Goal: Task Accomplishment & Management: Manage account settings

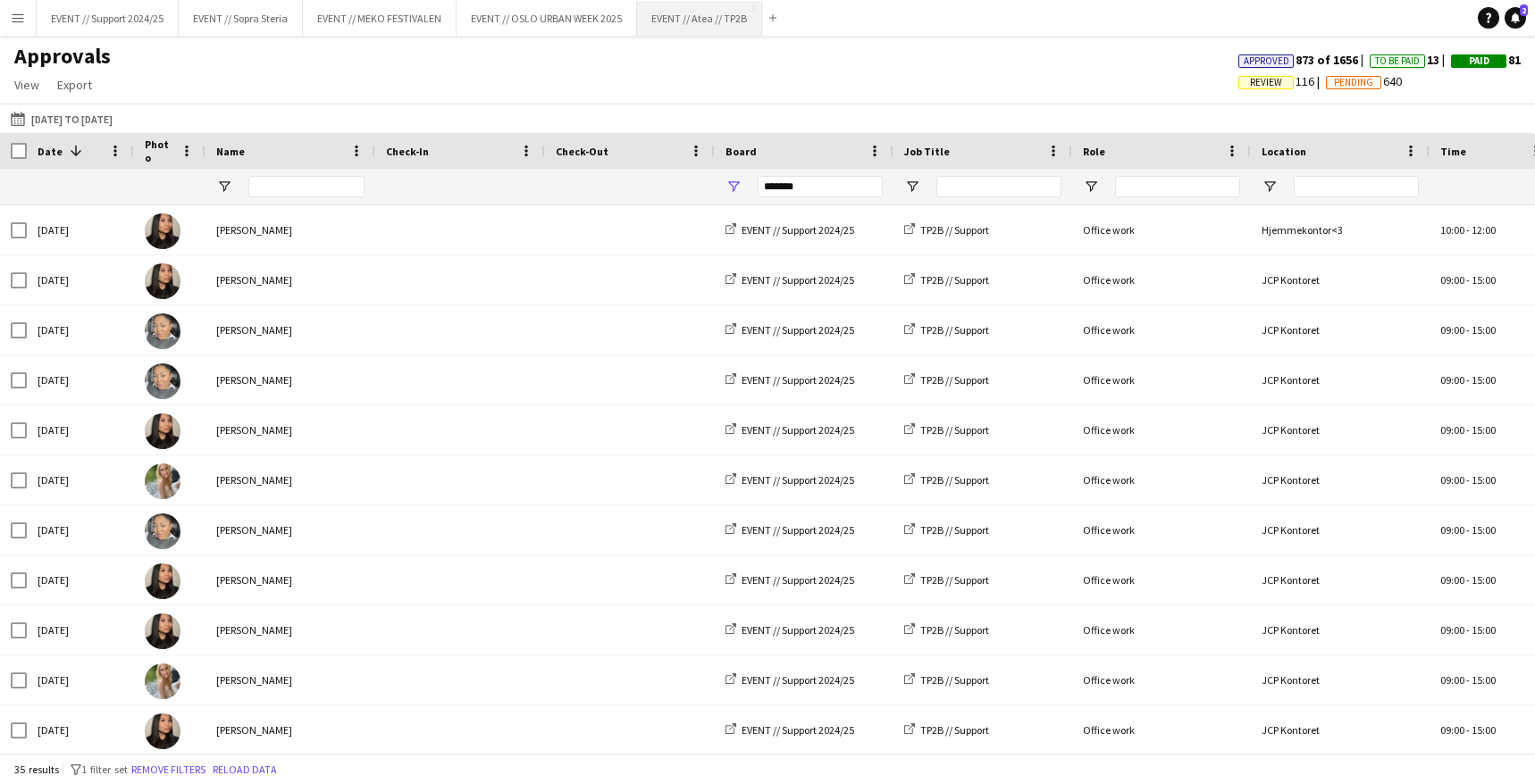
click at [699, 16] on button "EVENT // Atea // TP2B Close" at bounding box center [700, 18] width 125 height 35
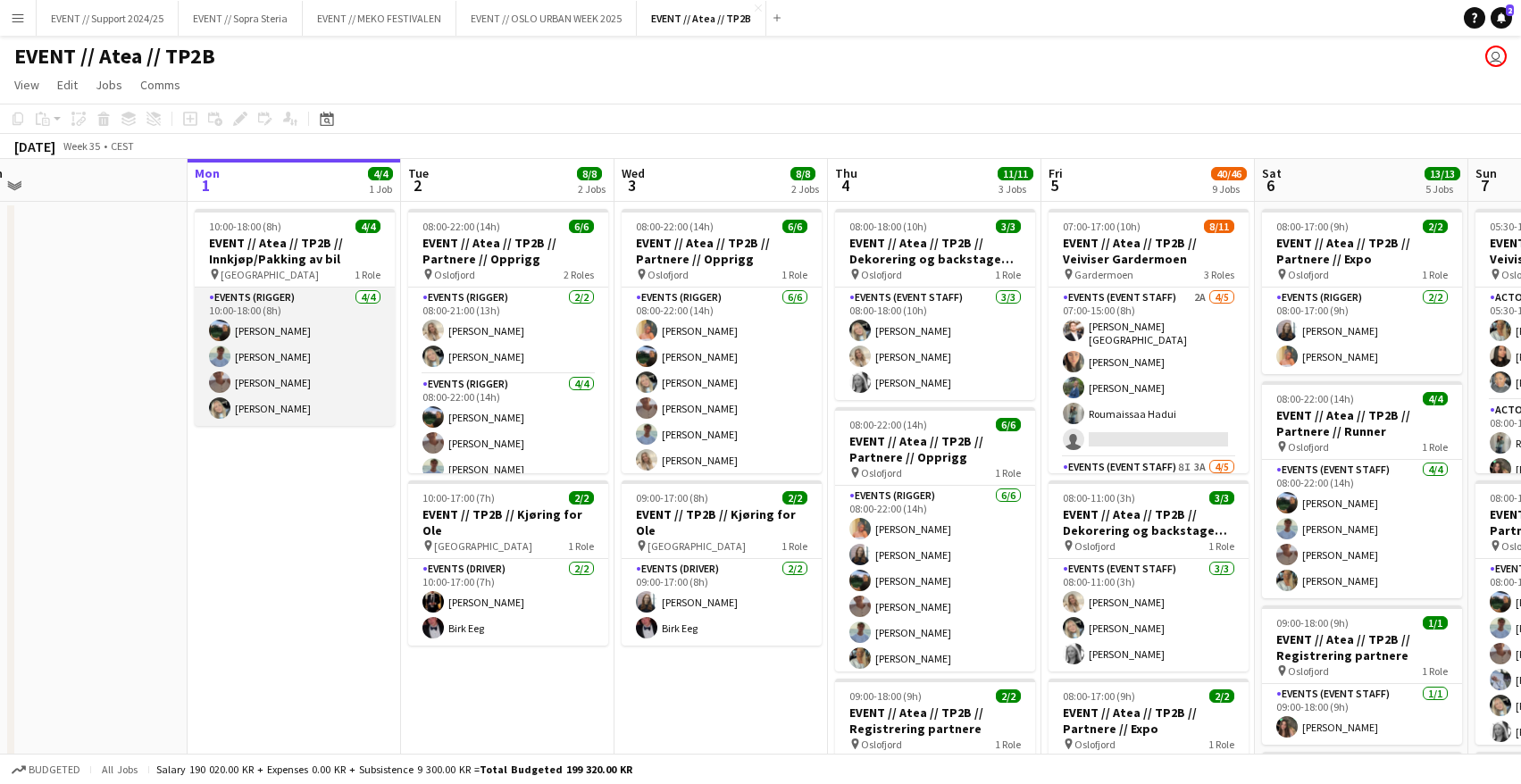
click at [275, 379] on app-card-role "Events (Rigger) [DATE] 10:00-18:00 (8h) [PERSON_NAME] [PERSON_NAME] [PERSON_NAM…" at bounding box center [295, 357] width 200 height 139
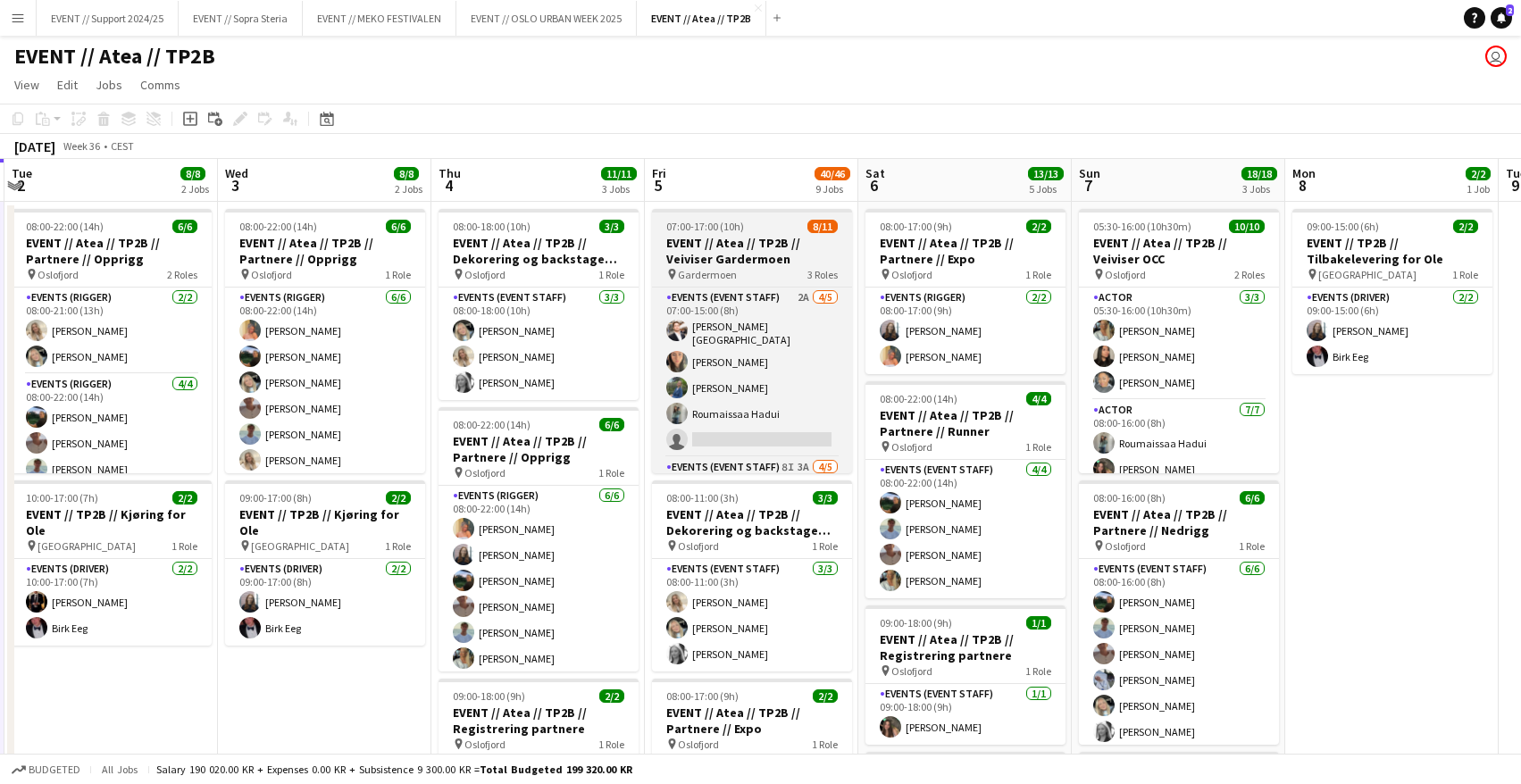
click at [729, 260] on h3 "EVENT // Atea // TP2B // Veiviser Gardermoen" at bounding box center [752, 250] width 200 height 32
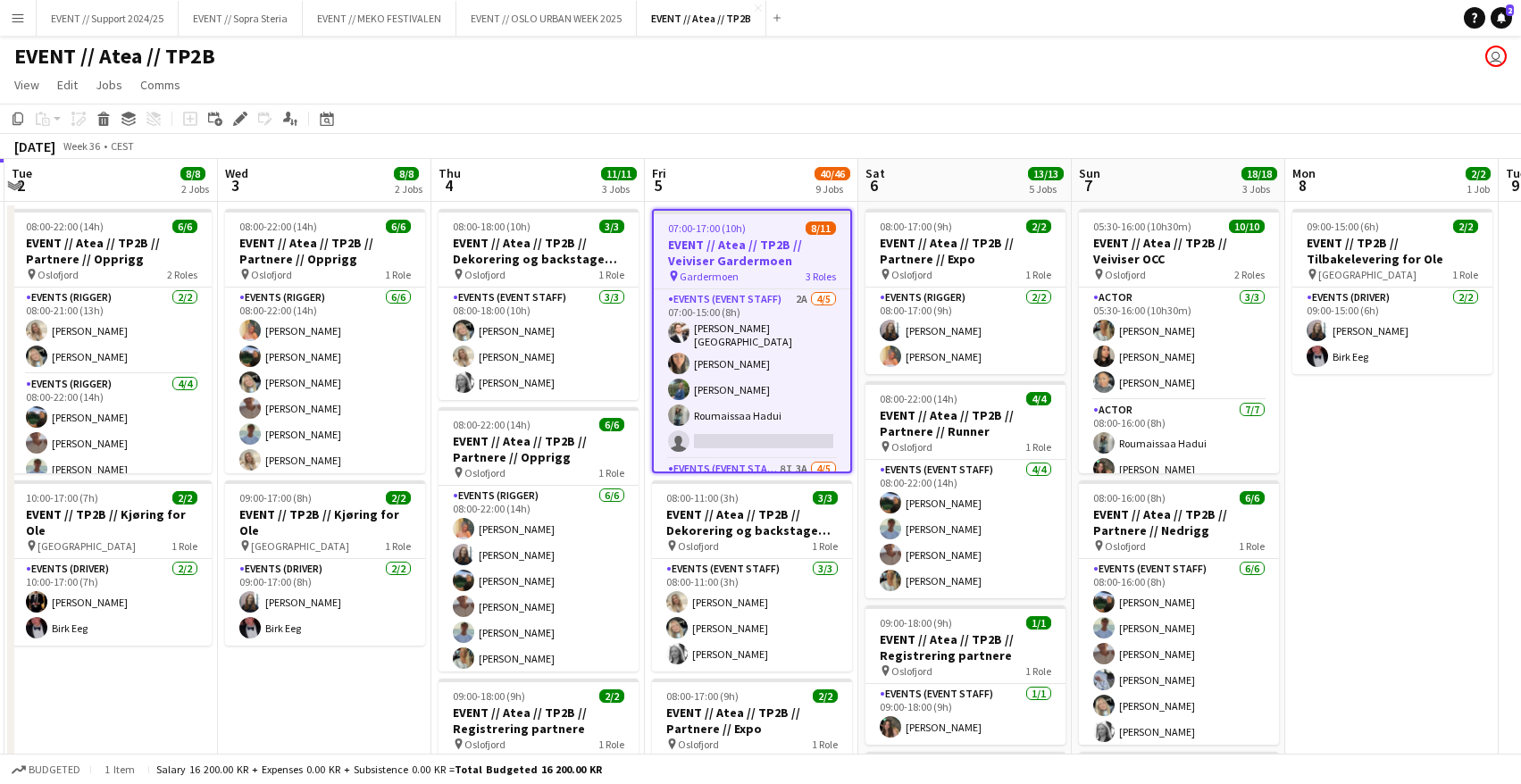
click at [740, 248] on h3 "EVENT // Atea // TP2B // Veiviser Gardermoen" at bounding box center [752, 252] width 197 height 32
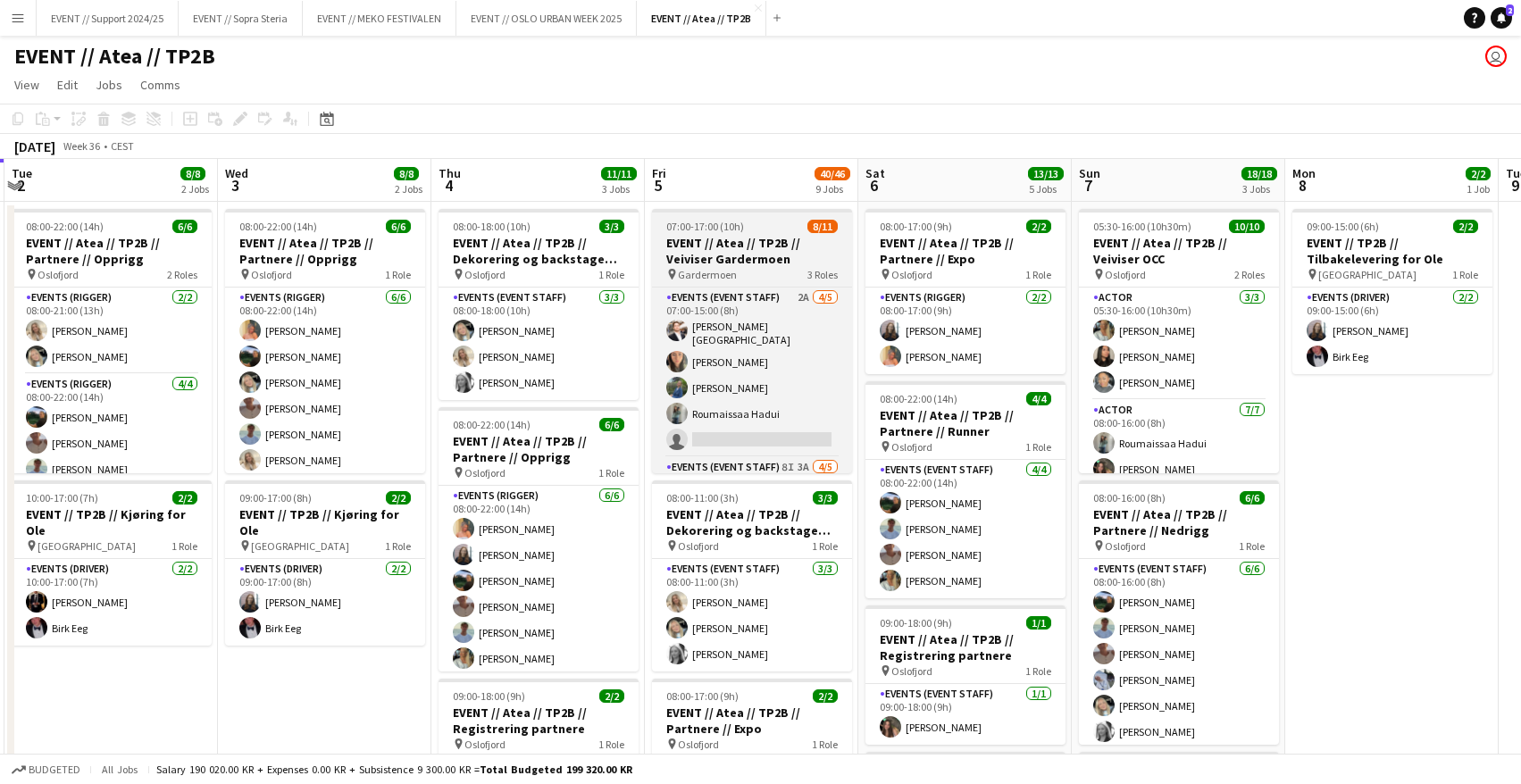
click at [742, 246] on h3 "EVENT // Atea // TP2B // Veiviser Gardermoen" at bounding box center [752, 250] width 200 height 32
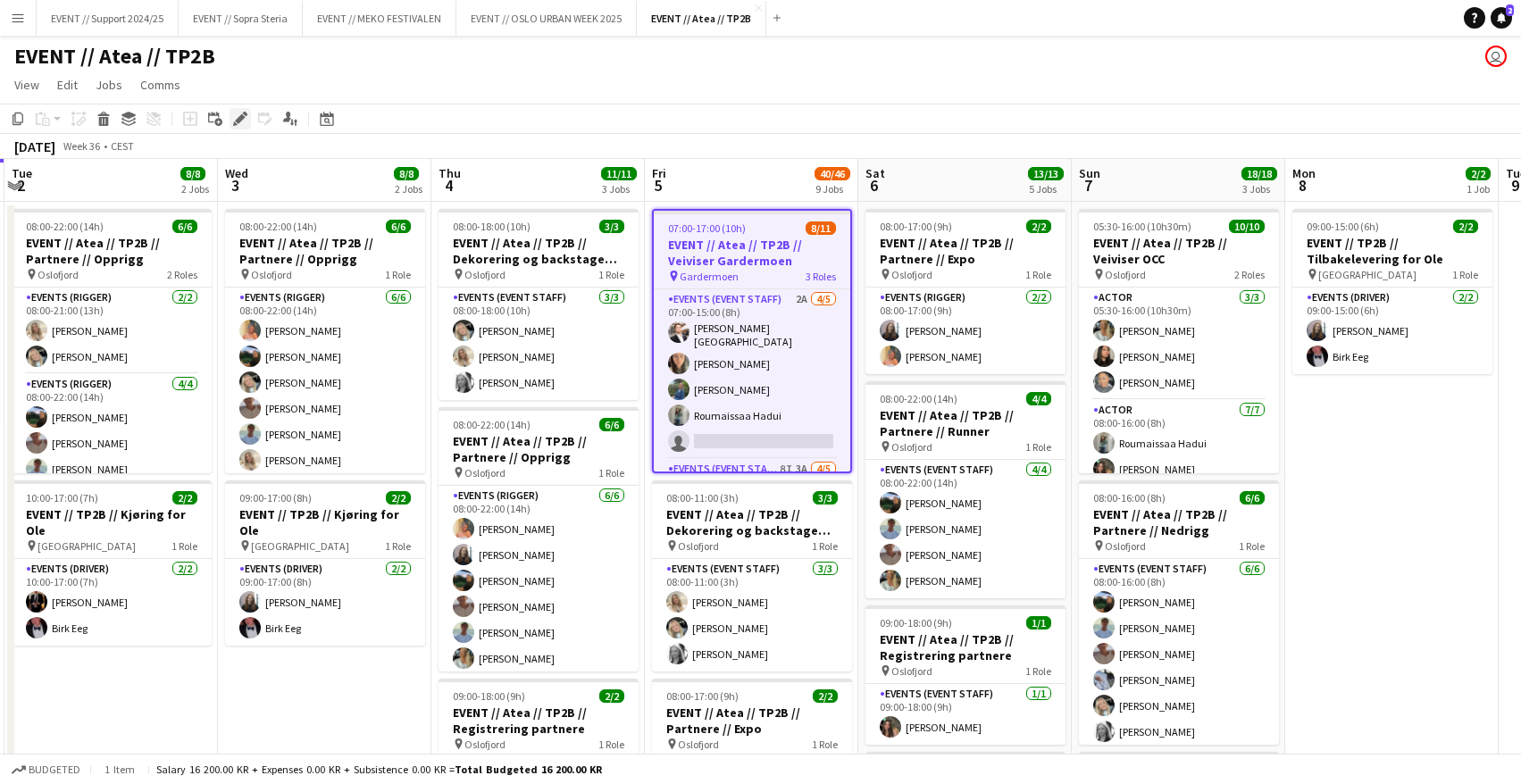
click at [233, 125] on icon at bounding box center [235, 123] width 5 height 5
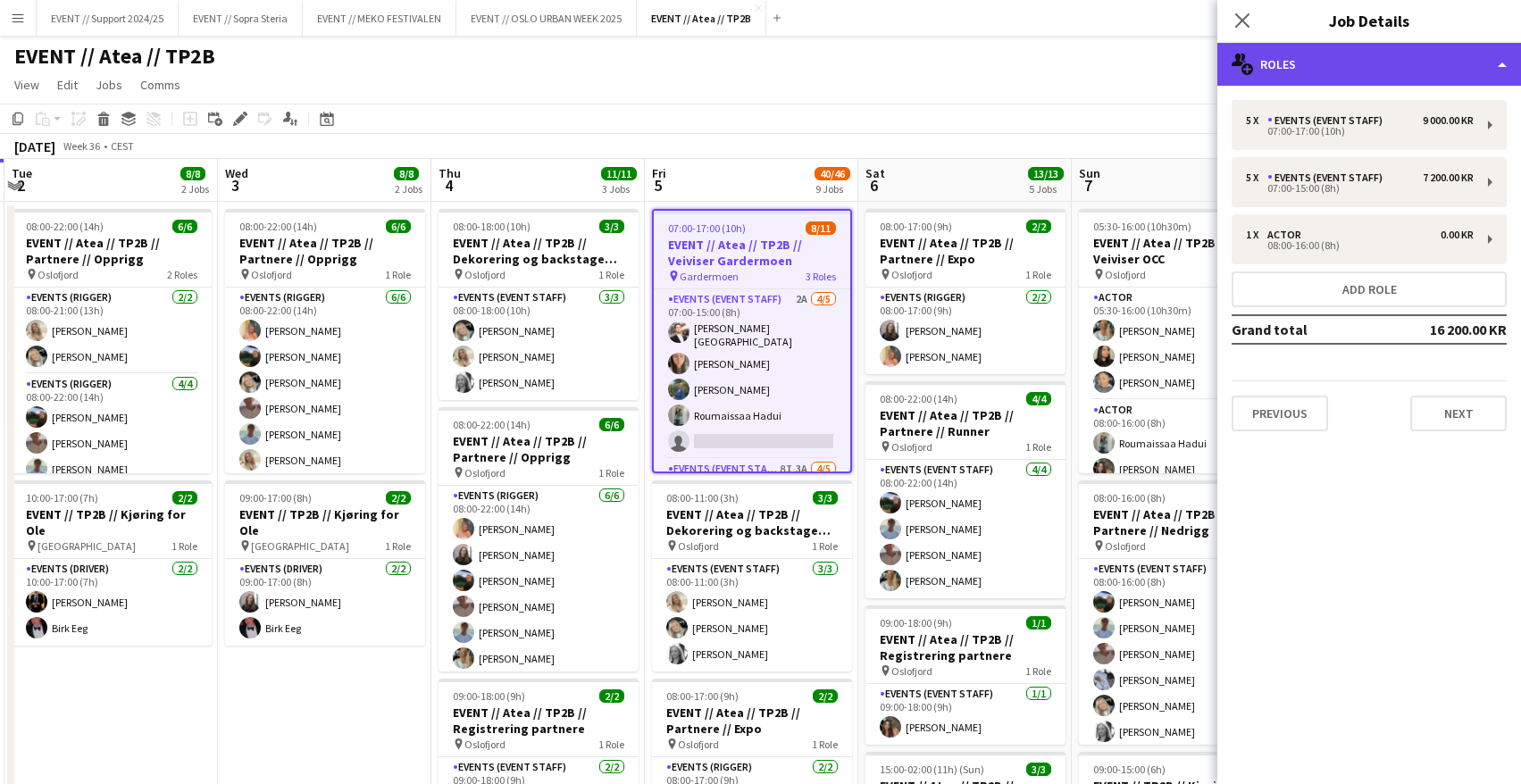
click at [1377, 78] on div "multiple-users-add Roles" at bounding box center [1369, 65] width 303 height 43
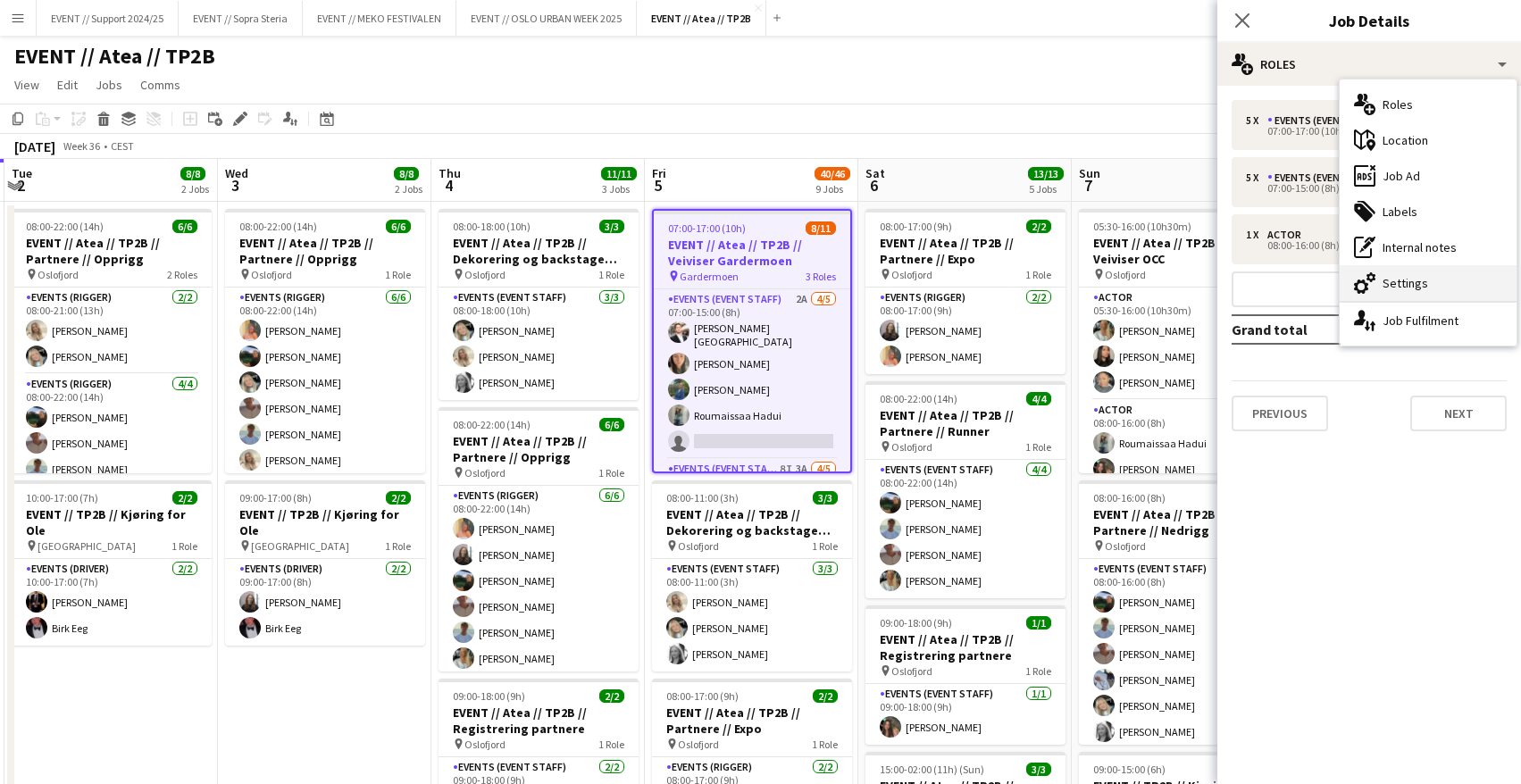
click at [1415, 285] on div "cog-double-3 Settings" at bounding box center [1429, 282] width 177 height 36
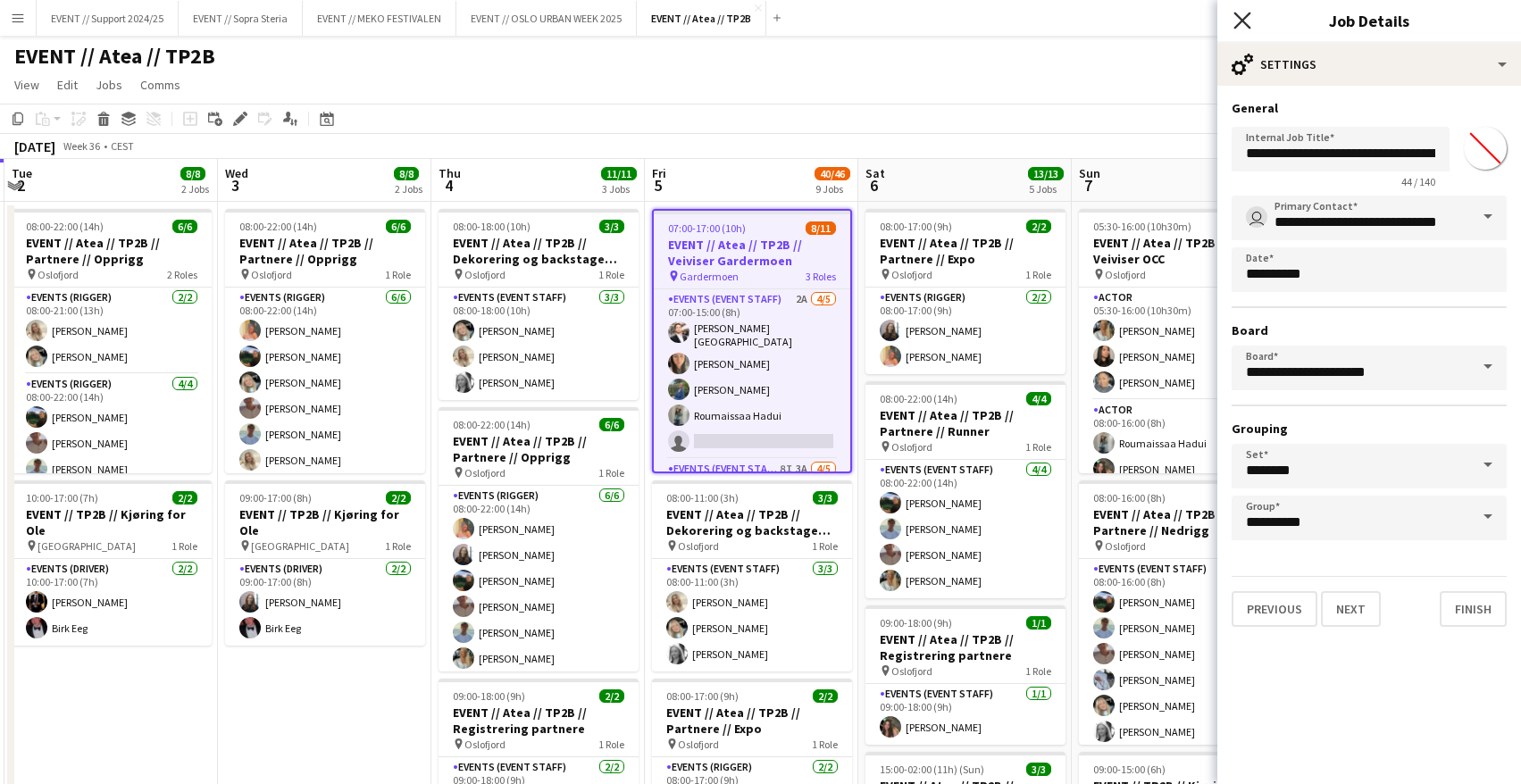
click at [1235, 19] on icon "Close pop-in" at bounding box center [1243, 20] width 17 height 17
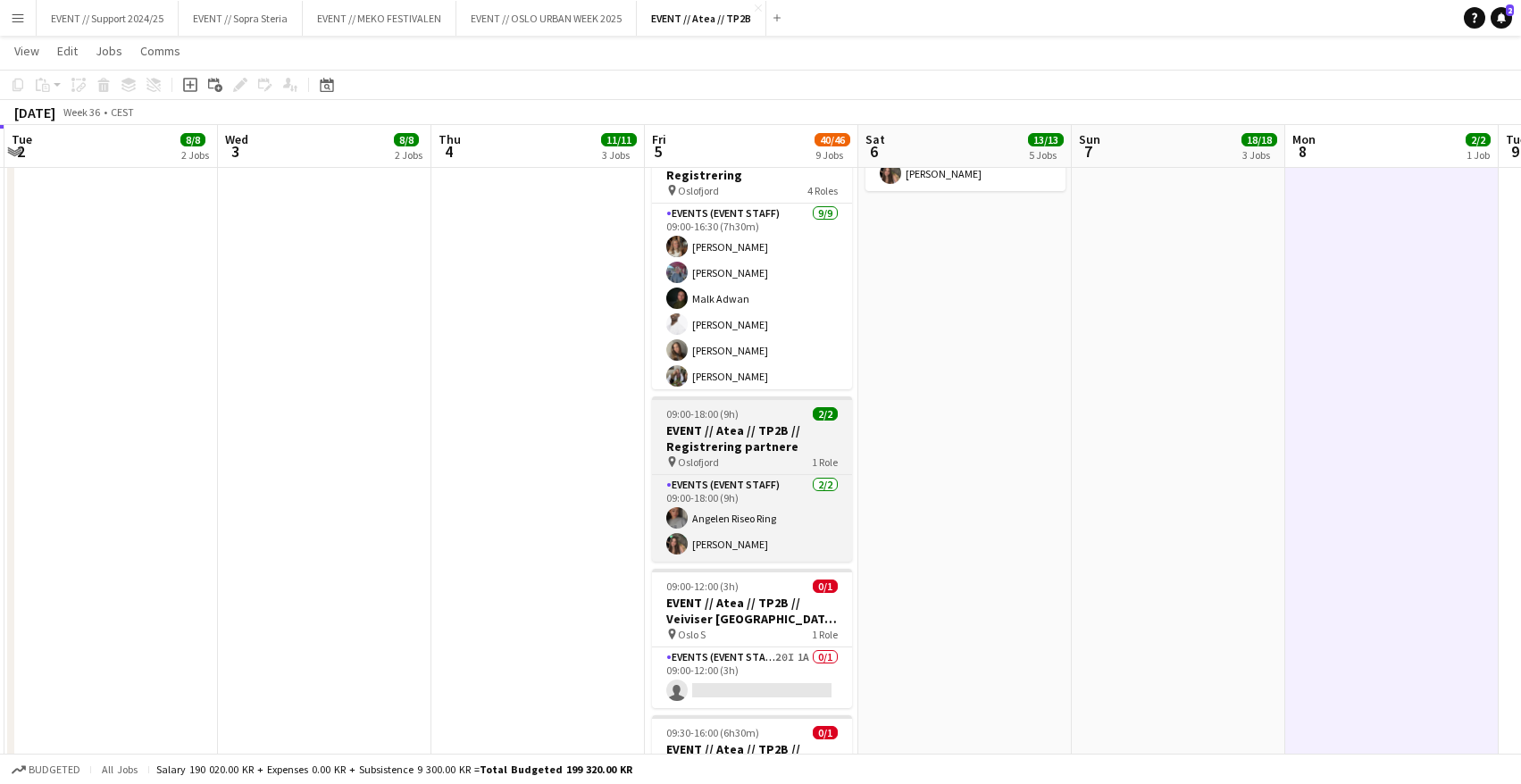
click at [761, 434] on h3 "EVENT // Atea // TP2B // Registrering partnere" at bounding box center [752, 438] width 200 height 32
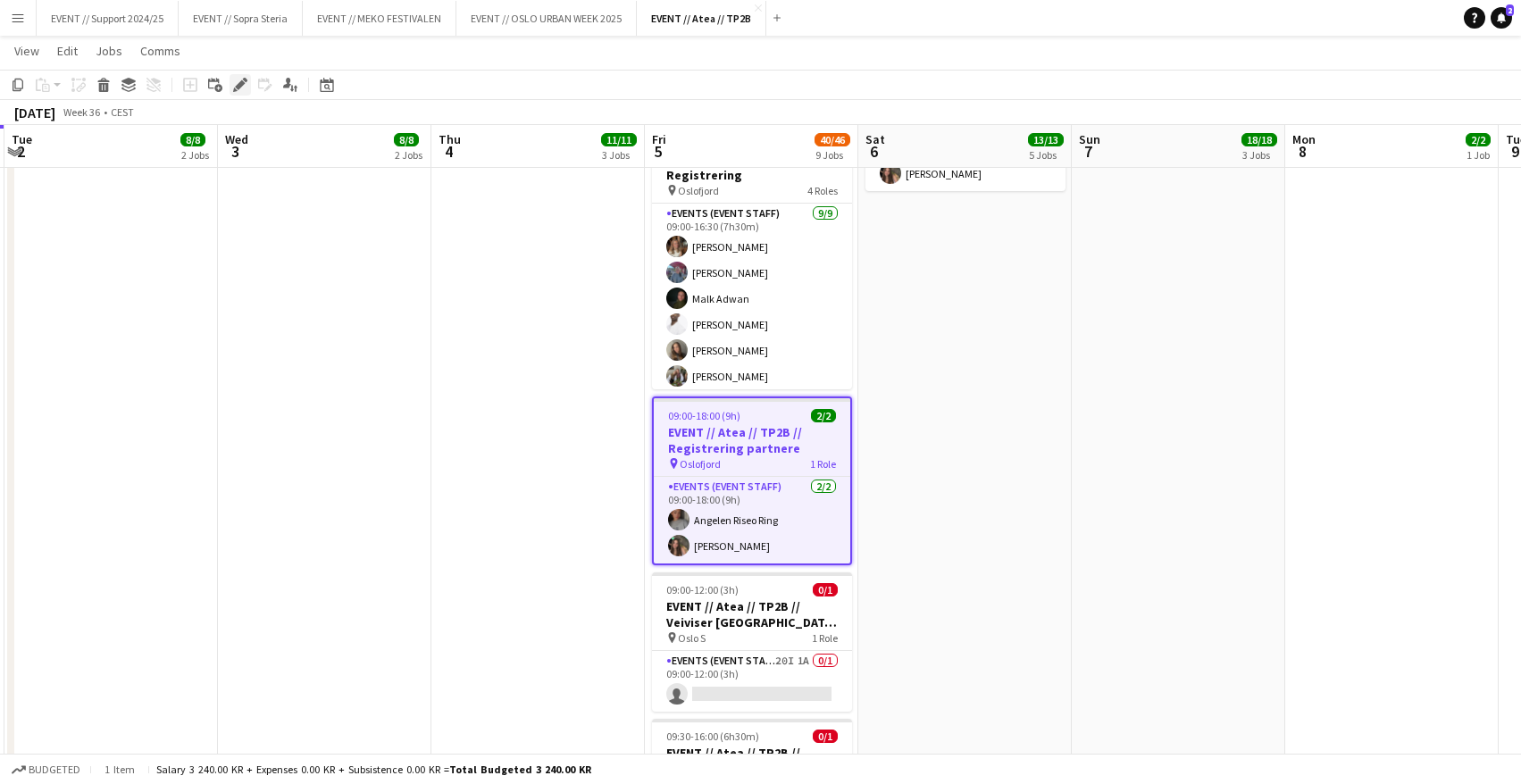
click at [244, 82] on icon at bounding box center [240, 85] width 10 height 10
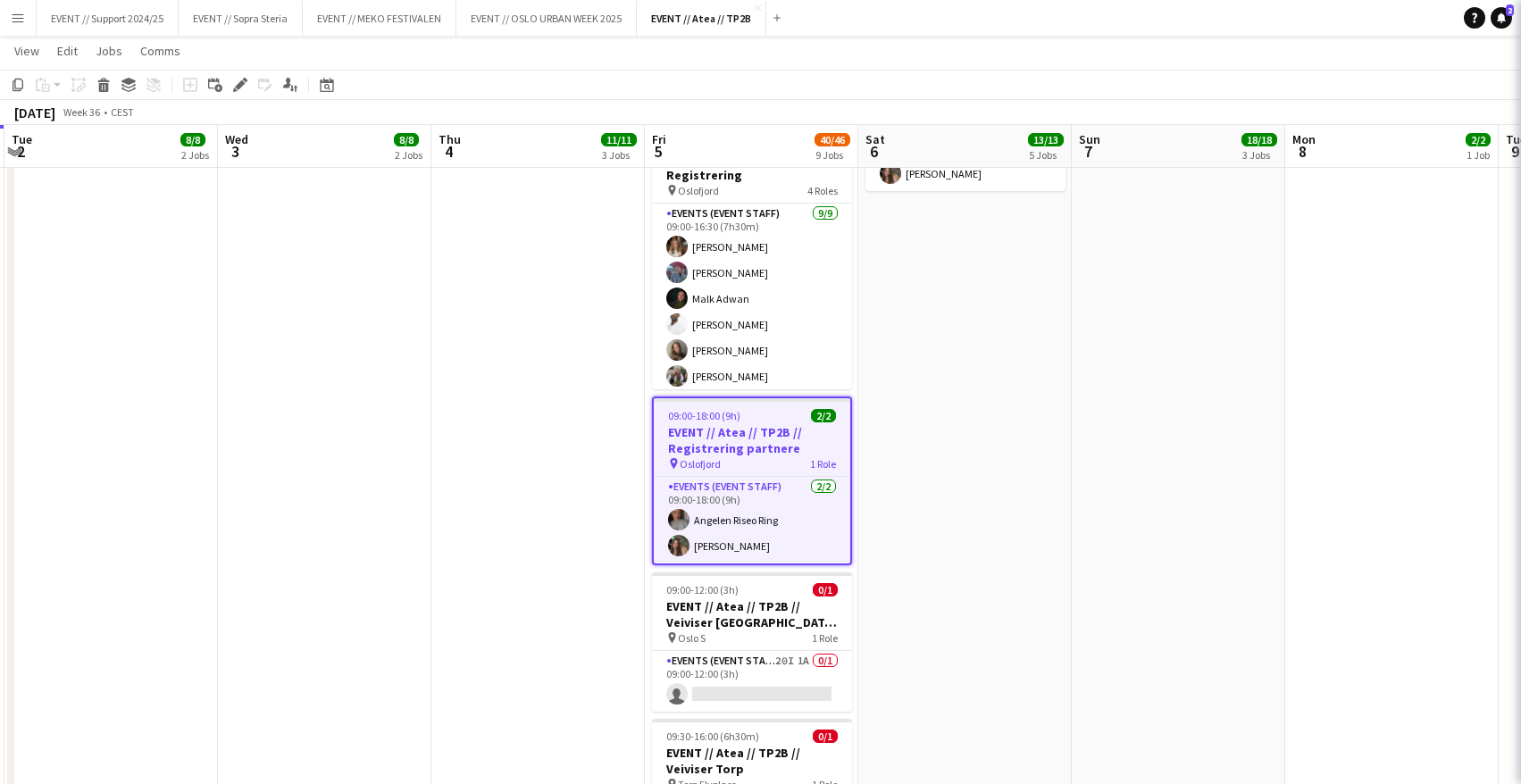
type input "*******"
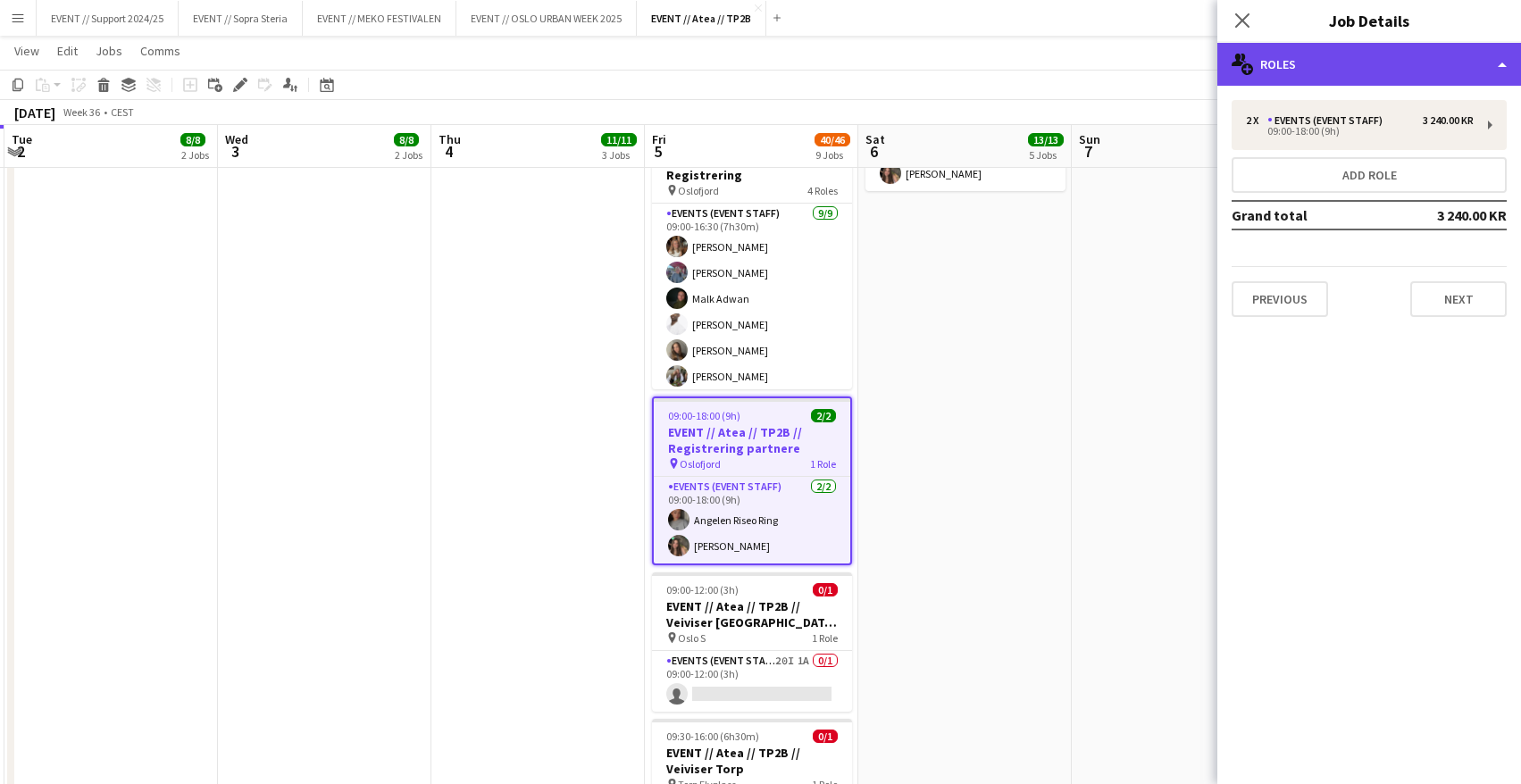
click at [1298, 78] on div "multiple-users-add Roles" at bounding box center [1369, 65] width 303 height 43
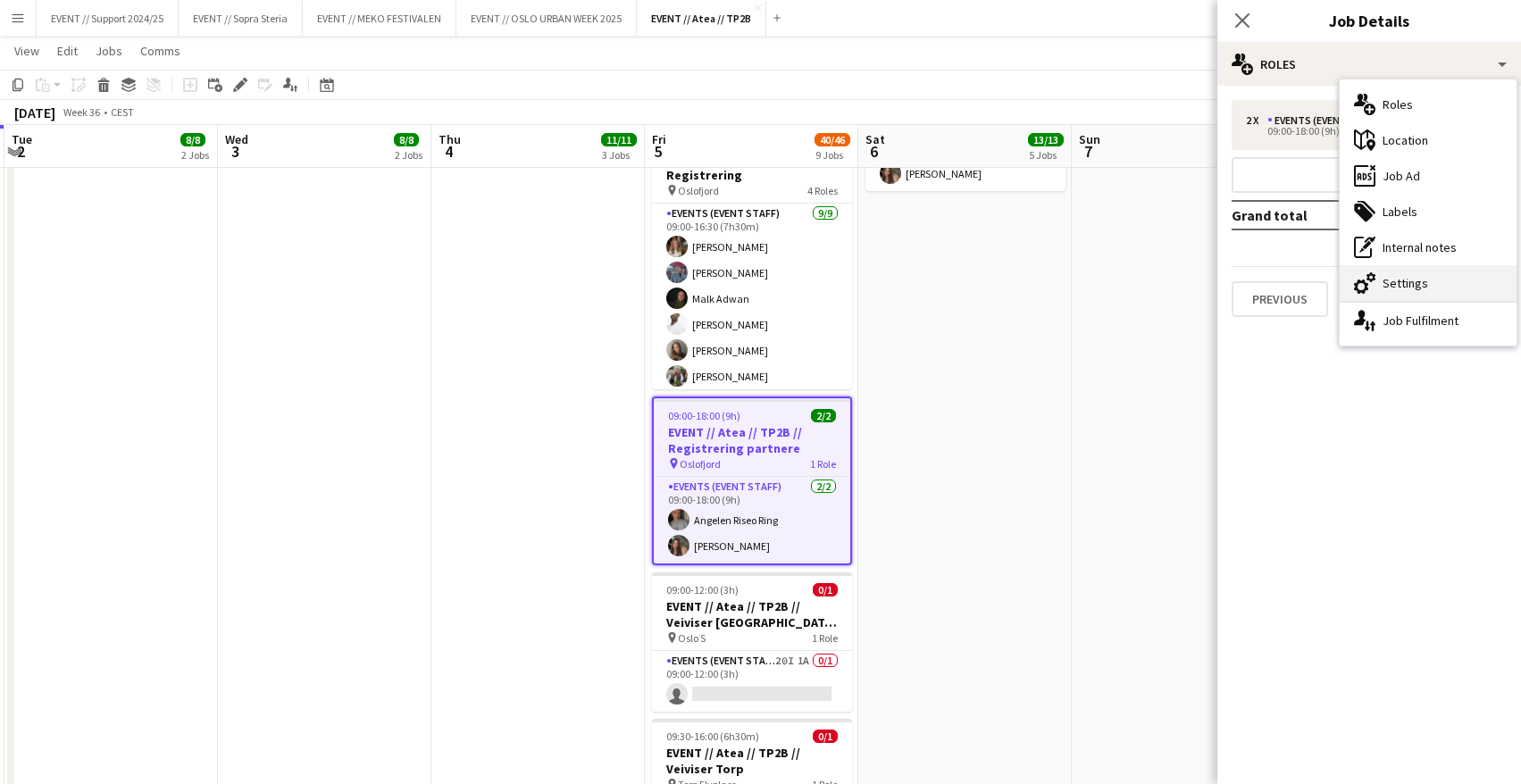
click at [1430, 276] on div "cog-double-3 Settings" at bounding box center [1429, 282] width 177 height 36
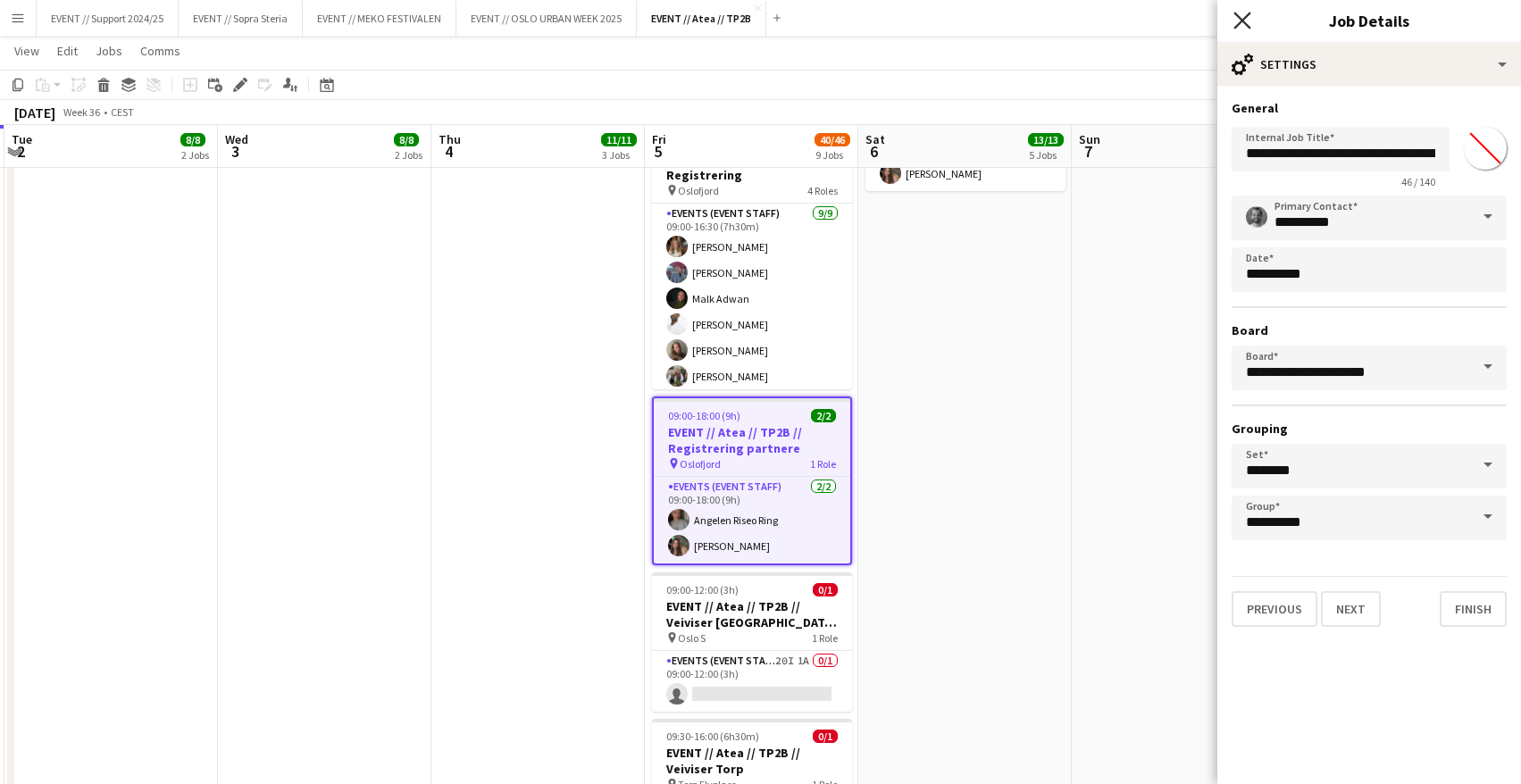
click at [1242, 24] on icon "Close pop-in" at bounding box center [1243, 20] width 17 height 17
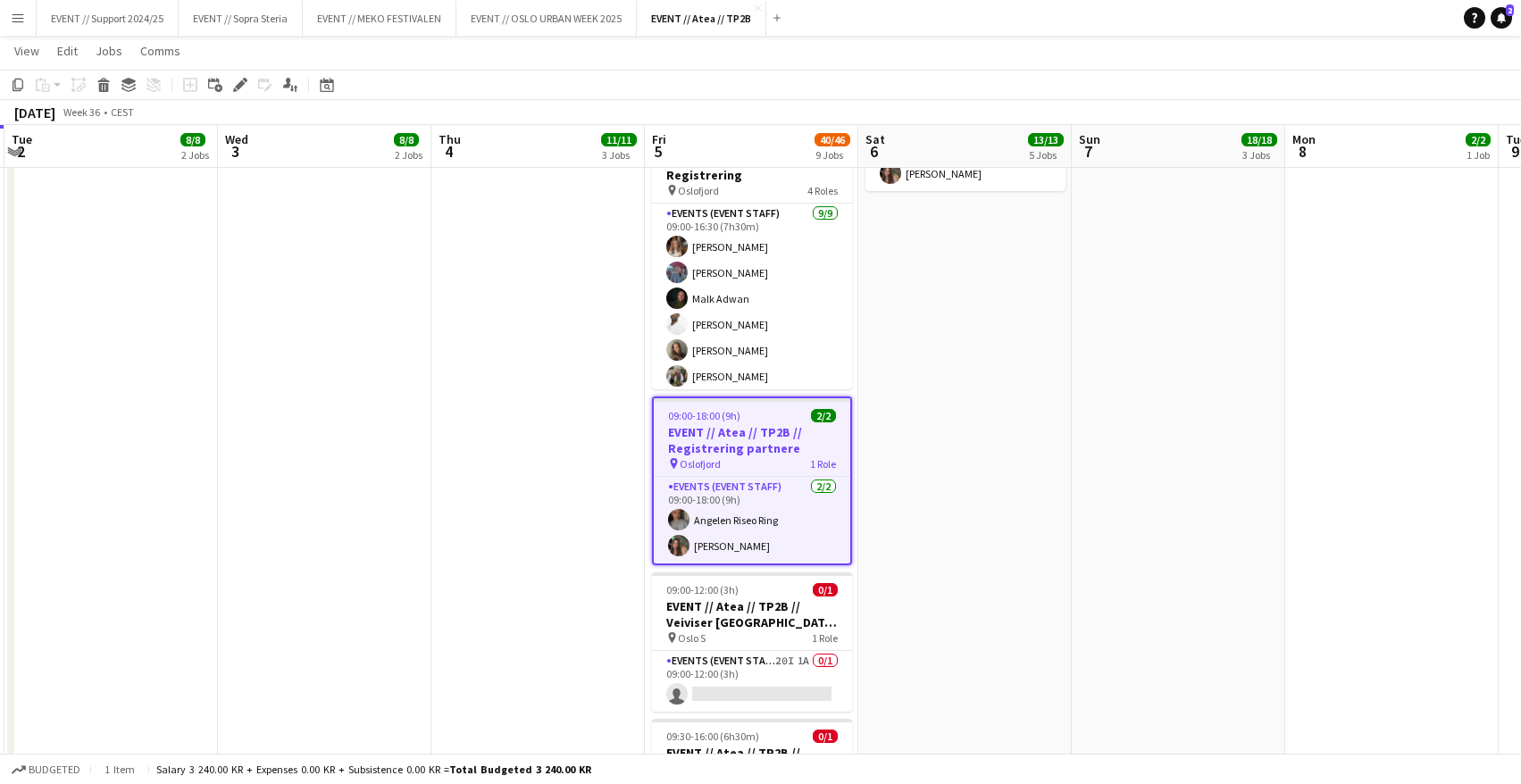
click at [919, 428] on app-date-cell "08:00-17:00 (9h) 2/2 EVENT // Atea // TP2B // Partnere // Expo pin Oslofjord 1 …" at bounding box center [965, 162] width 214 height 1821
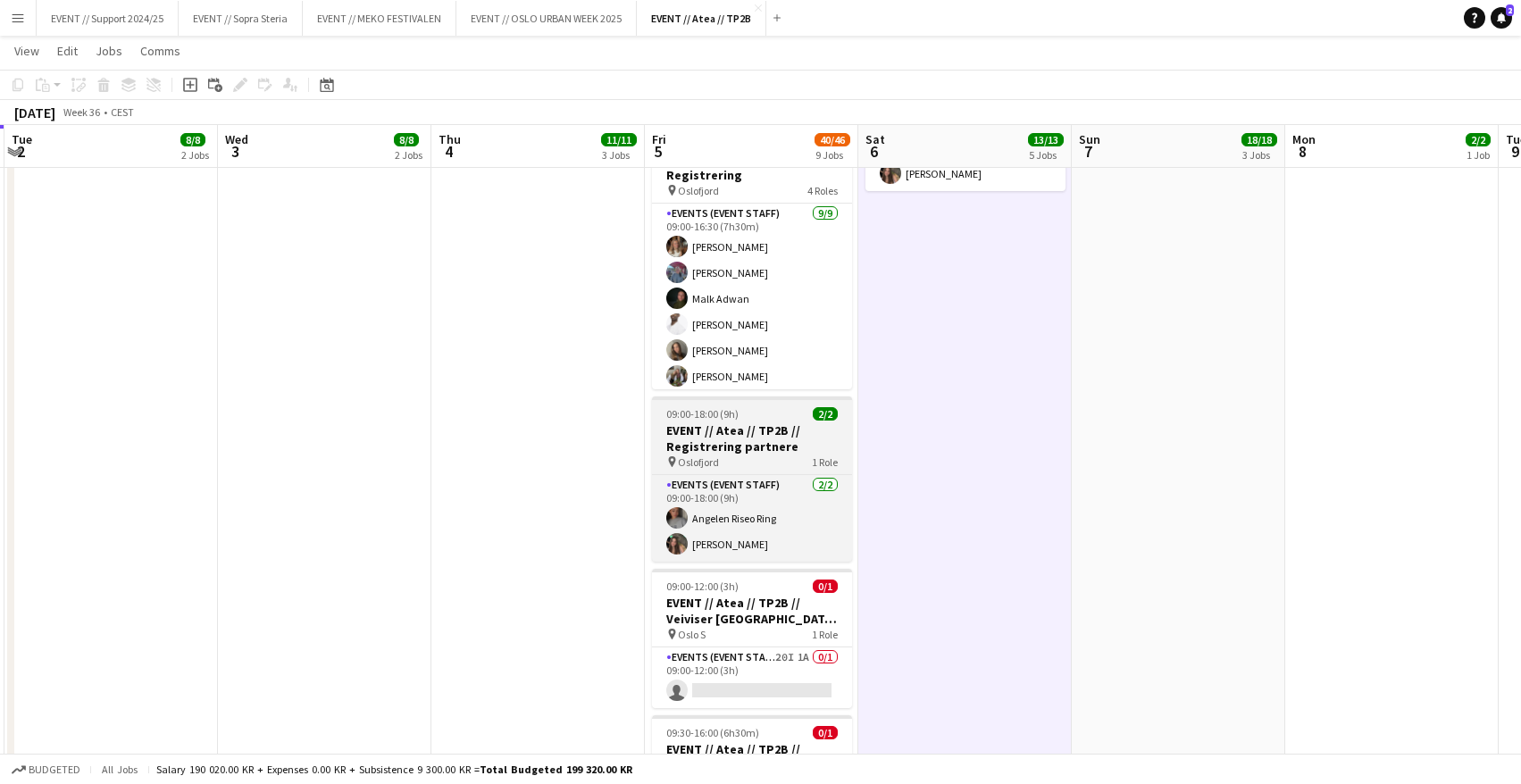
click at [772, 436] on h3 "EVENT // Atea // TP2B // Registrering partnere" at bounding box center [752, 438] width 200 height 32
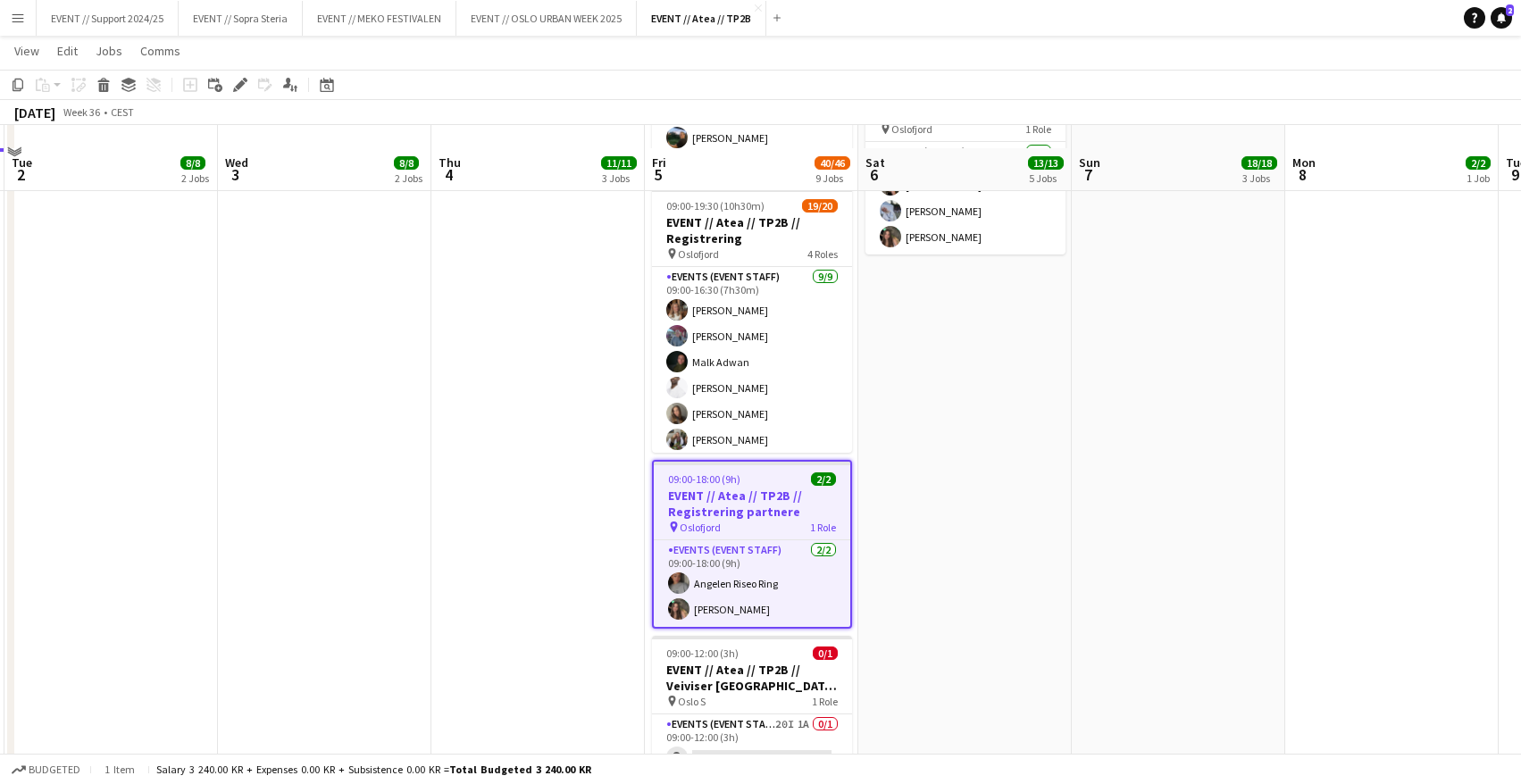
scroll to position [802, 0]
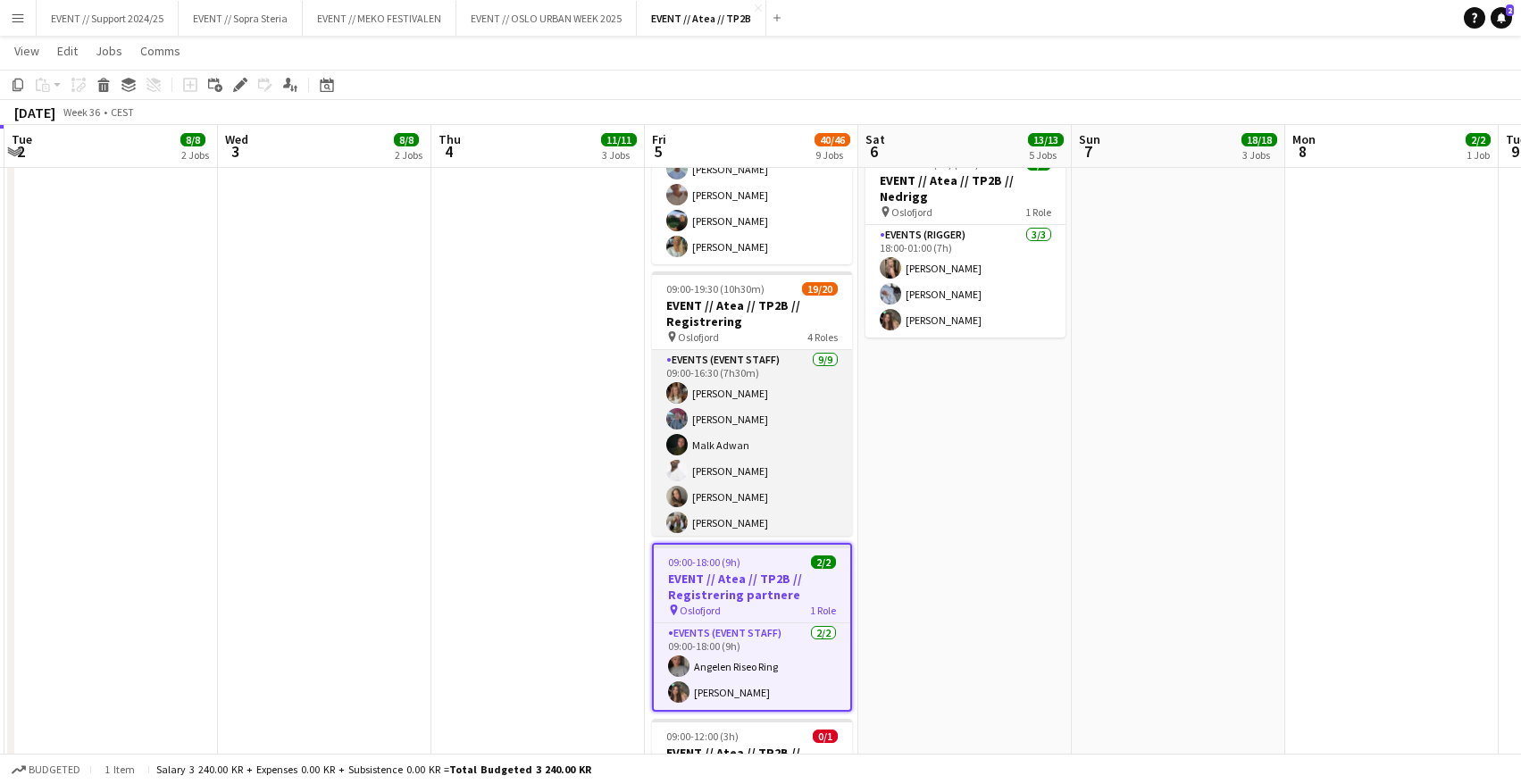
click at [739, 448] on app-card-role "Events (Event Staff) [DATE] 09:00-16:30 (7h30m) [PERSON_NAME] [PERSON_NAME] [PE…" at bounding box center [752, 483] width 200 height 268
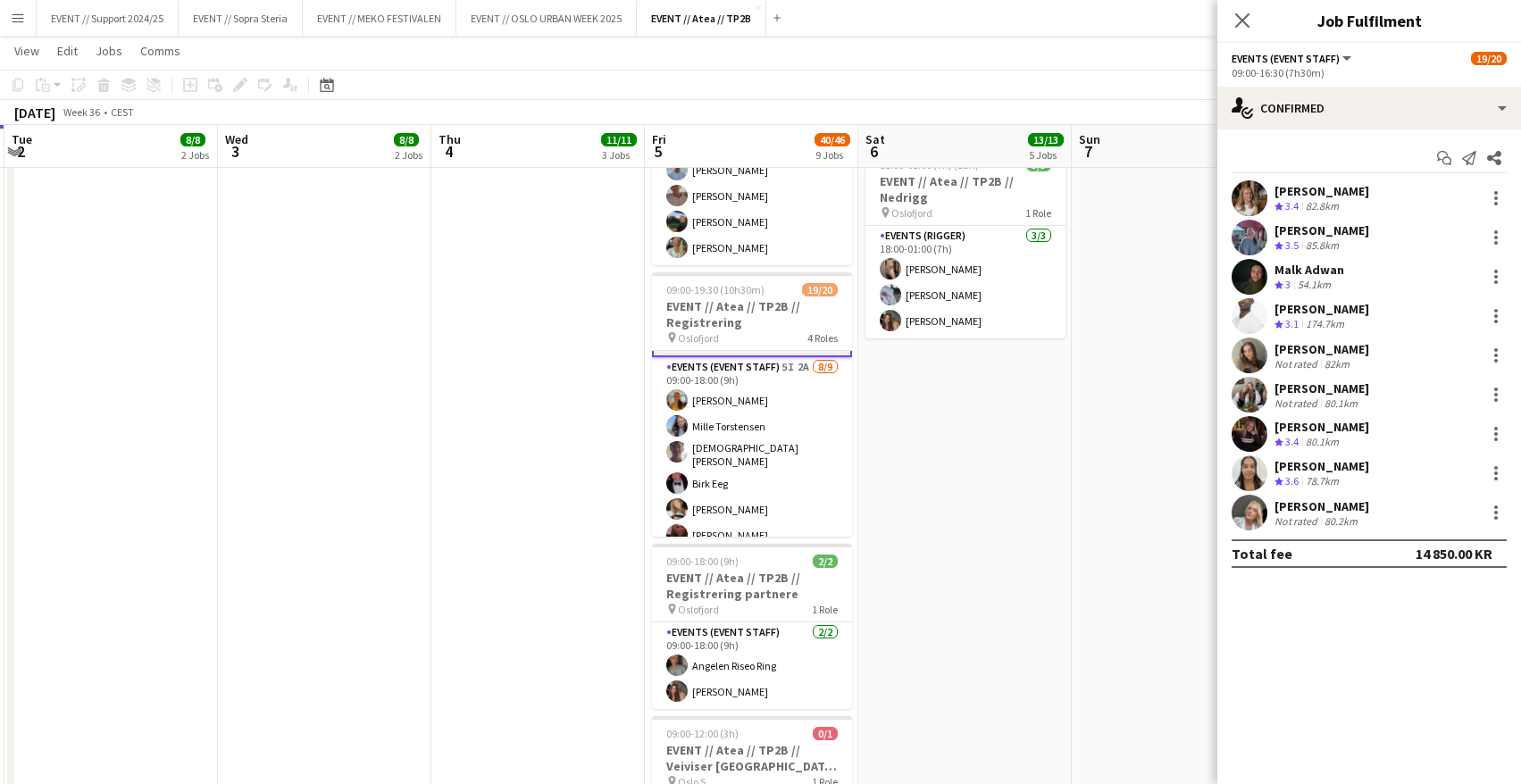
scroll to position [301, 0]
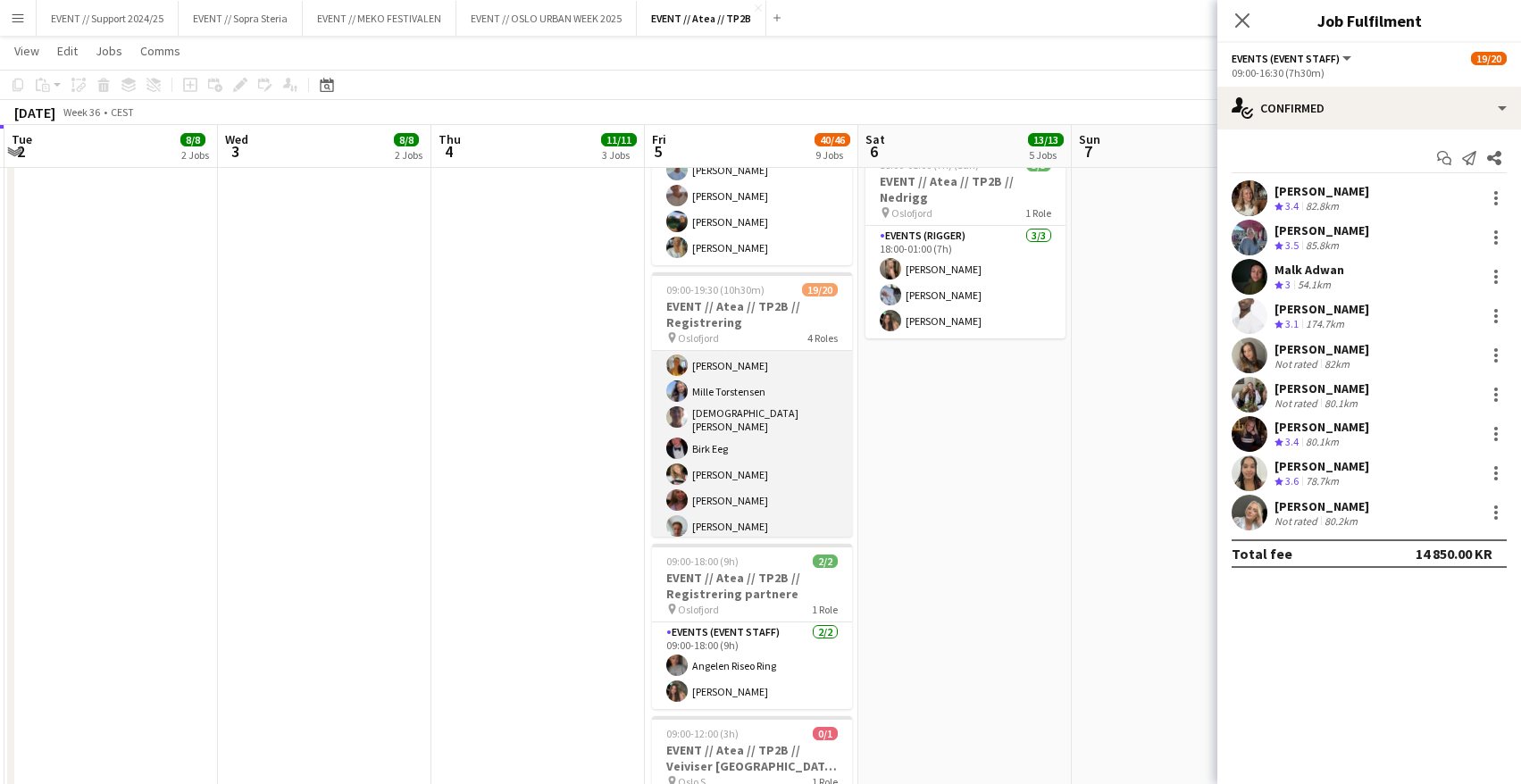
click at [760, 415] on app-card-role "Events (Event Staff) 5I 2A [DATE] 09:00-18:00 (9h) [PERSON_NAME] [PERSON_NAME] …" at bounding box center [752, 459] width 200 height 274
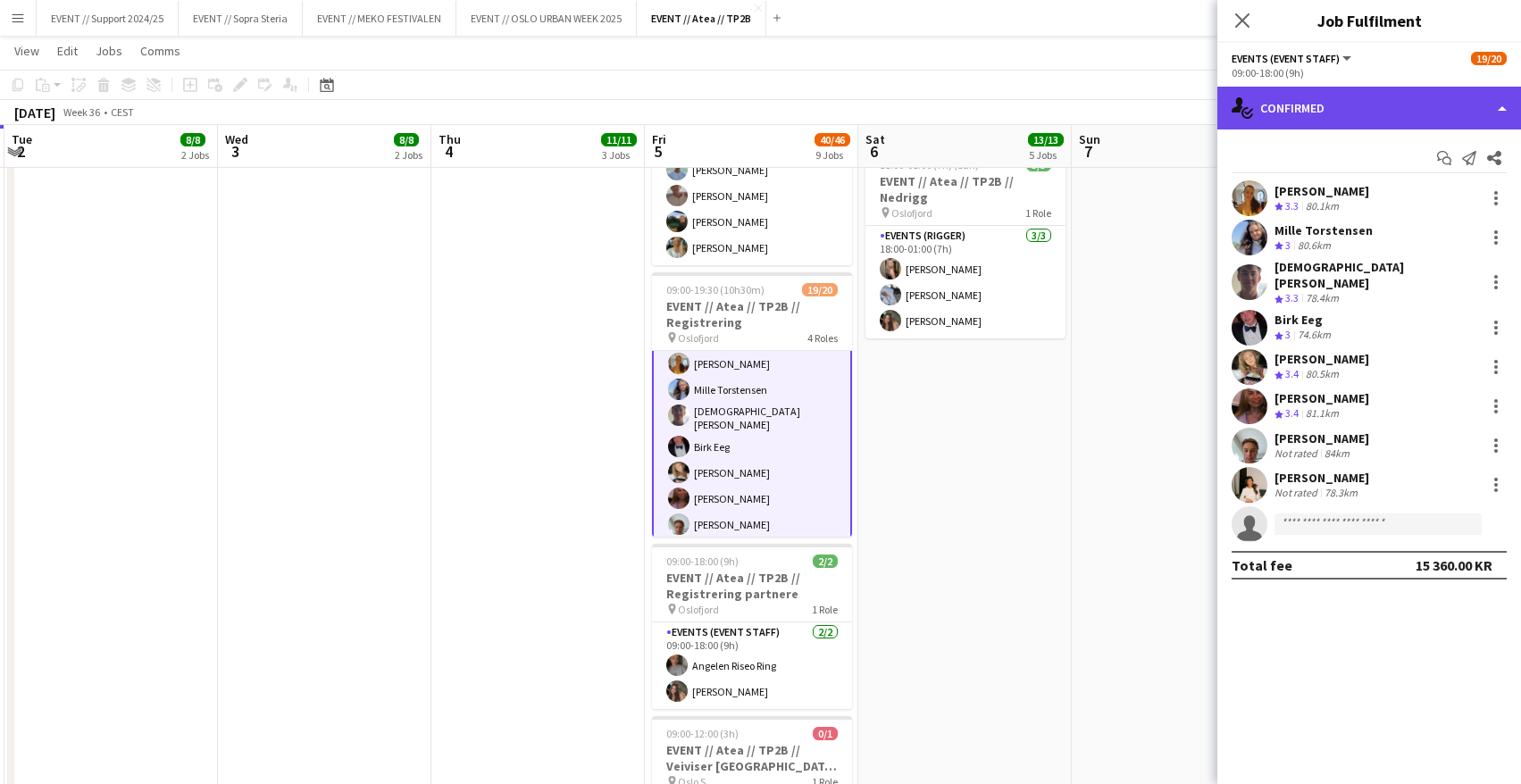
click at [1316, 117] on div "single-neutral-actions-check-2 Confirmed" at bounding box center [1369, 108] width 303 height 43
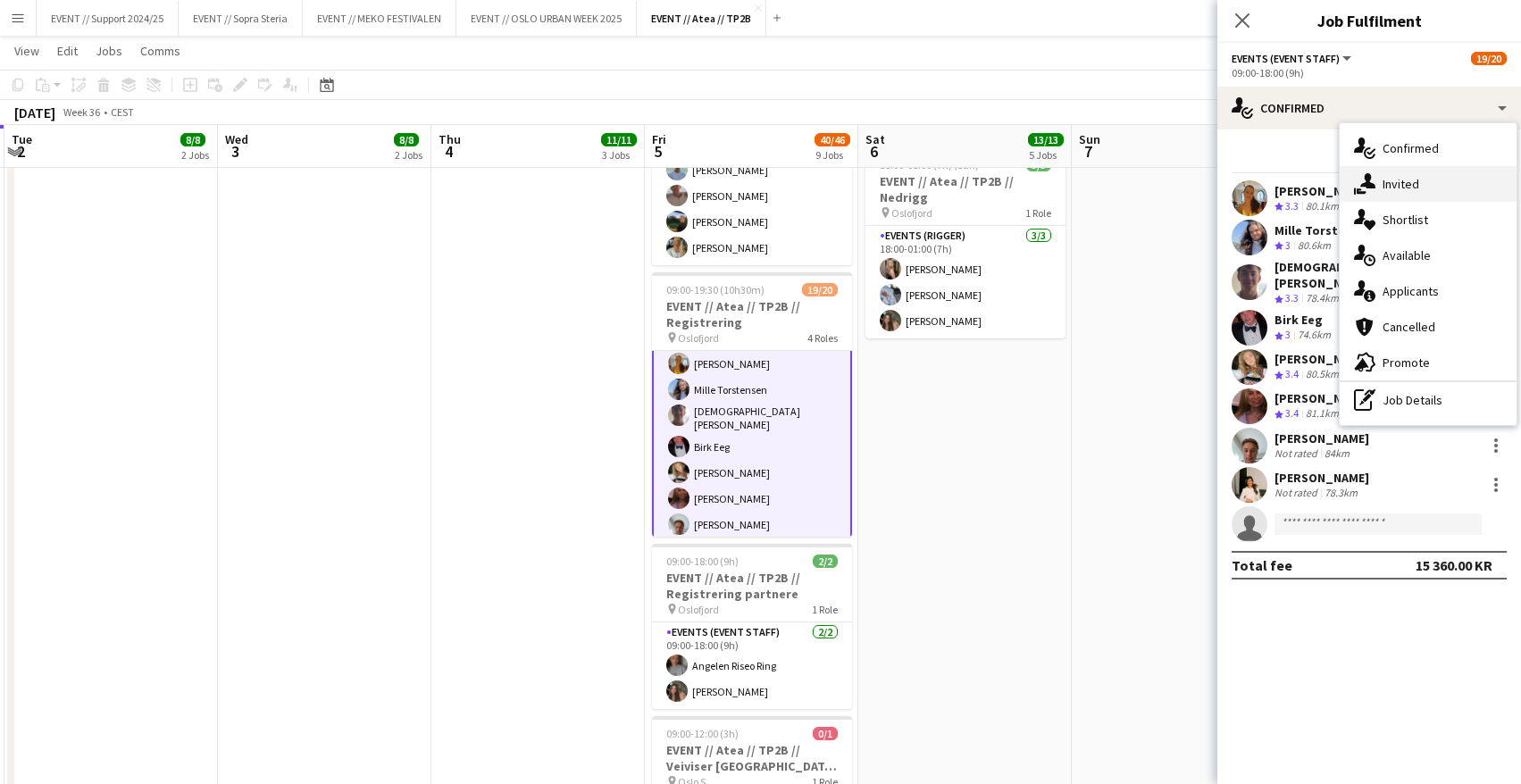
click at [1425, 188] on div "single-neutral-actions-share-1 Invited" at bounding box center [1429, 183] width 177 height 36
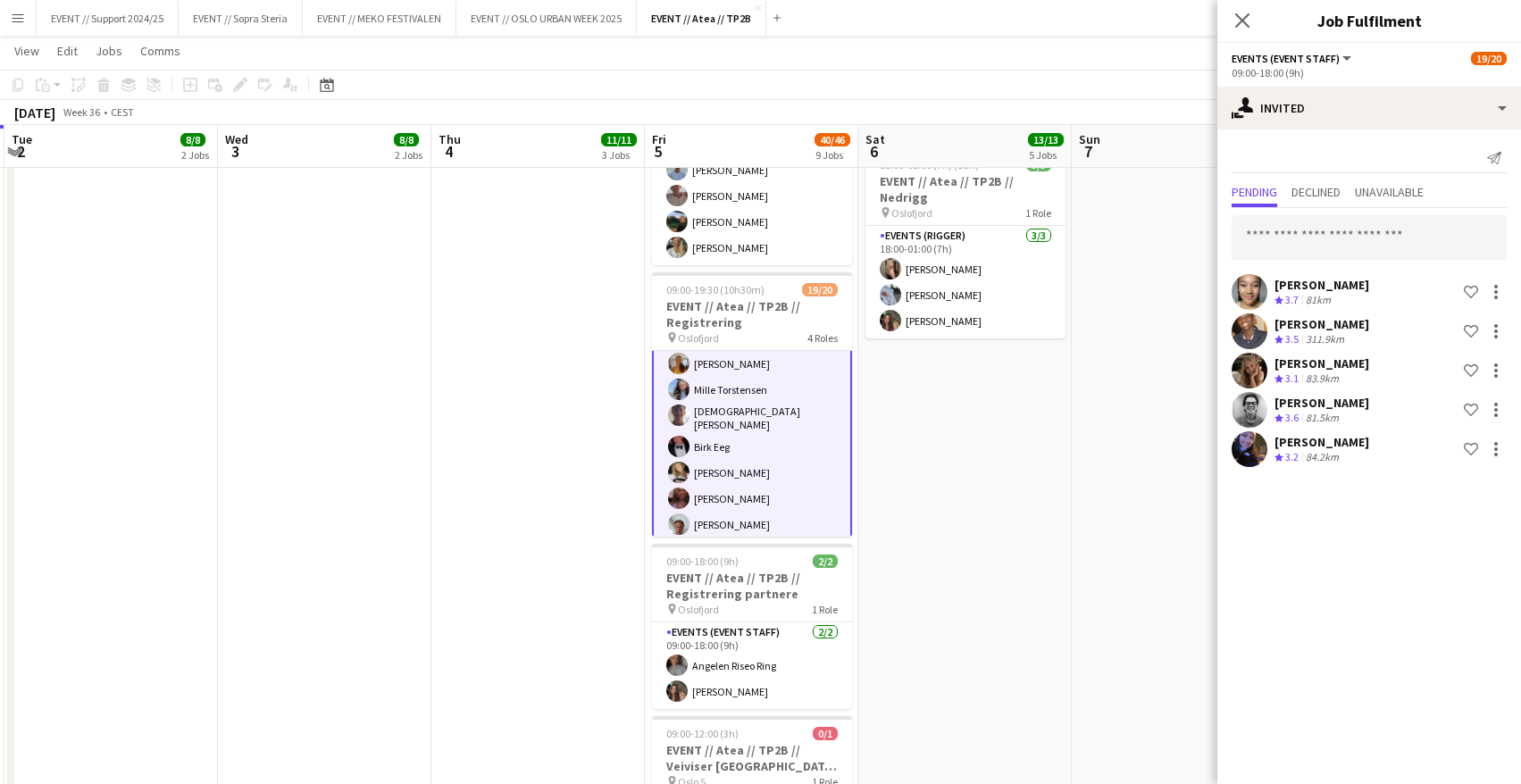
click at [1248, 405] on app-user-avatar at bounding box center [1249, 409] width 36 height 36
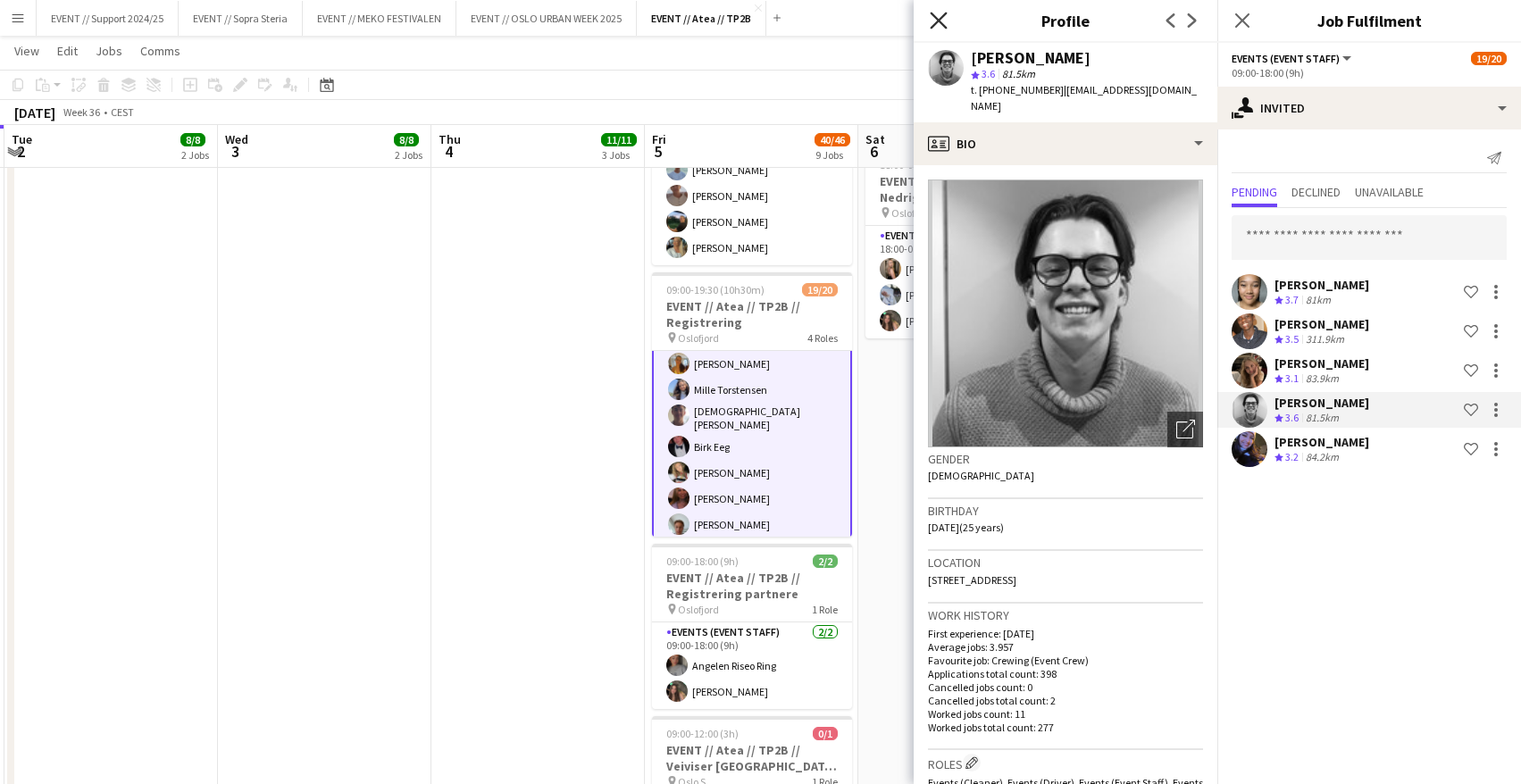
click at [937, 18] on icon at bounding box center [938, 20] width 17 height 17
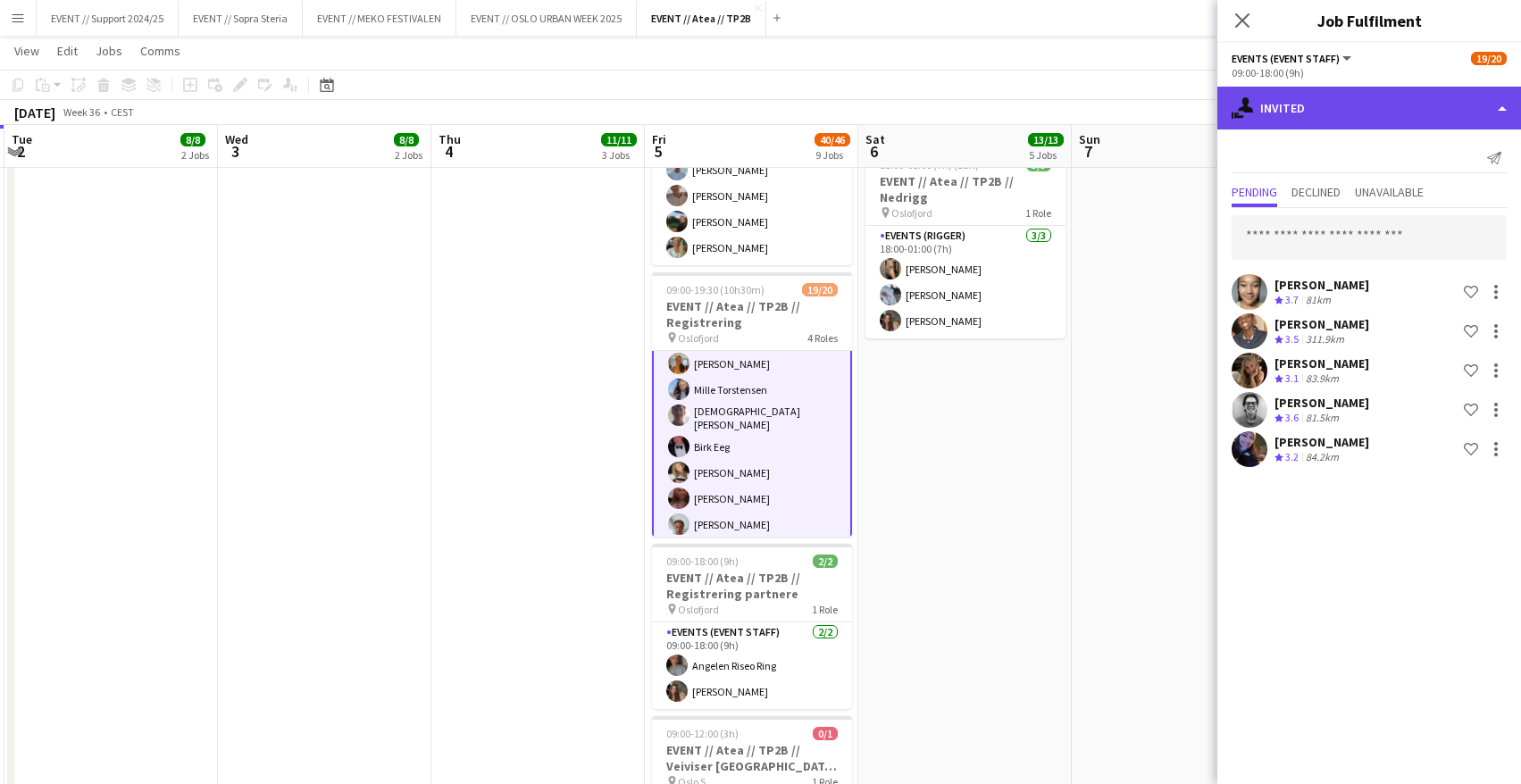
click at [1379, 117] on div "single-neutral-actions-share-1 Invited" at bounding box center [1369, 108] width 303 height 43
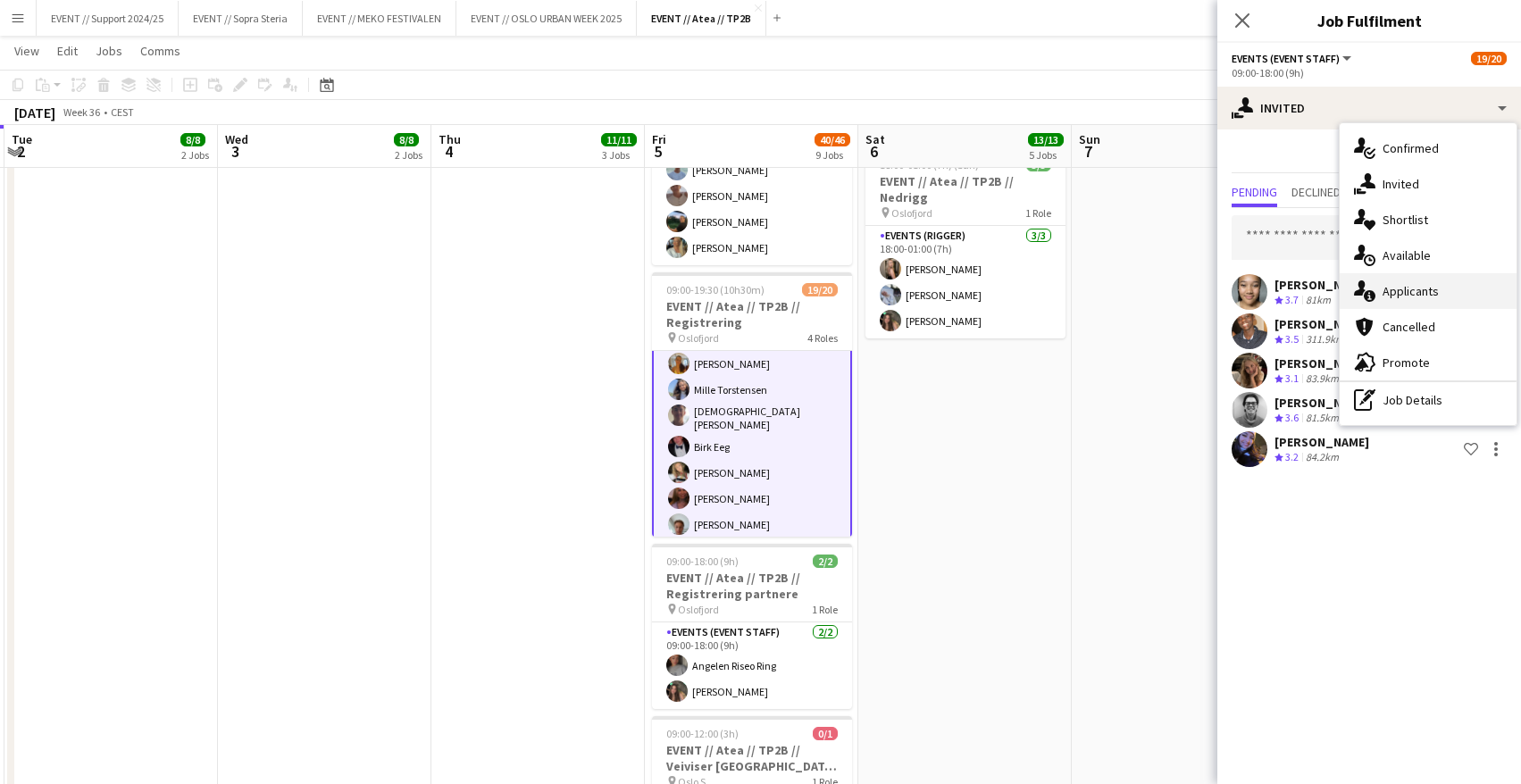
click at [1430, 291] on div "single-neutral-actions-information Applicants" at bounding box center [1429, 291] width 177 height 36
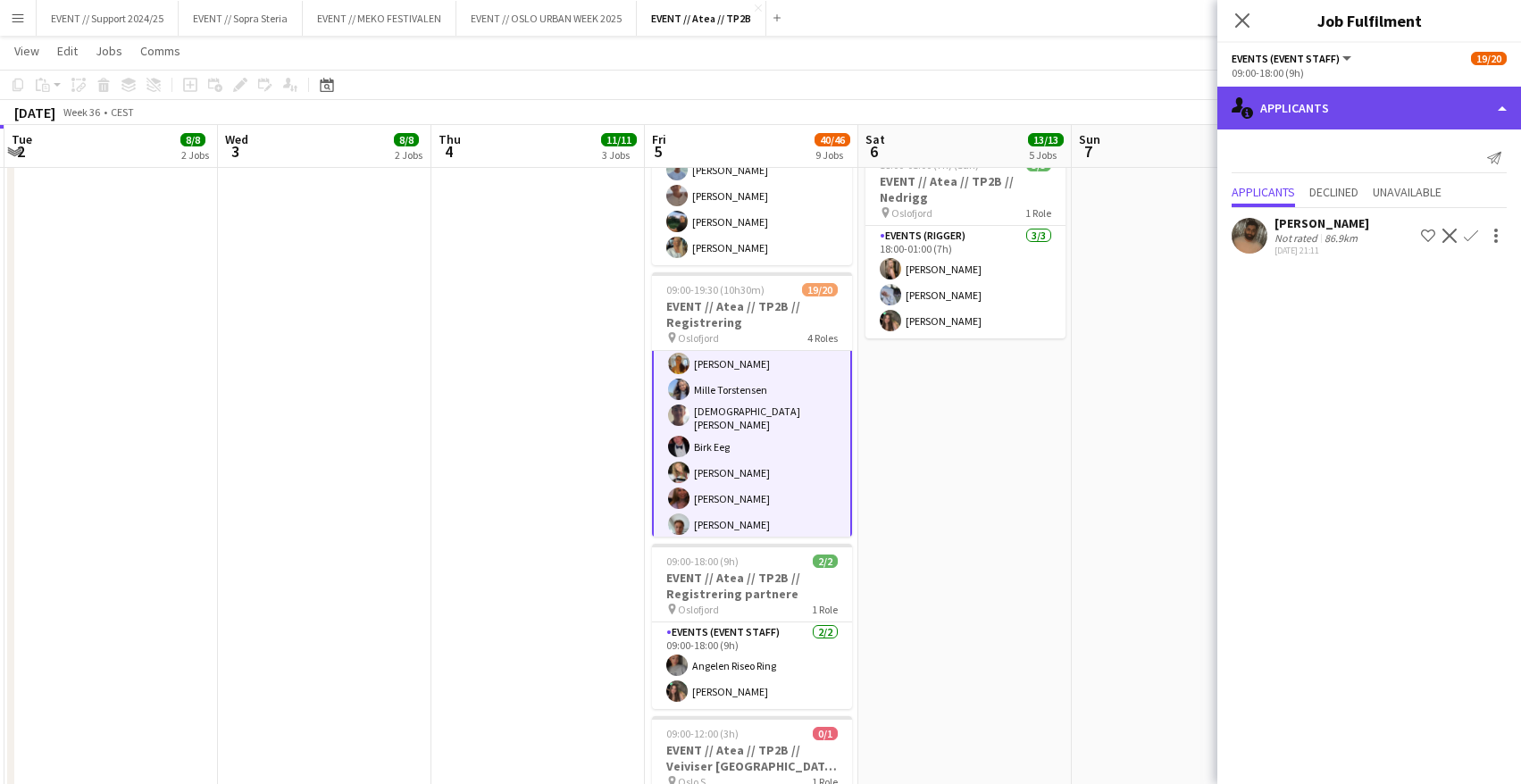
click at [1268, 101] on div "single-neutral-actions-information Applicants" at bounding box center [1369, 108] width 303 height 43
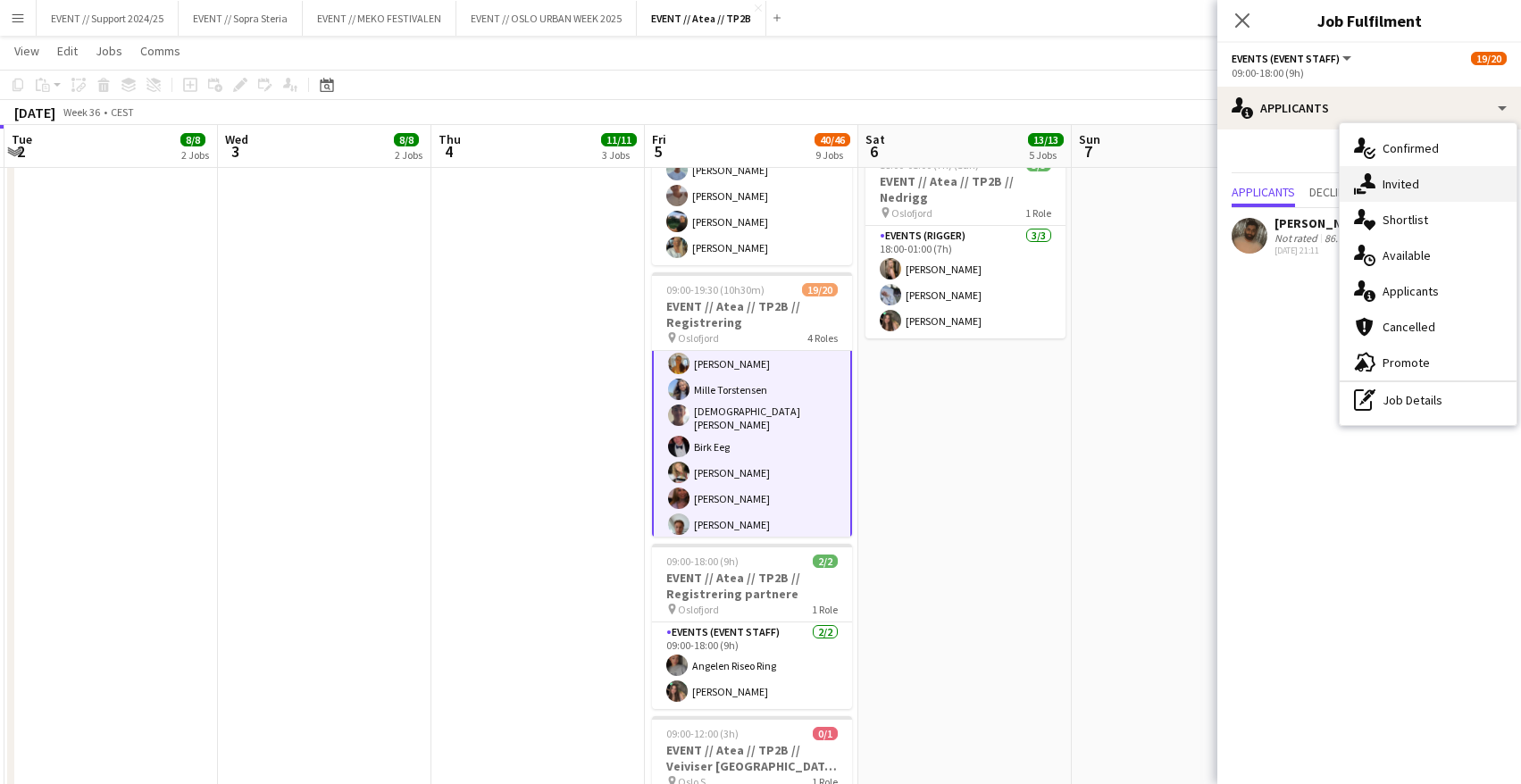
click at [1431, 179] on div "single-neutral-actions-share-1 Invited" at bounding box center [1429, 183] width 177 height 36
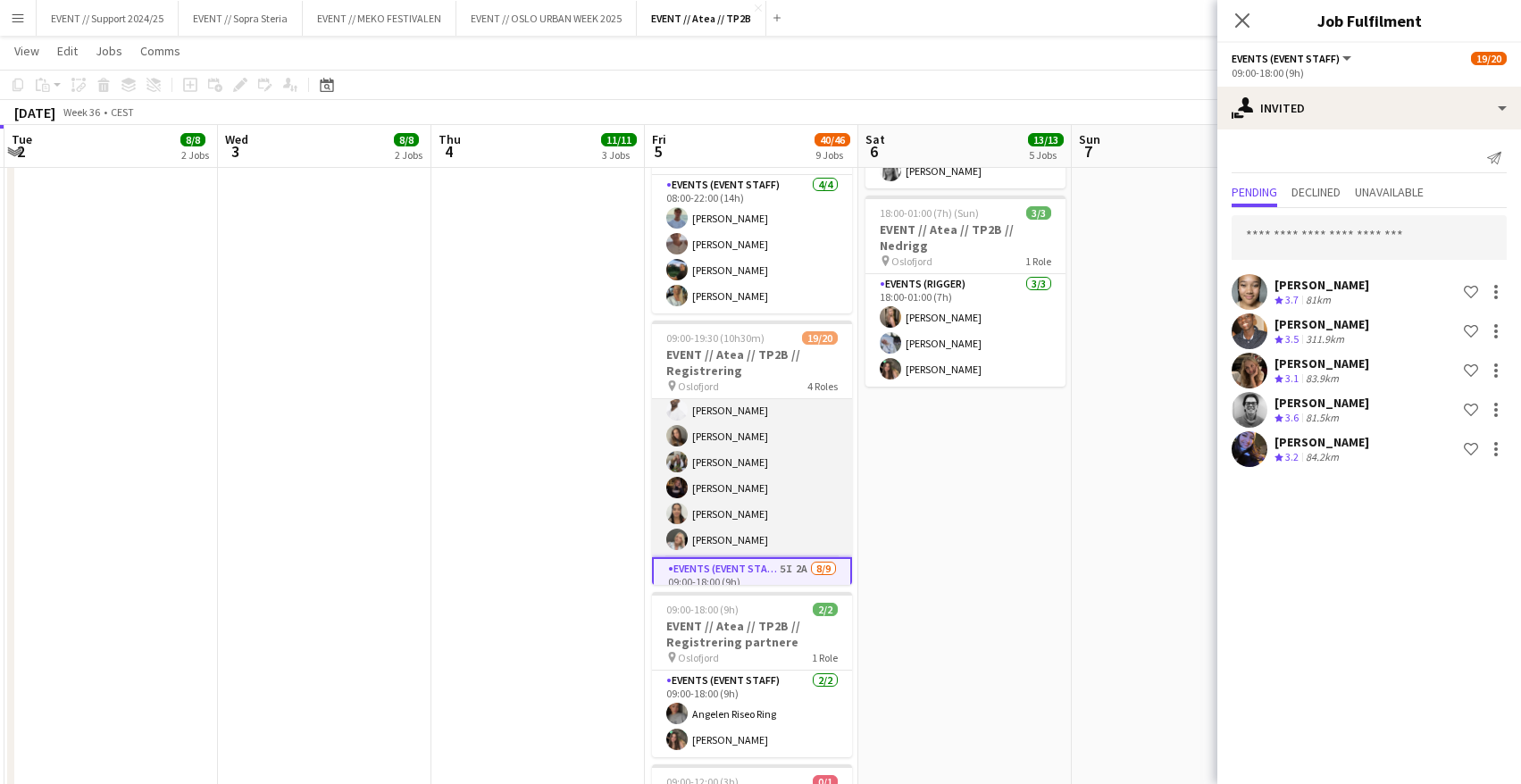
scroll to position [271, 0]
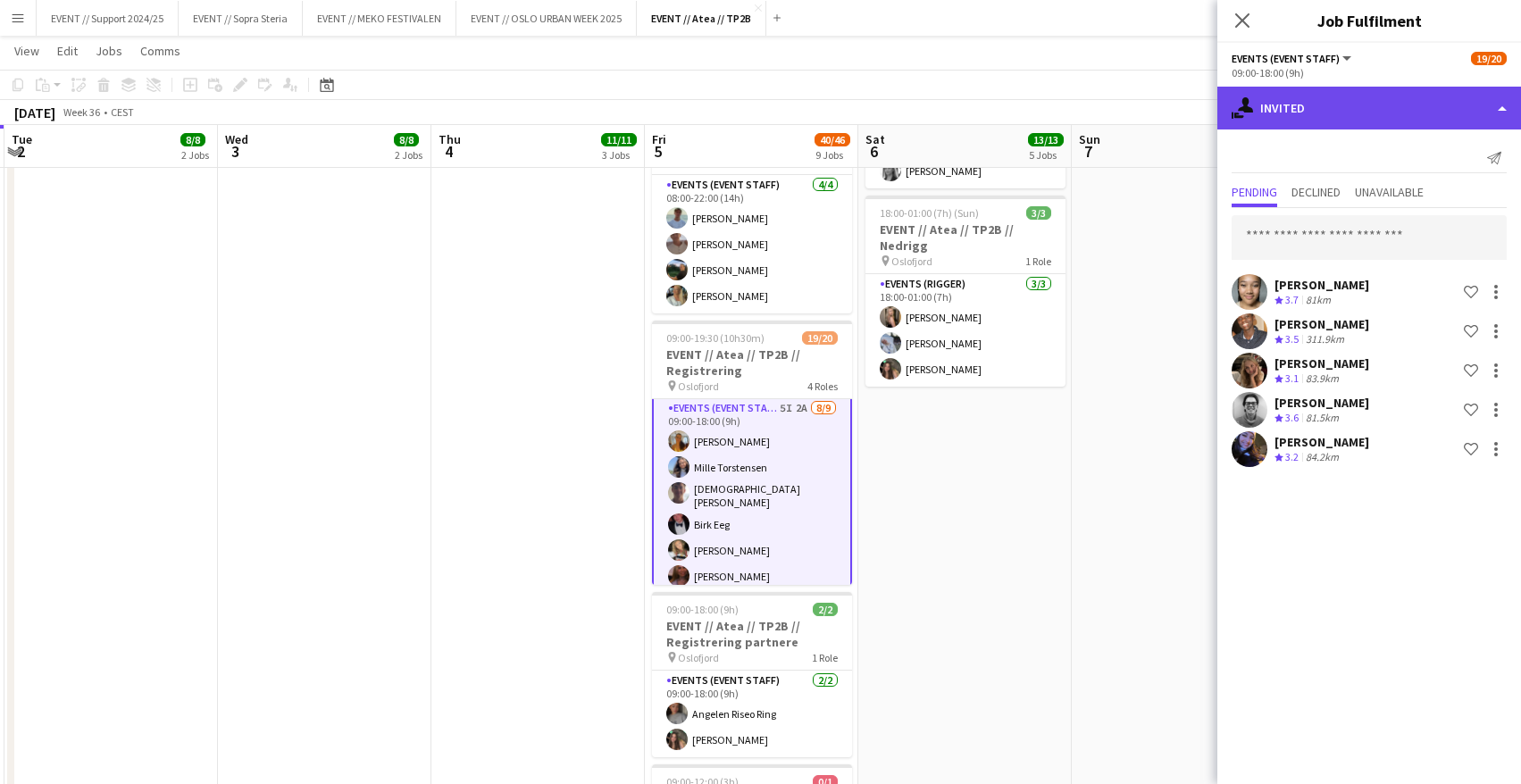
click at [1313, 115] on div "single-neutral-actions-share-1 Invited" at bounding box center [1369, 108] width 303 height 43
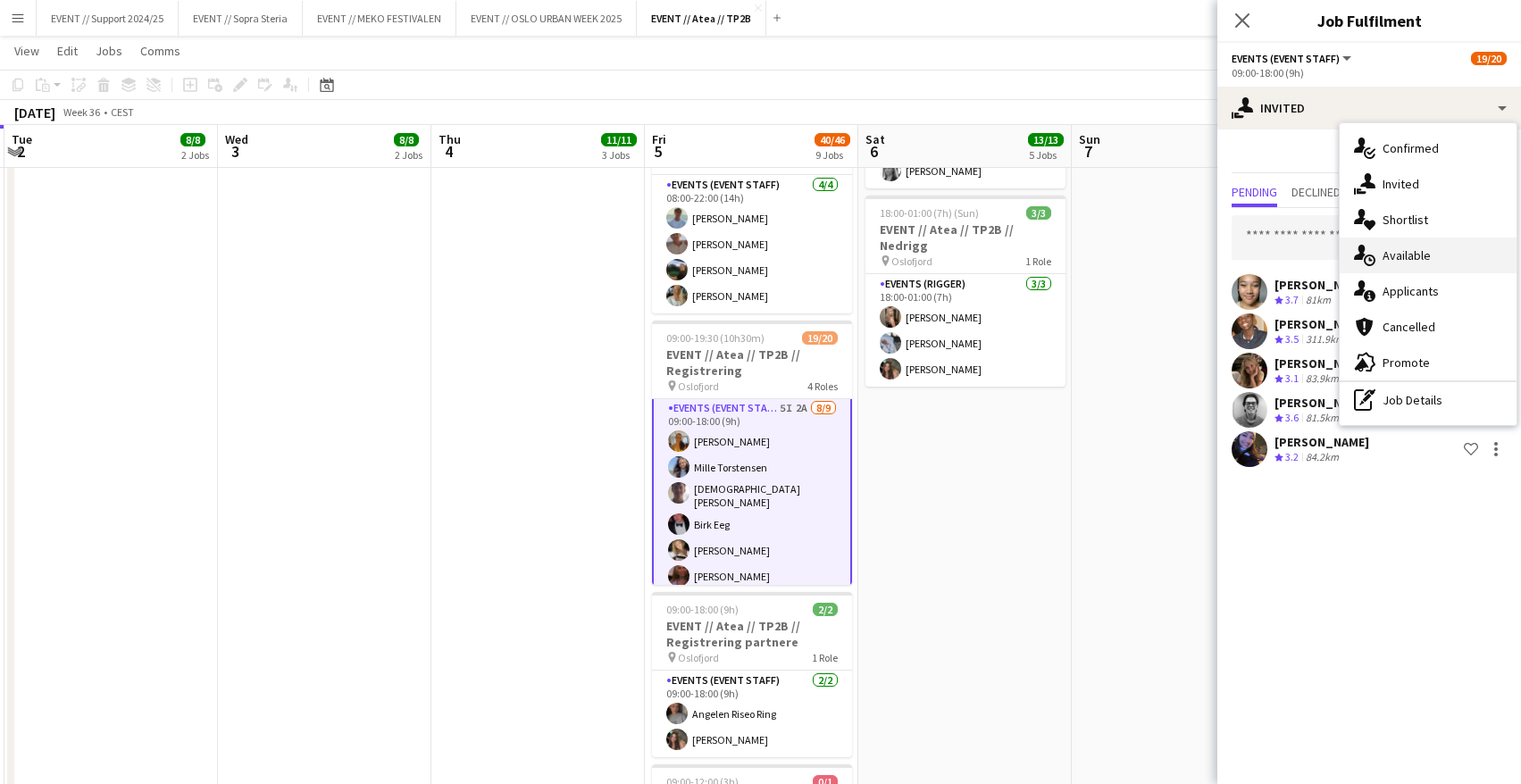
click at [1446, 250] on div "single-neutral-actions-upload Available" at bounding box center [1429, 255] width 177 height 36
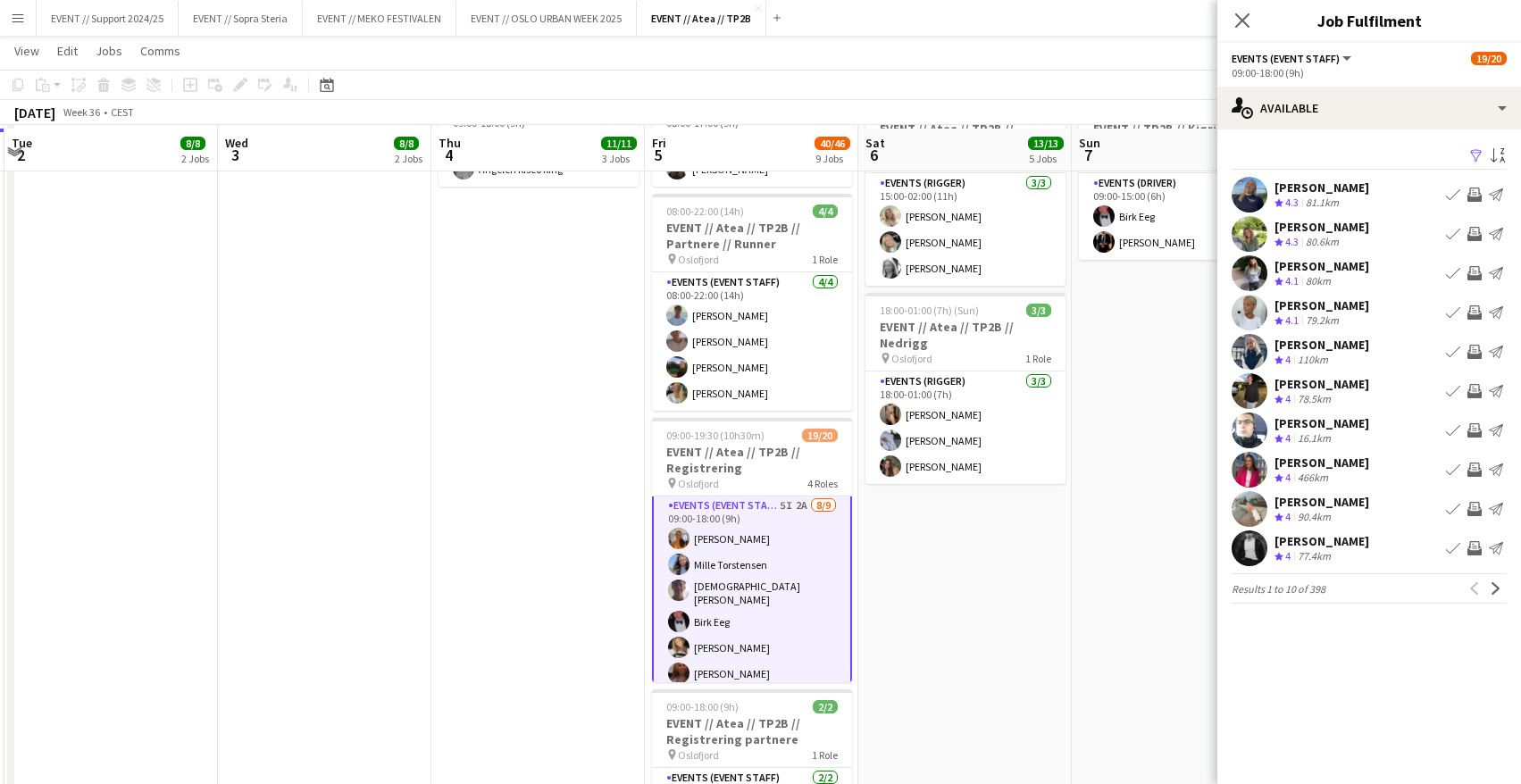
scroll to position [659, 0]
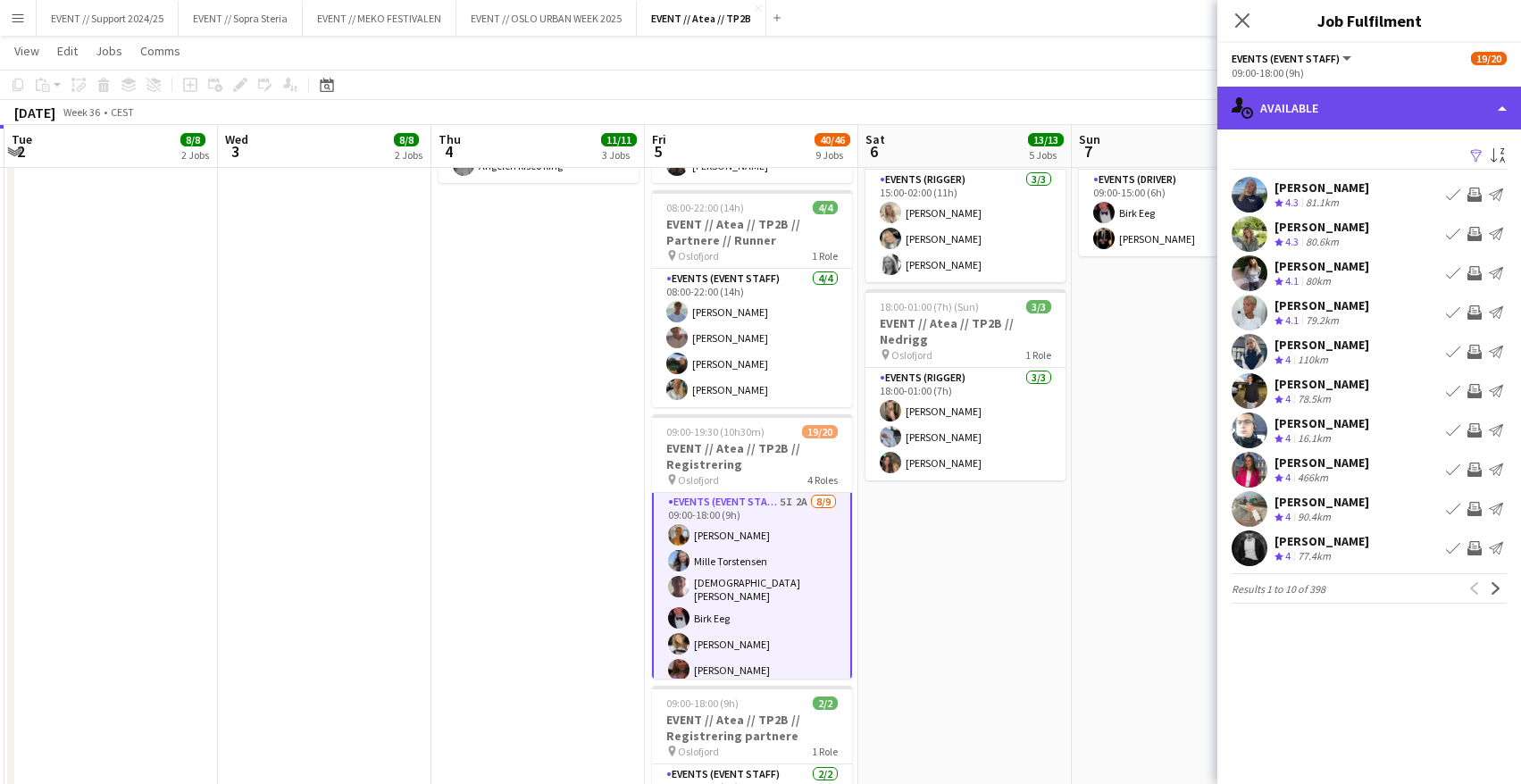
click at [1339, 110] on div "single-neutral-actions-upload Available" at bounding box center [1369, 108] width 303 height 43
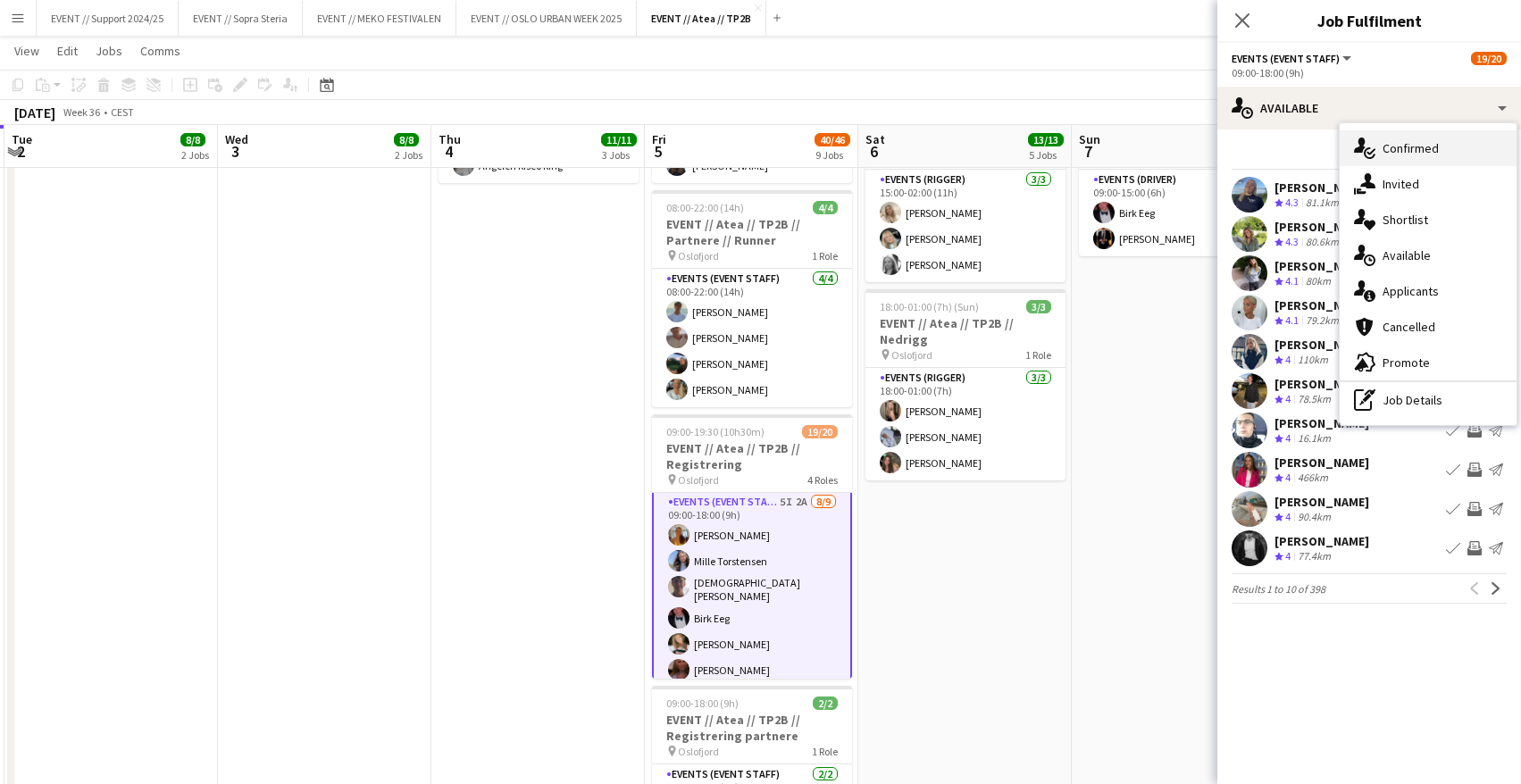
click at [1444, 149] on div "single-neutral-actions-check-2 Confirmed" at bounding box center [1429, 147] width 177 height 36
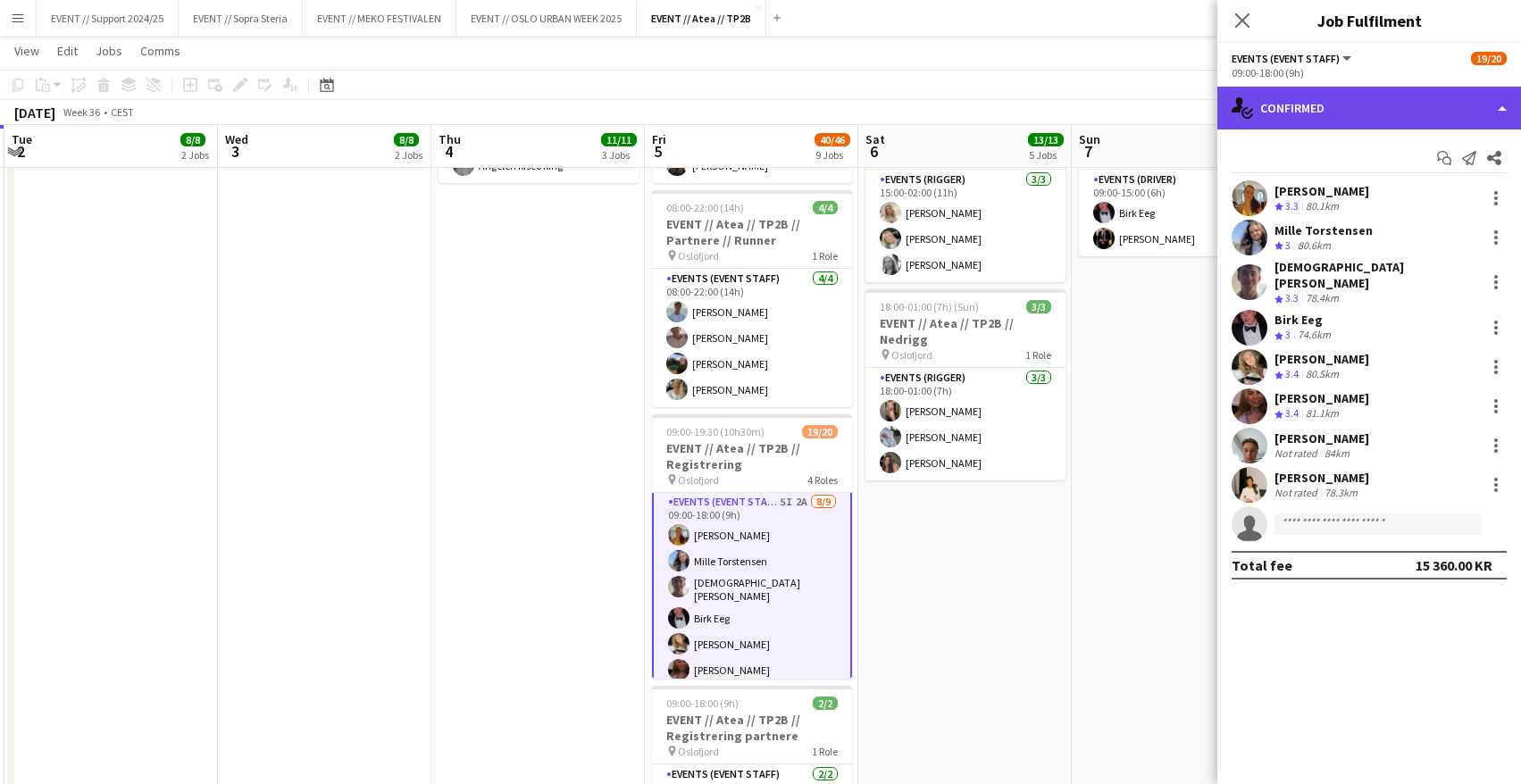
click at [1333, 100] on div "single-neutral-actions-check-2 Confirmed" at bounding box center [1369, 108] width 303 height 43
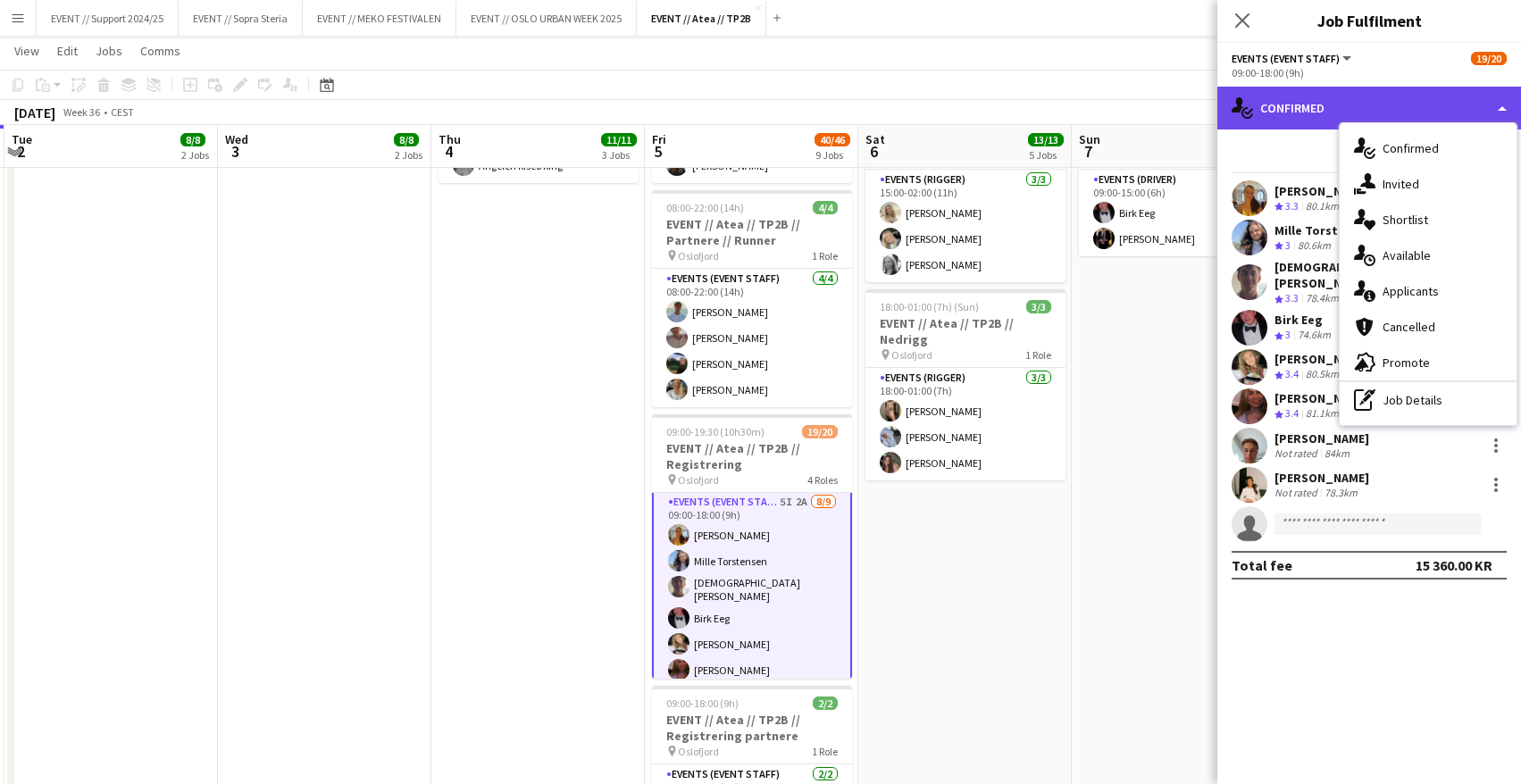
click at [1318, 117] on div "single-neutral-actions-check-2 Confirmed" at bounding box center [1369, 108] width 303 height 43
click at [1247, 433] on app-user-avatar at bounding box center [1249, 445] width 36 height 36
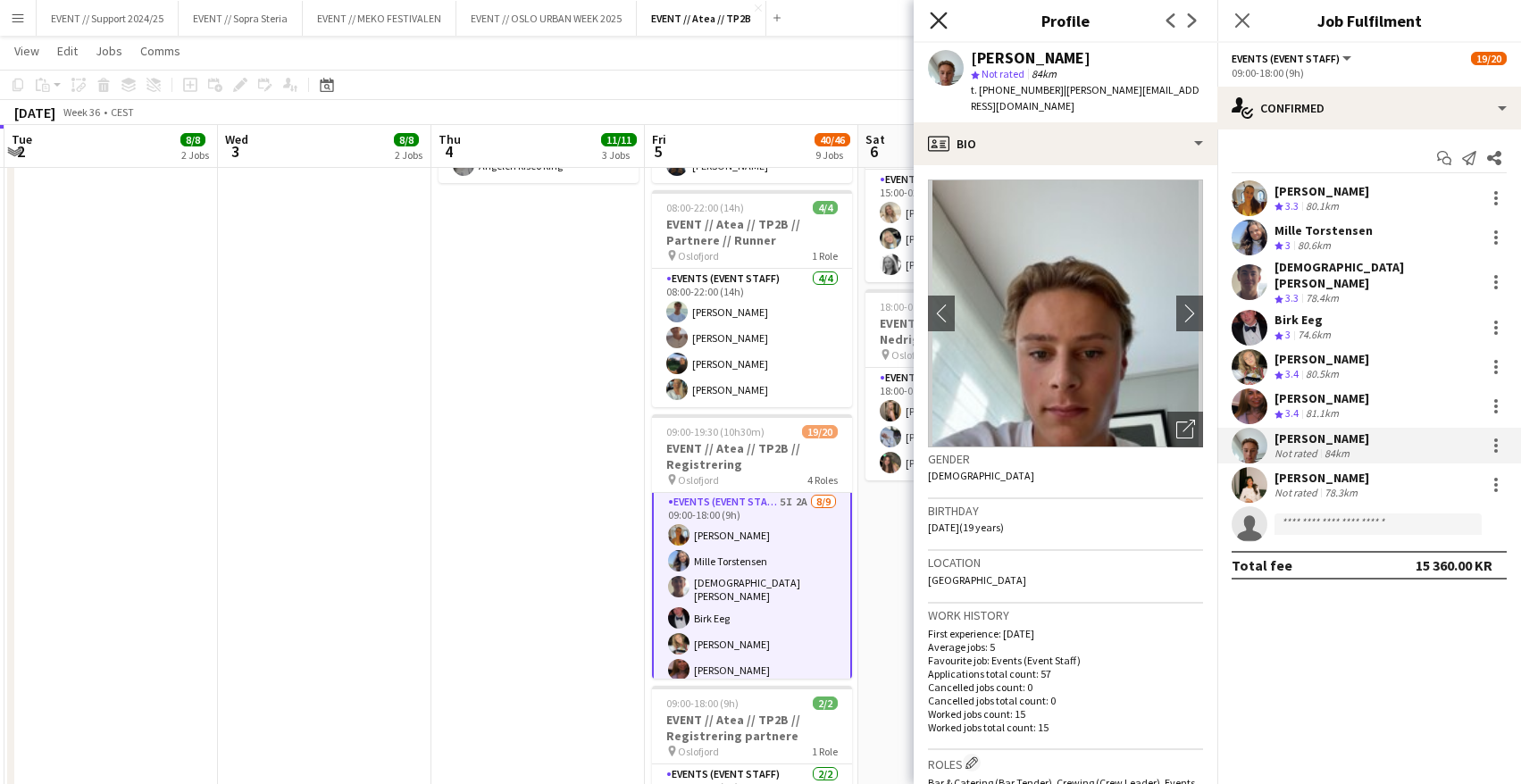
click at [939, 17] on icon "Close pop-in" at bounding box center [938, 20] width 17 height 17
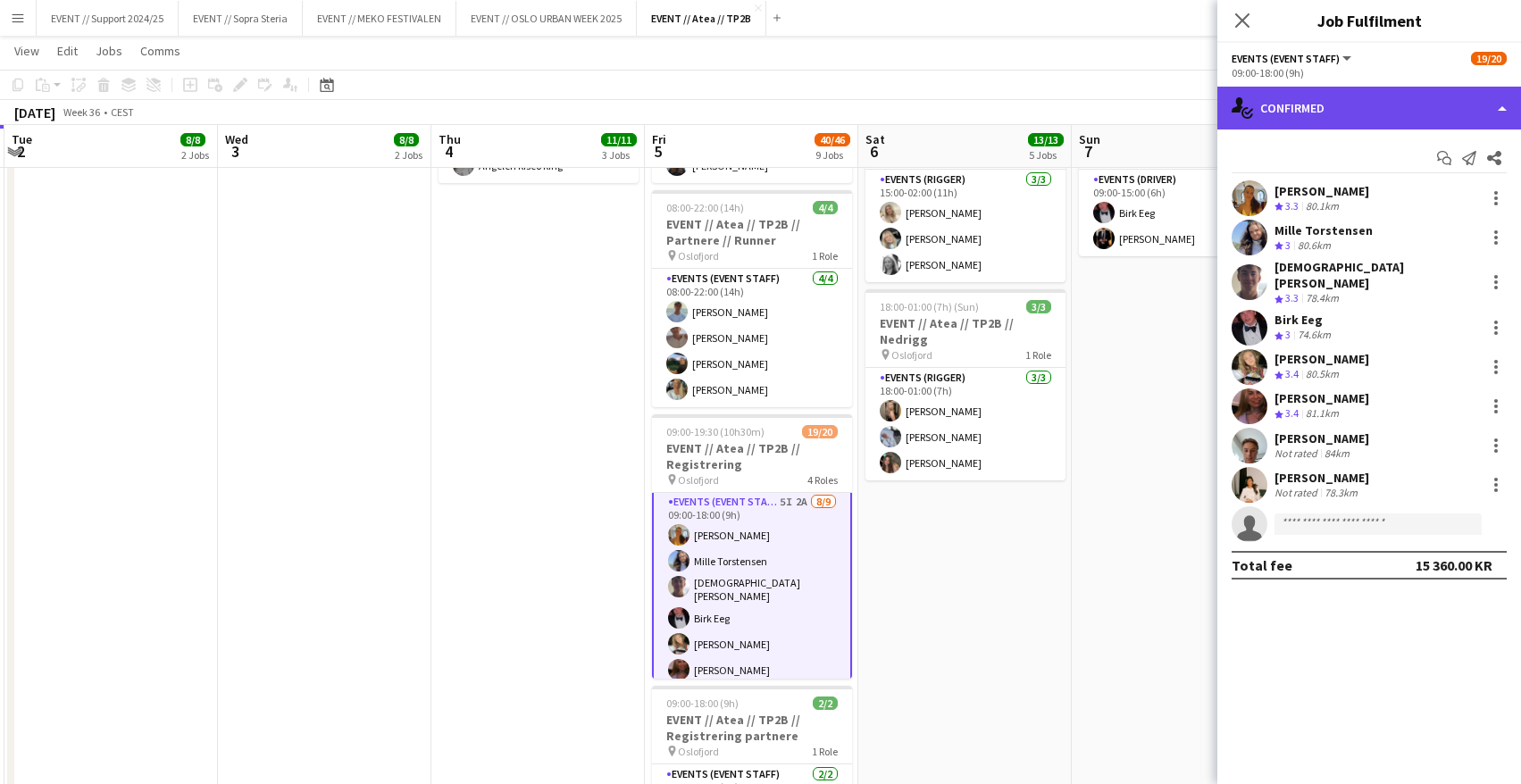
click at [1366, 104] on div "single-neutral-actions-check-2 Confirmed" at bounding box center [1369, 108] width 303 height 43
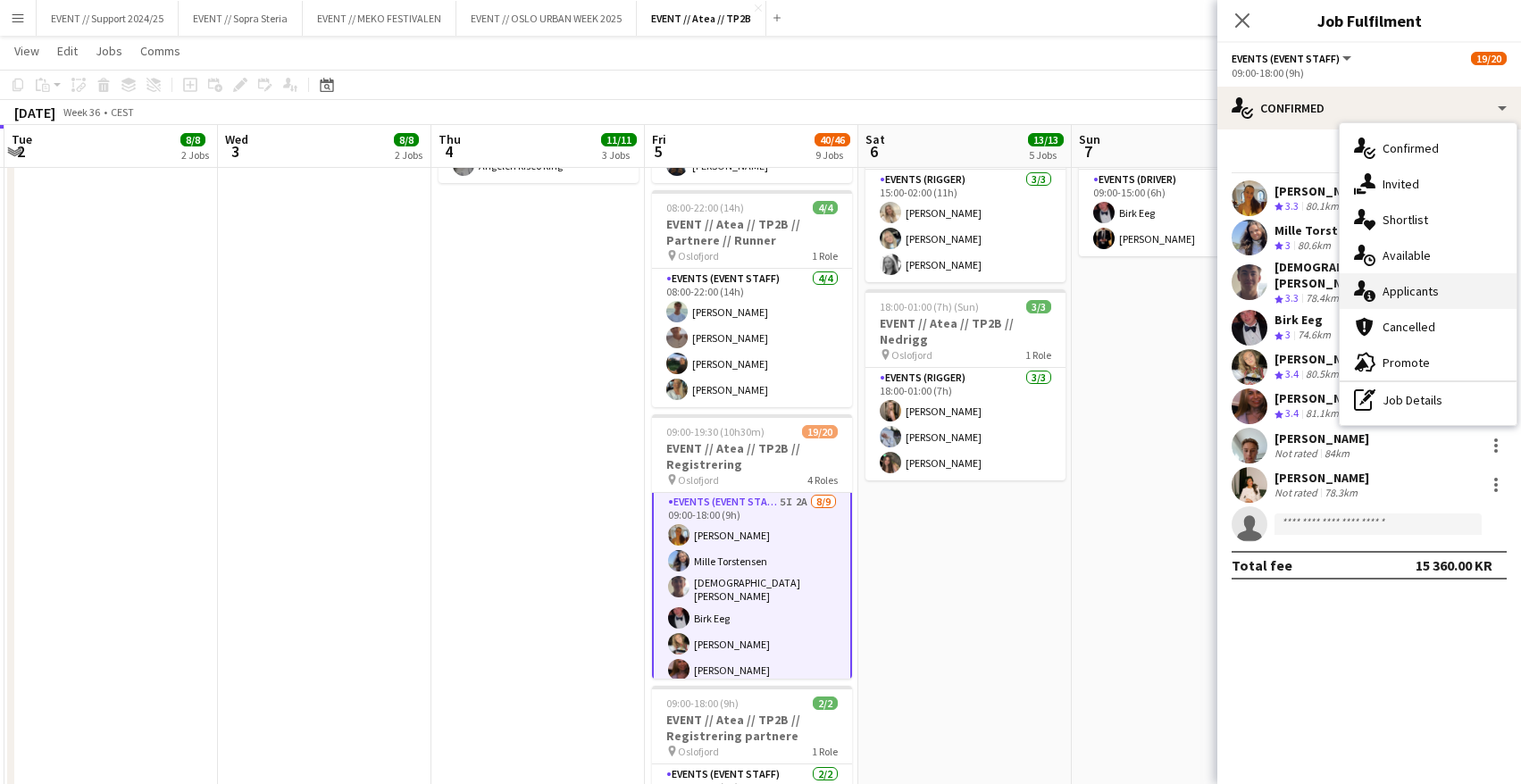
click at [1443, 293] on div "single-neutral-actions-information Applicants" at bounding box center [1429, 291] width 177 height 36
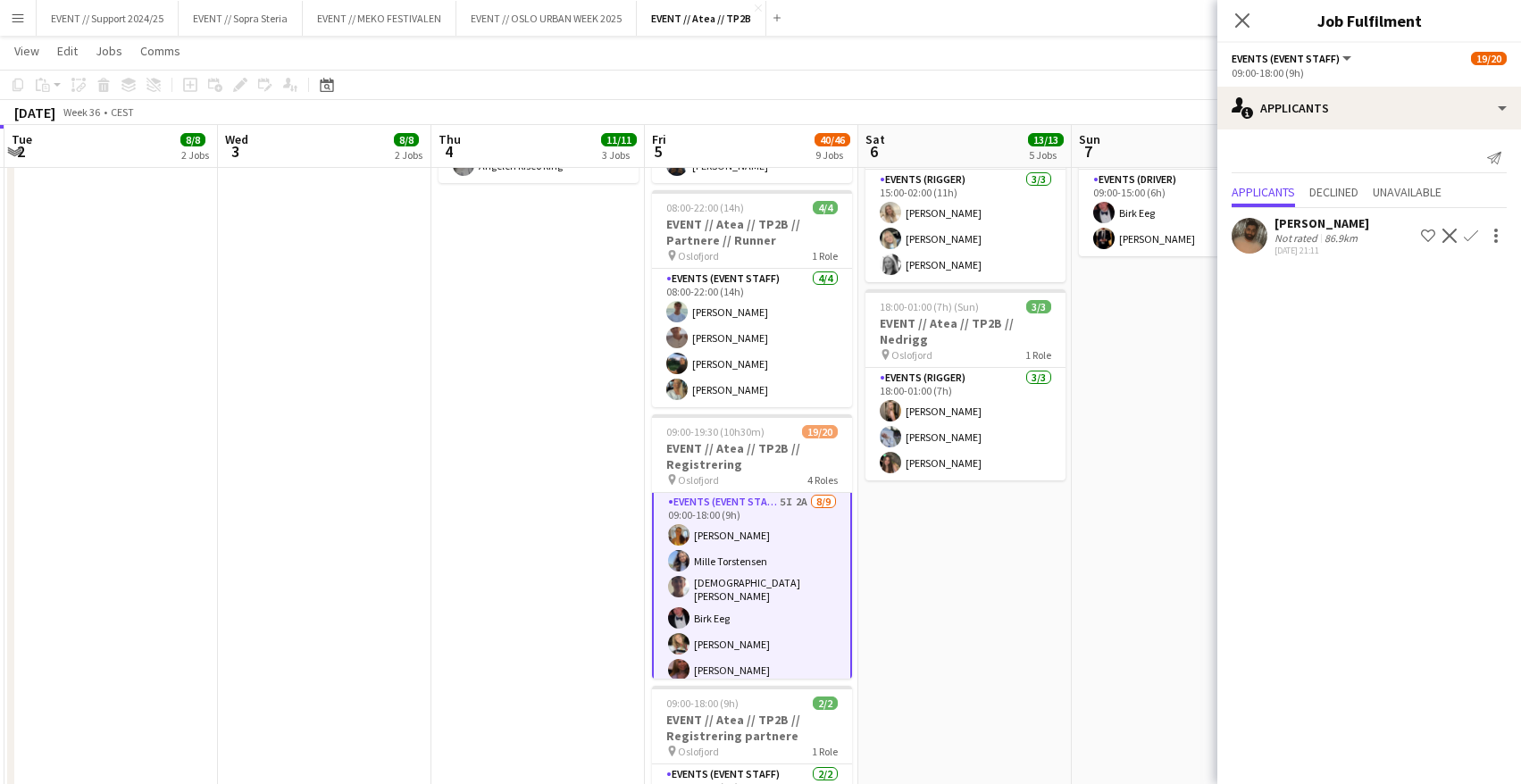
click at [1241, 229] on app-user-avatar at bounding box center [1249, 235] width 36 height 36
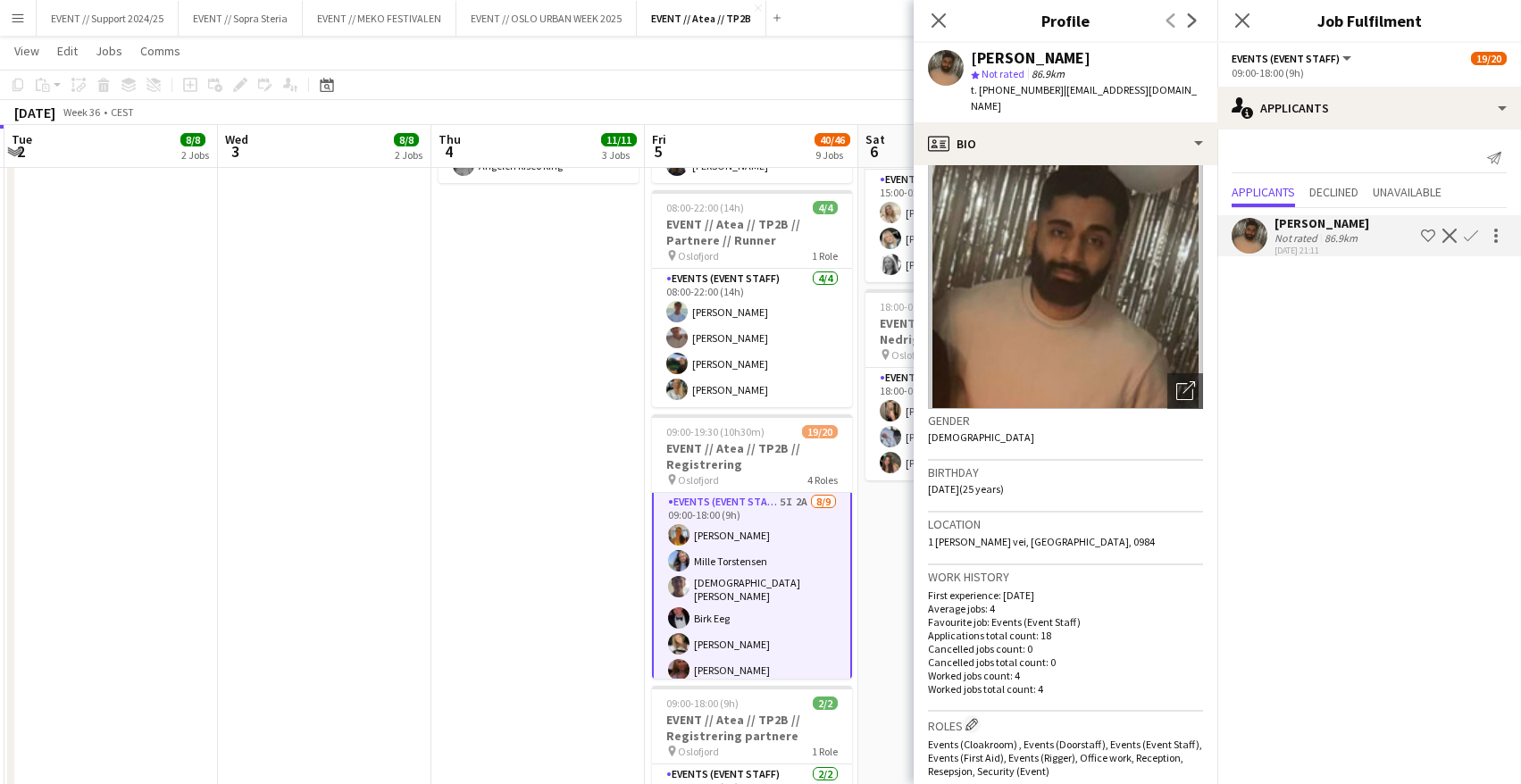
scroll to position [0, 0]
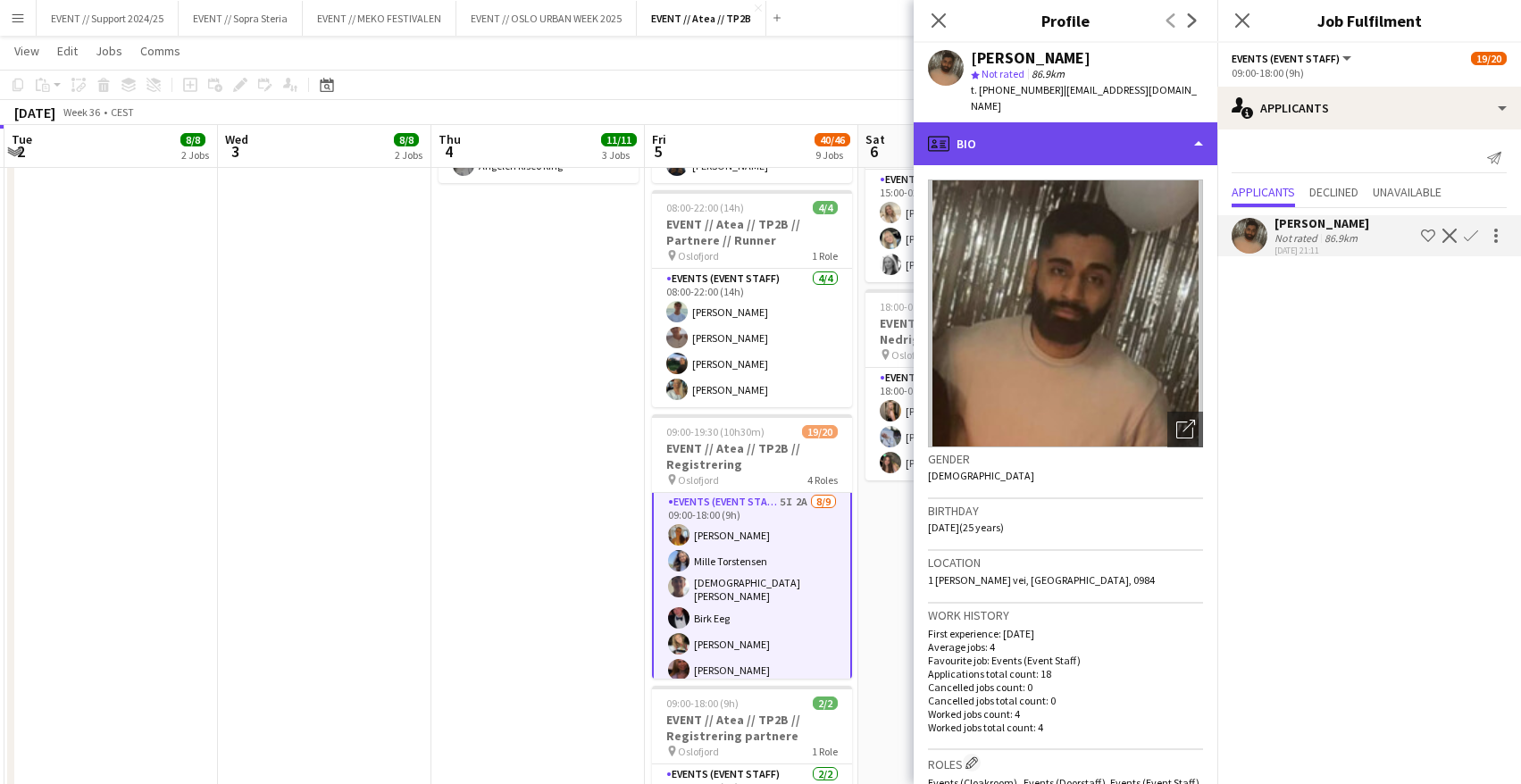
click at [1148, 129] on div "profile Bio" at bounding box center [1065, 144] width 303 height 43
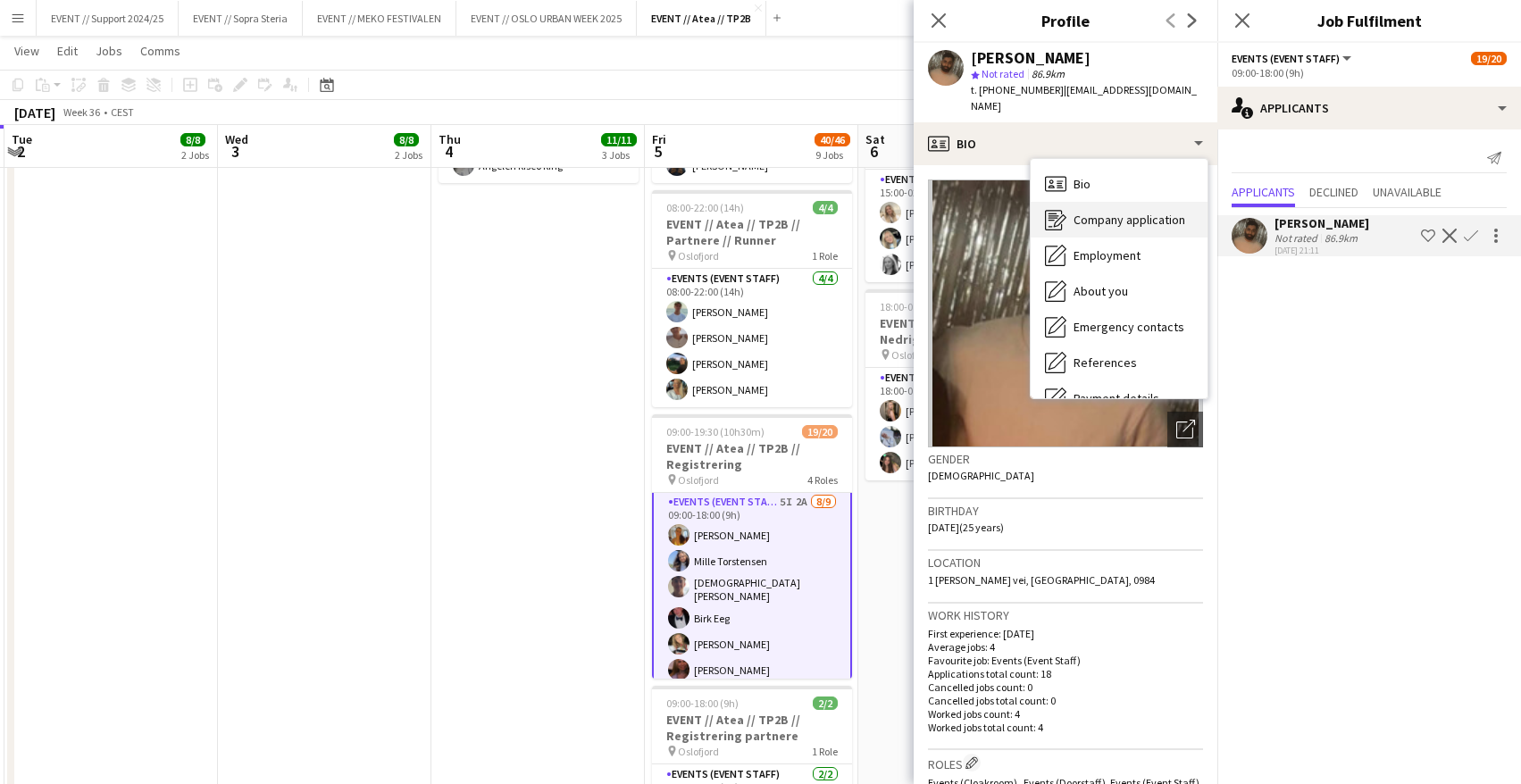
click at [1117, 212] on span "Company application" at bounding box center [1130, 220] width 112 height 16
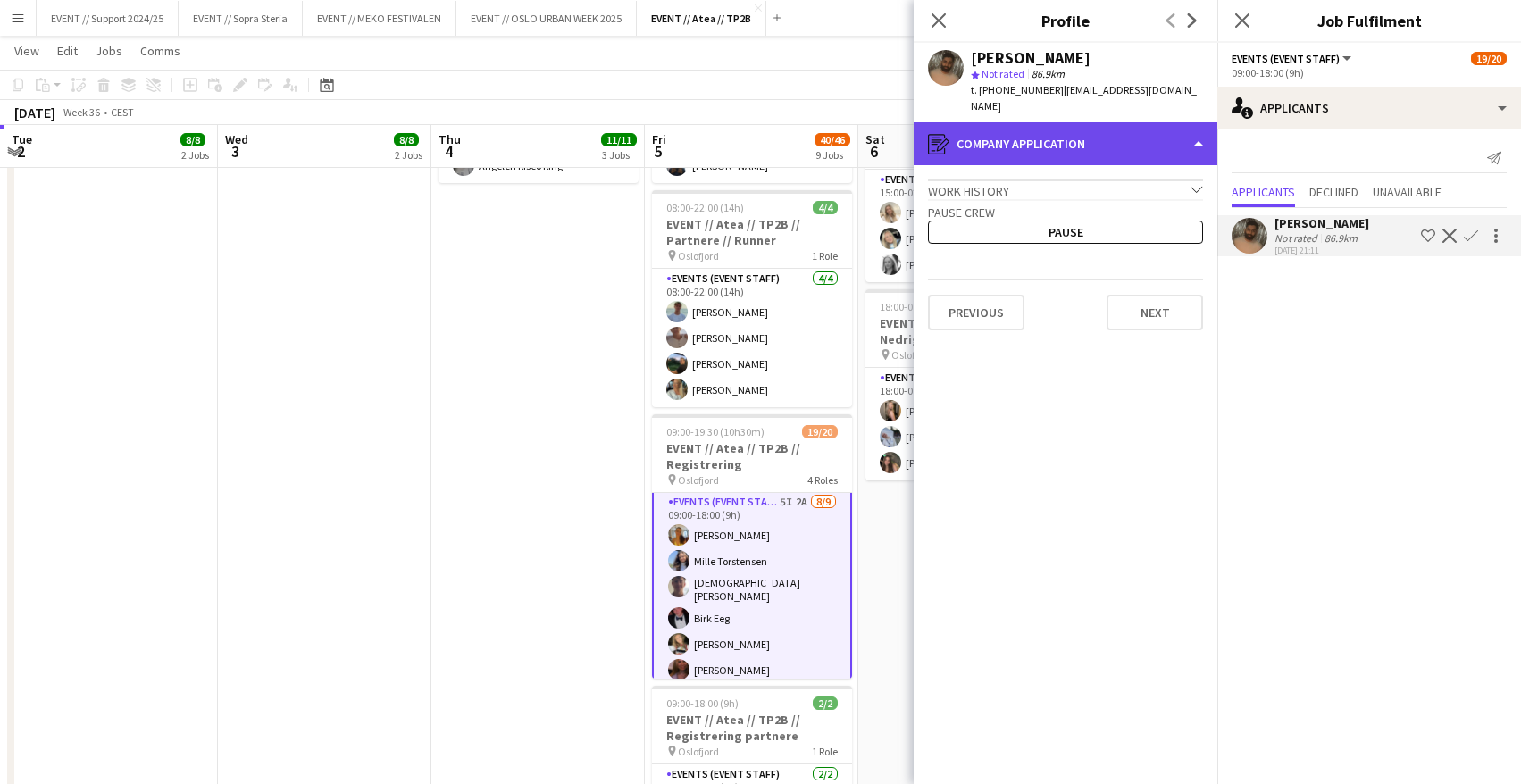
click at [1086, 125] on div "register Company application" at bounding box center [1065, 144] width 303 height 43
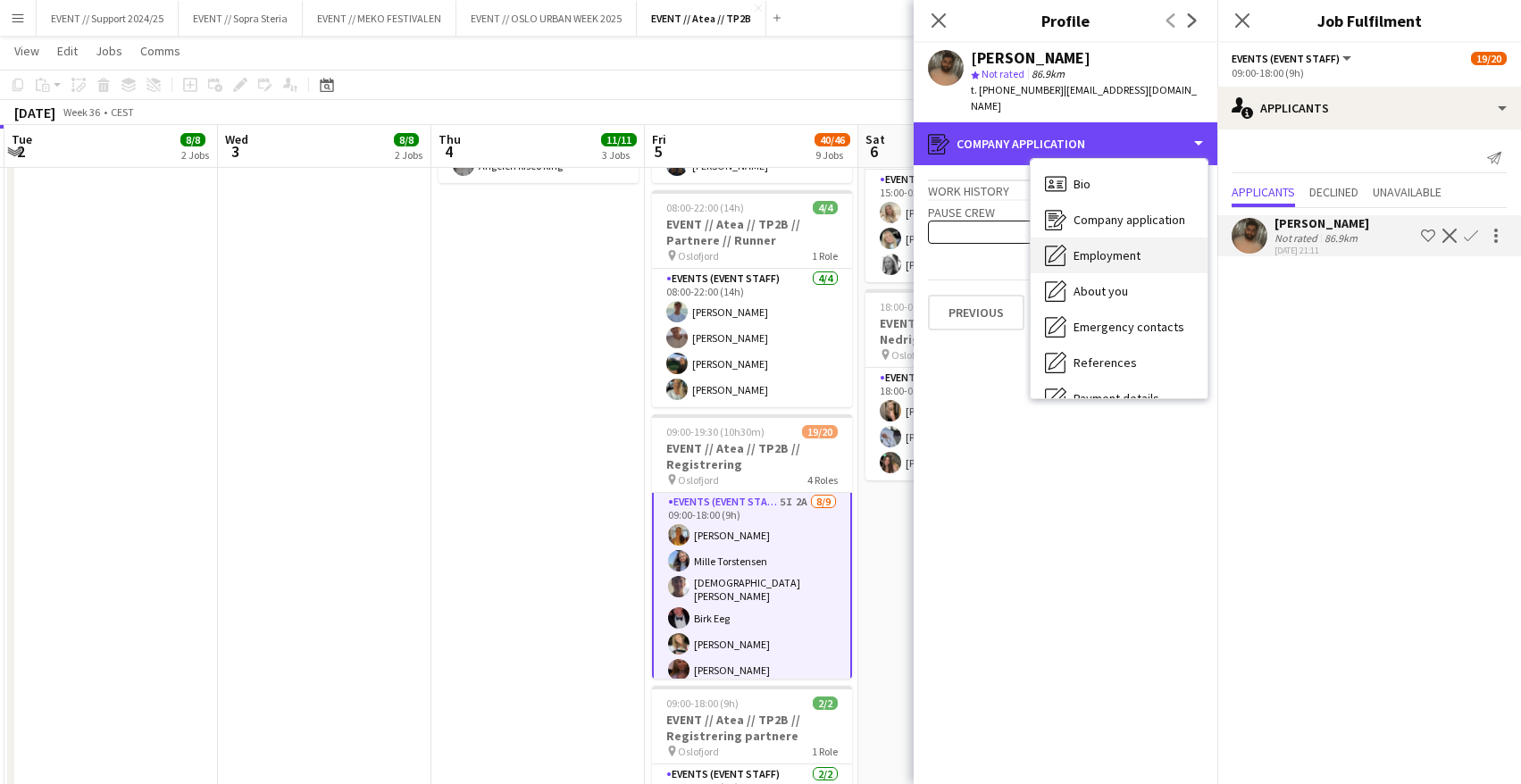
scroll to position [30, 0]
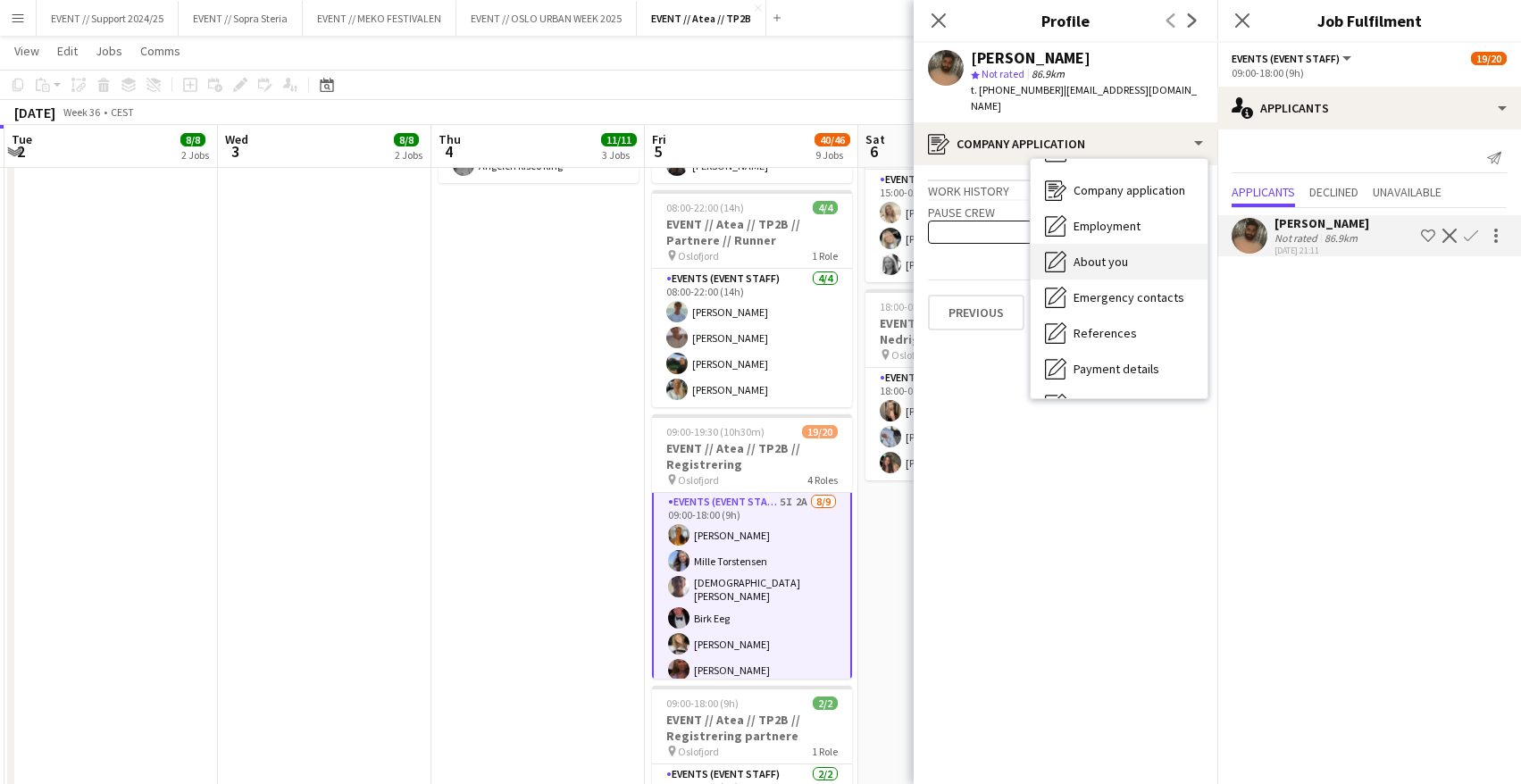
click at [1124, 253] on span "About you" at bounding box center [1101, 261] width 55 height 16
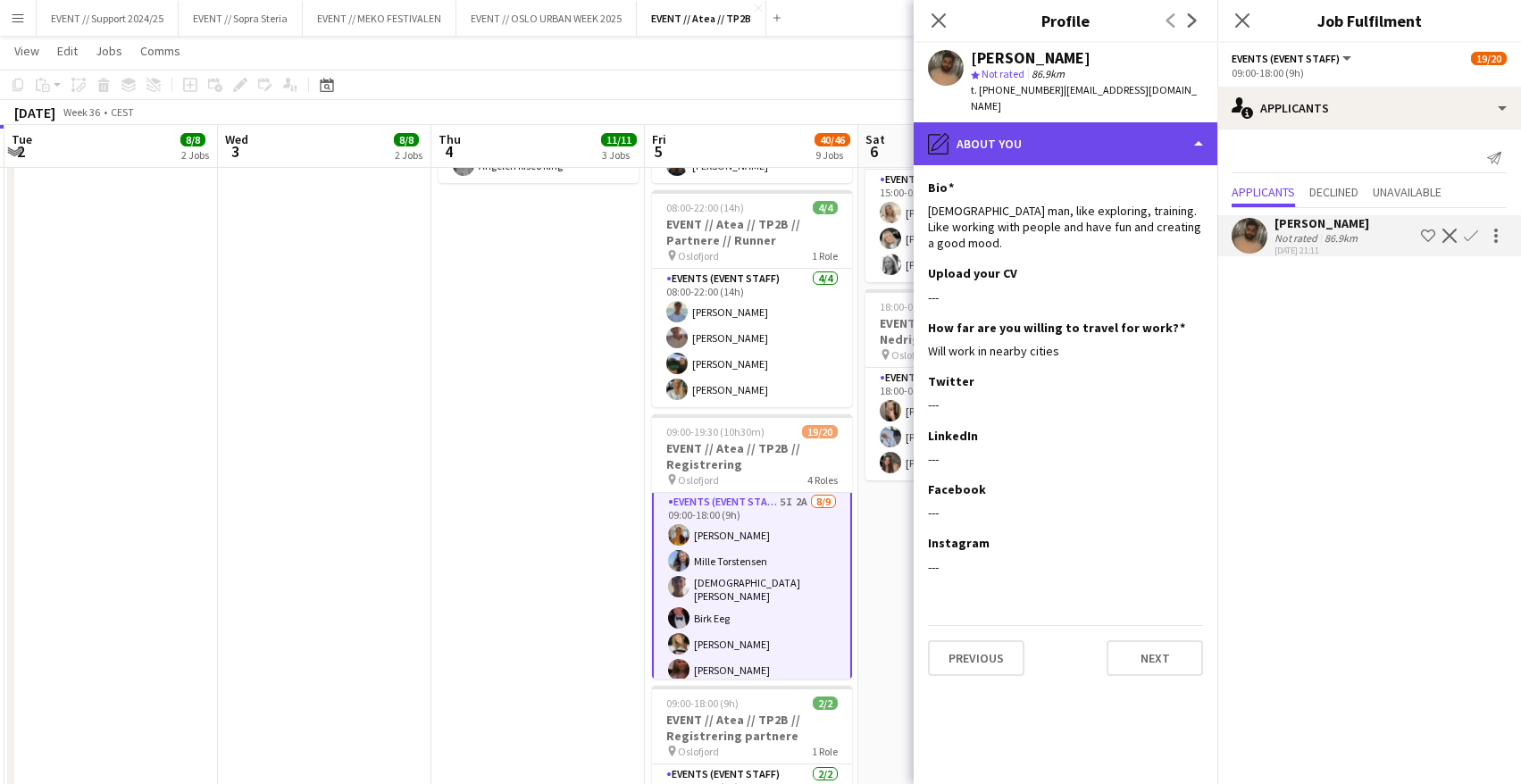
click at [1119, 136] on div "pencil4 About you" at bounding box center [1065, 144] width 303 height 43
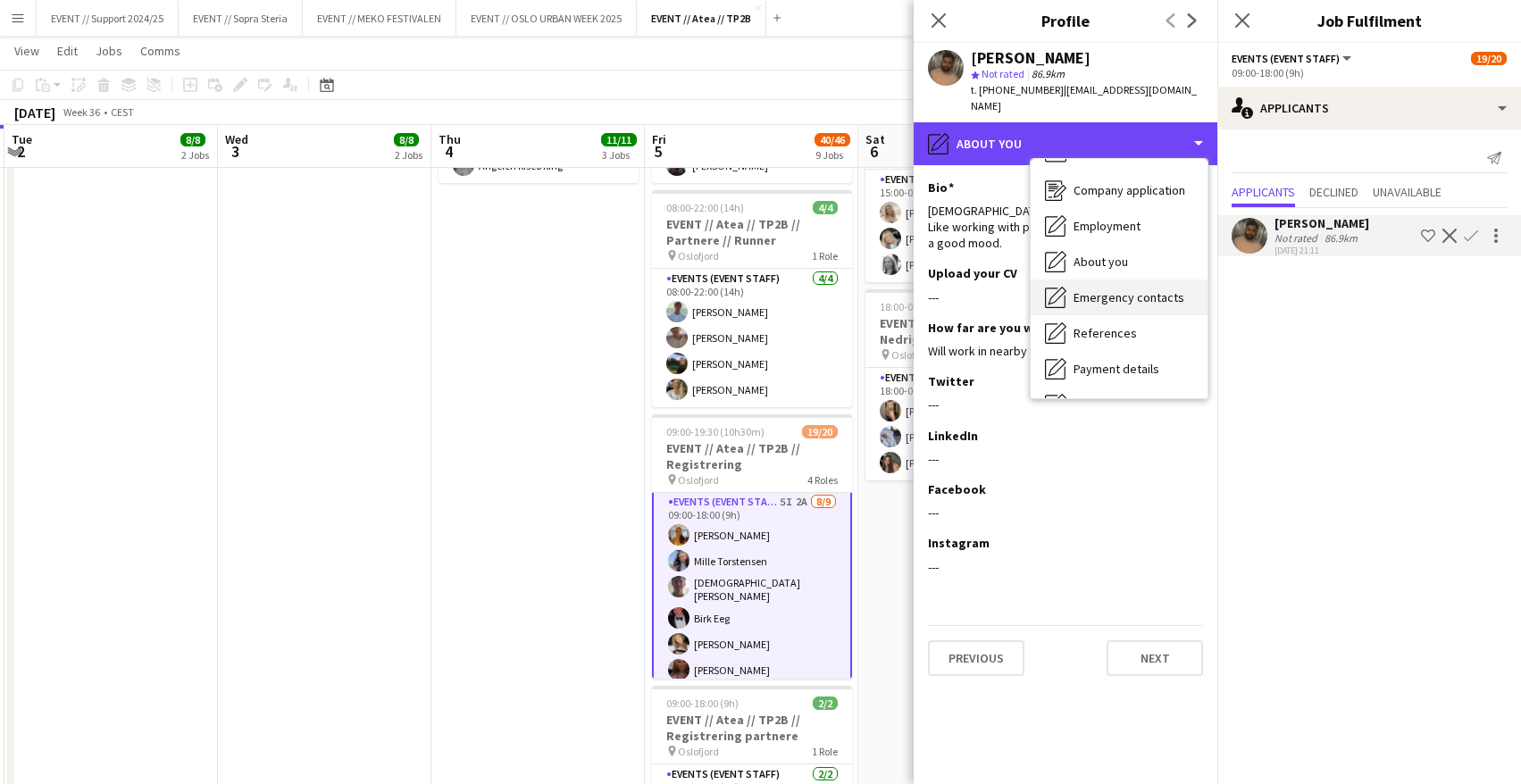
scroll to position [168, 0]
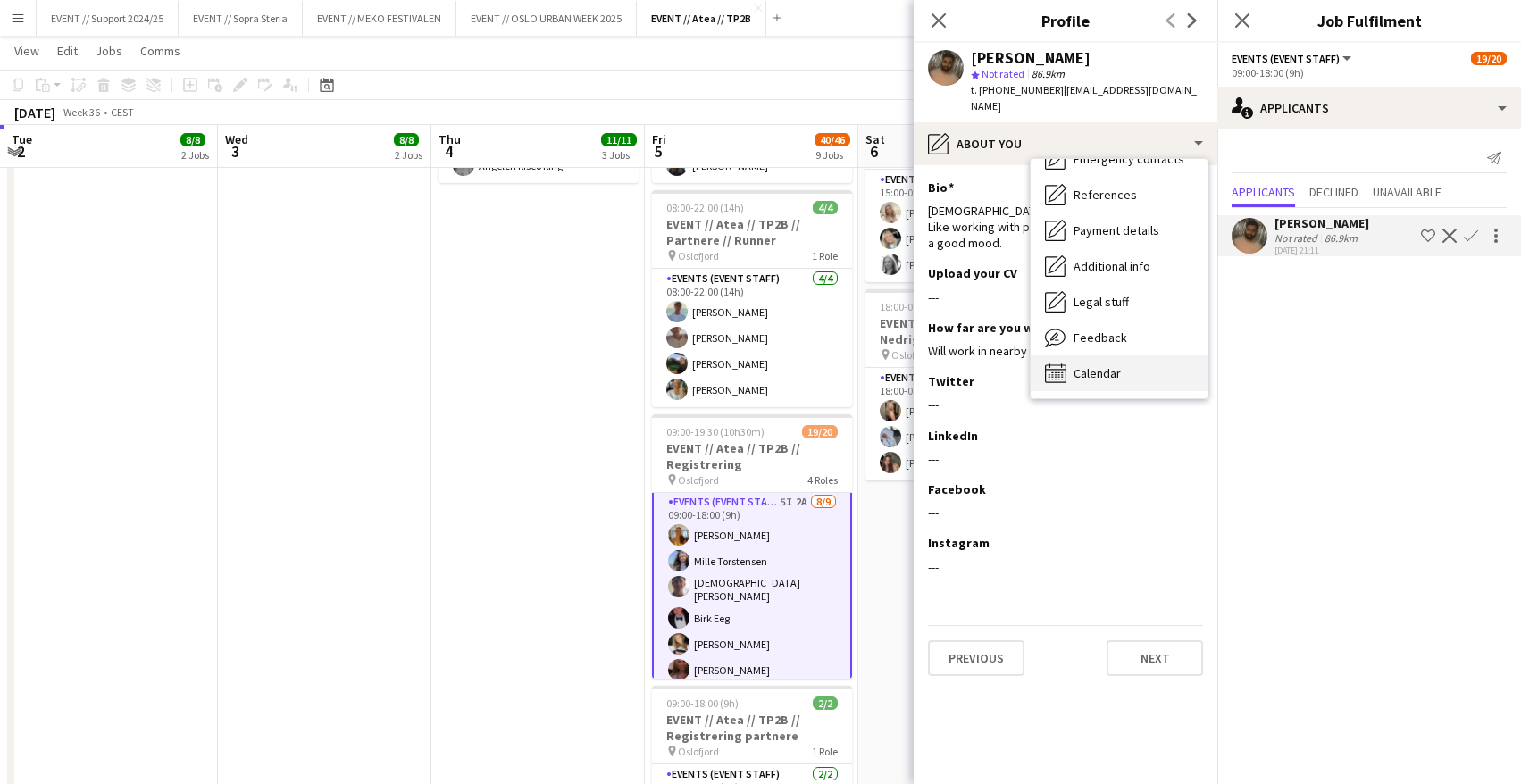
click at [1114, 365] on span "Calendar" at bounding box center [1097, 373] width 47 height 16
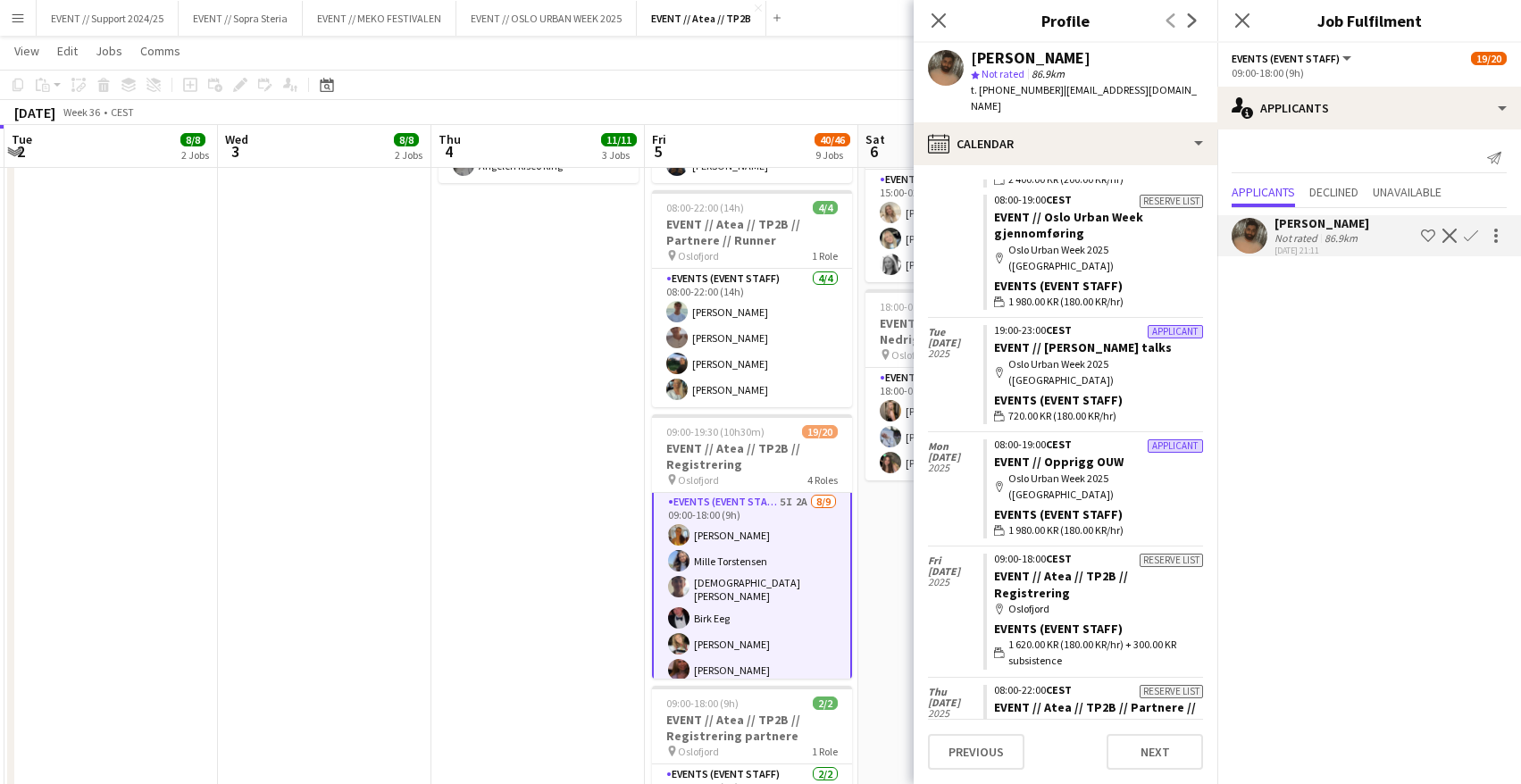
scroll to position [566, 0]
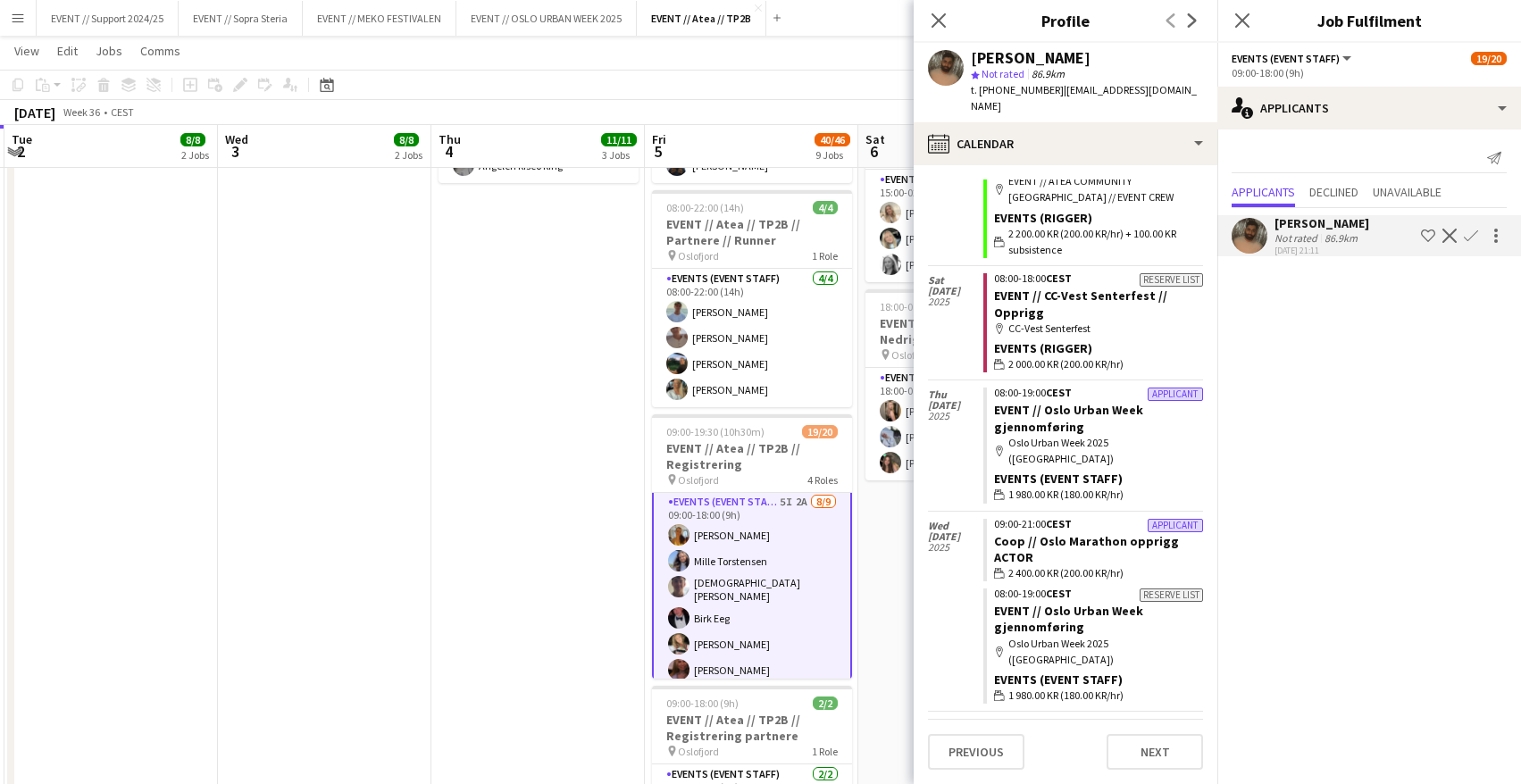
click at [1472, 235] on app-icon "Confirm" at bounding box center [1471, 235] width 14 height 14
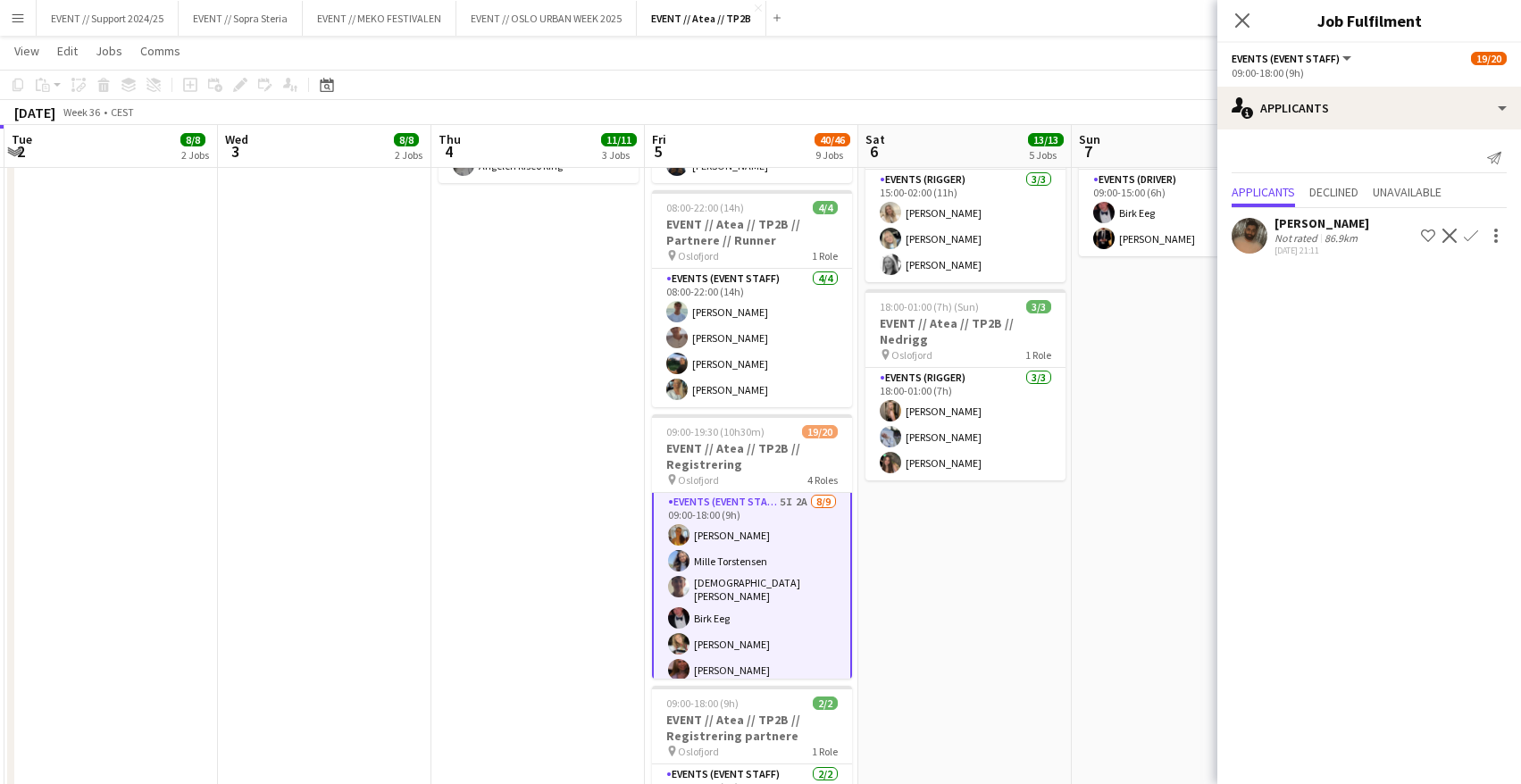
click at [1471, 233] on app-icon "Confirm" at bounding box center [1471, 235] width 14 height 14
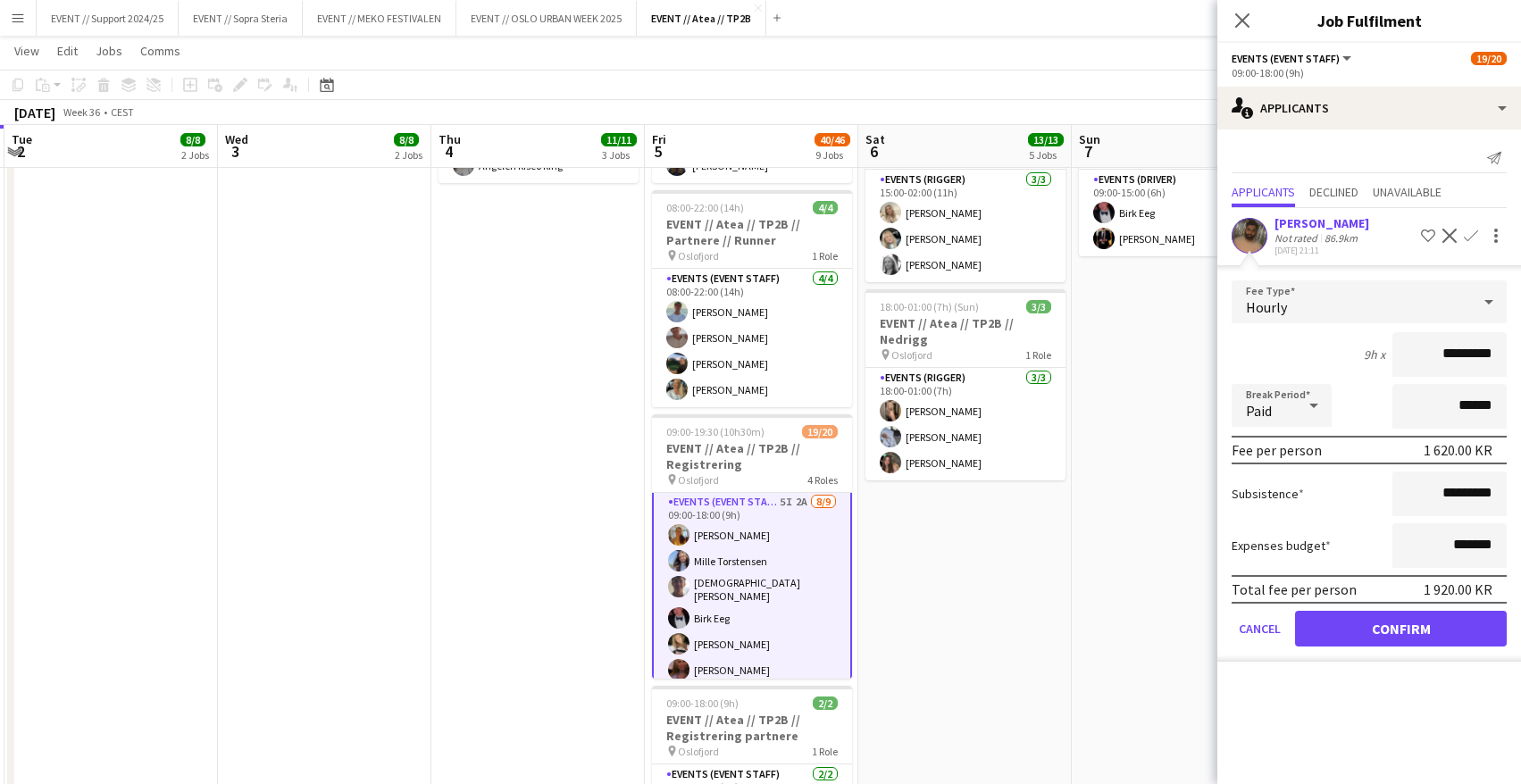
click at [1411, 629] on button "Confirm" at bounding box center [1402, 628] width 212 height 36
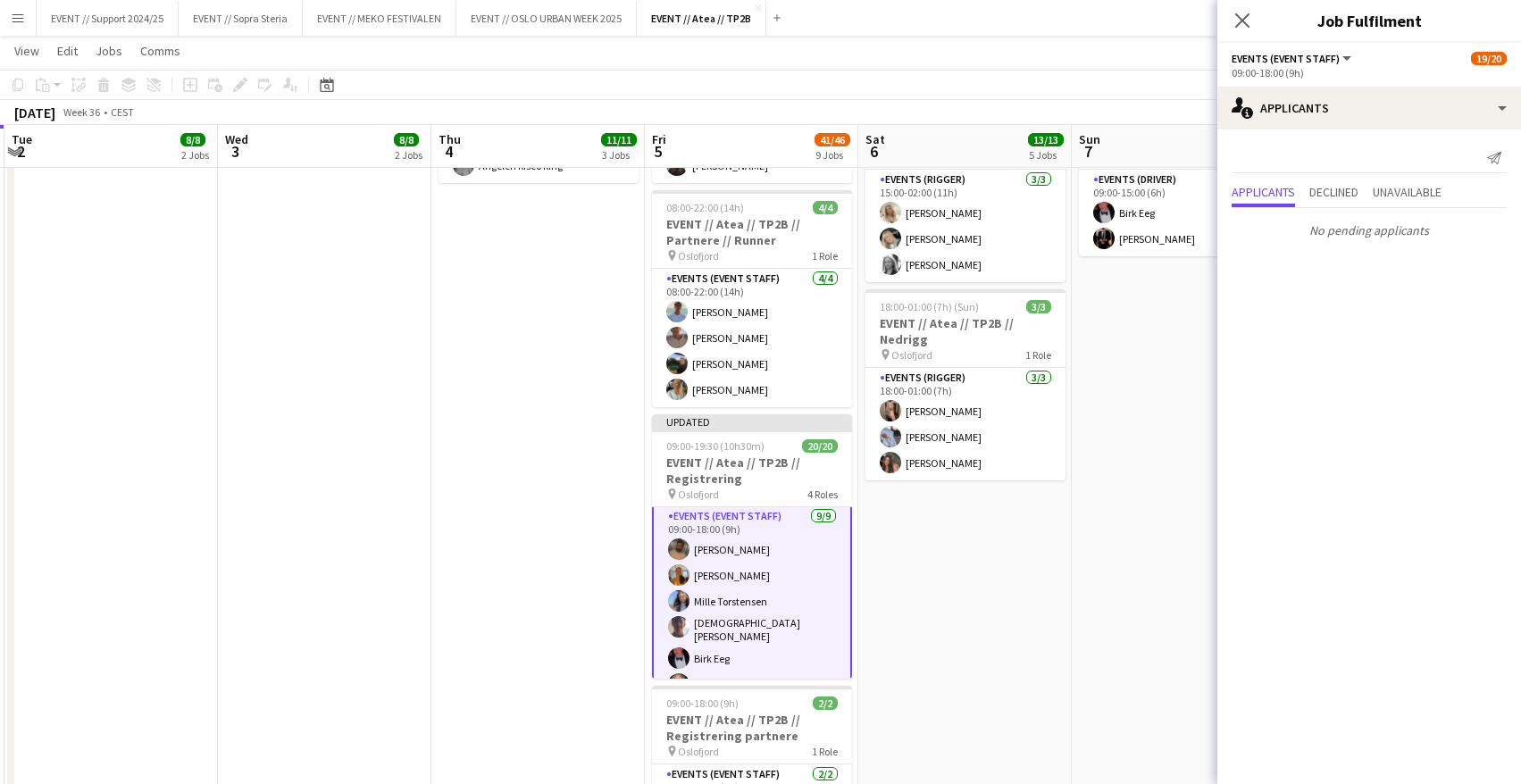
drag, startPoint x: 954, startPoint y: 586, endPoint x: 931, endPoint y: 588, distance: 23.1
click at [954, 586] on app-date-cell "08:00-17:00 (9h) 2/2 EVENT // Atea // TP2B // Partnere // Expo pin Oslofjord 1 …" at bounding box center [965, 451] width 214 height 1821
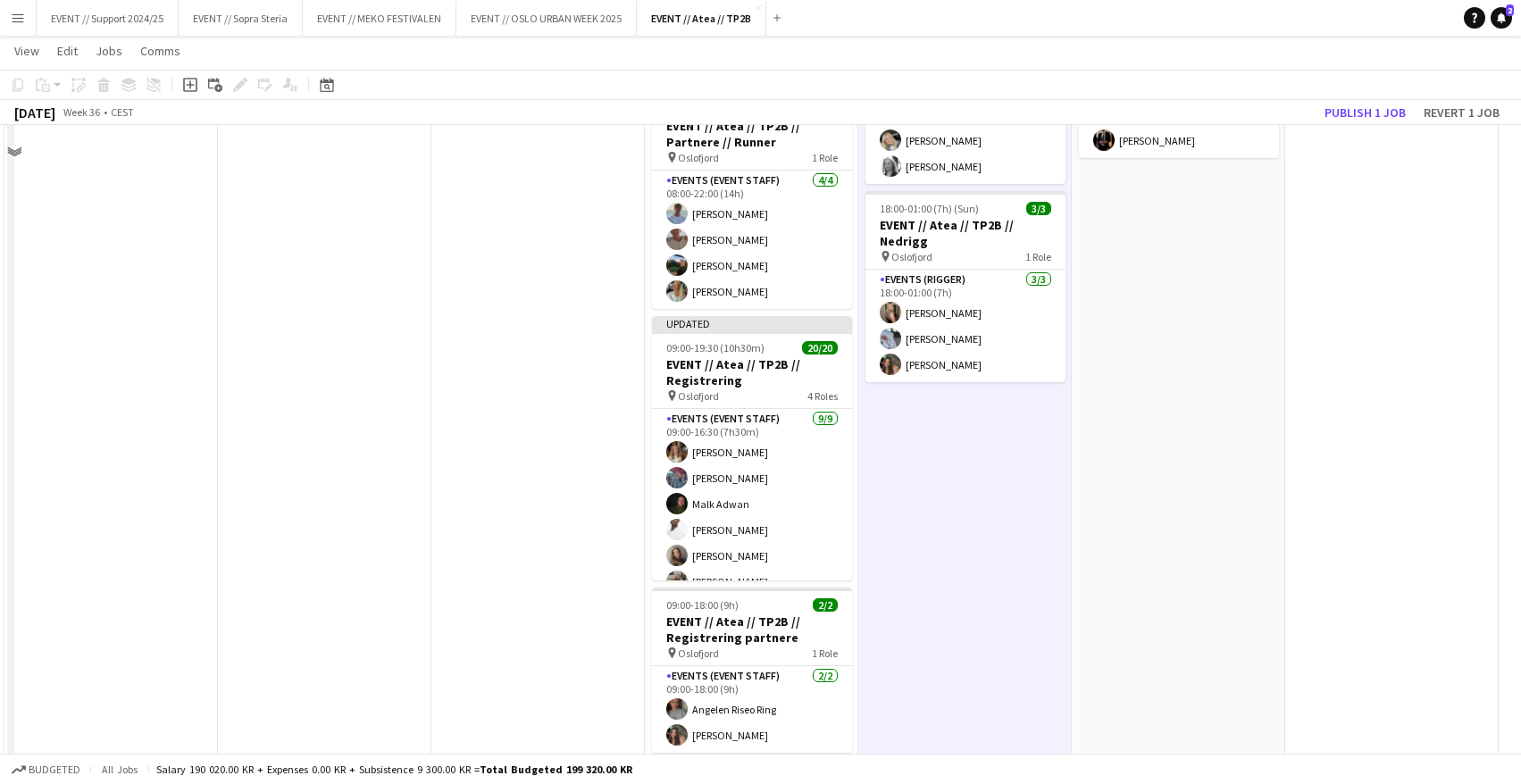
scroll to position [614, 0]
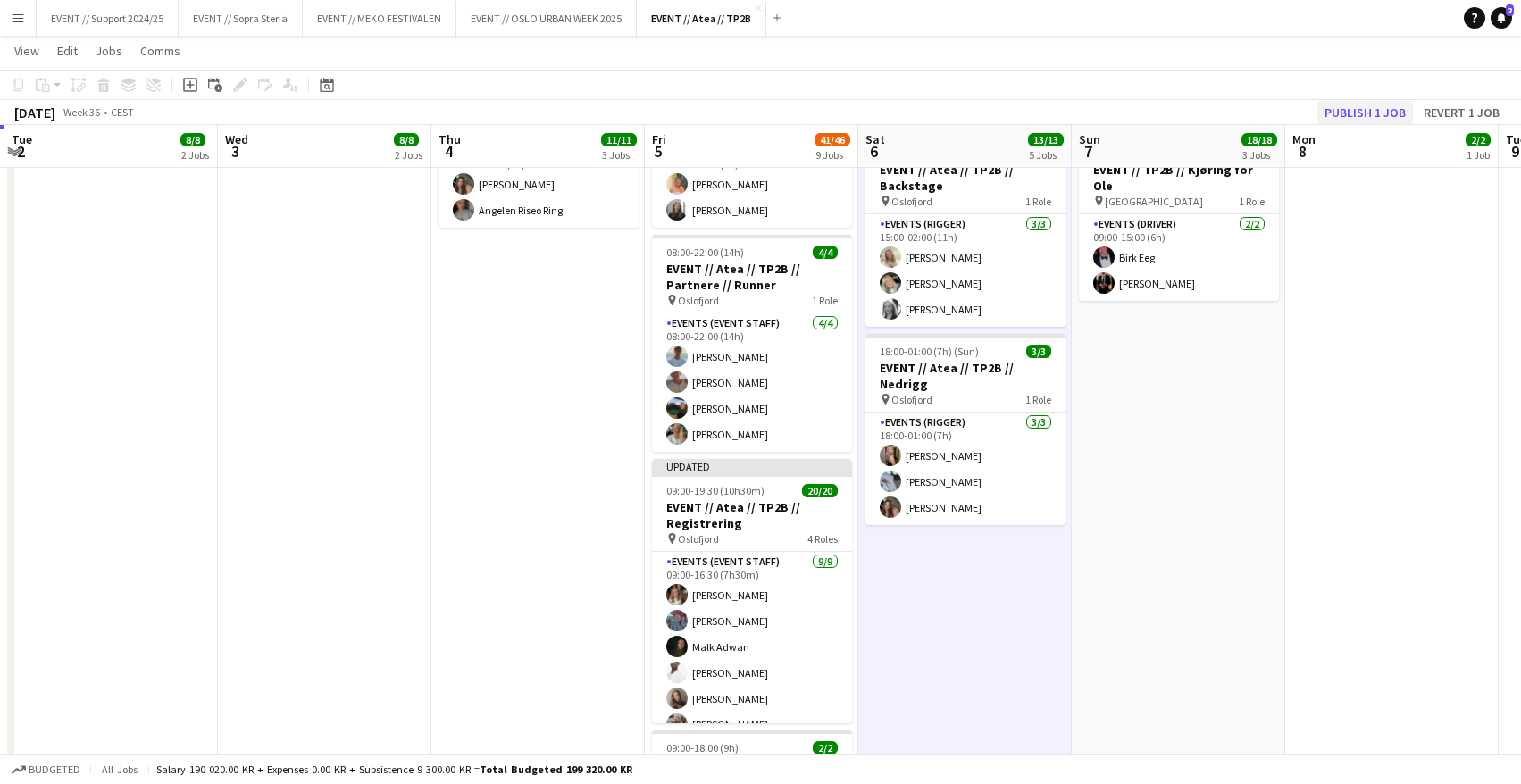
click at [1364, 113] on button "Publish 1 job" at bounding box center [1365, 113] width 95 height 23
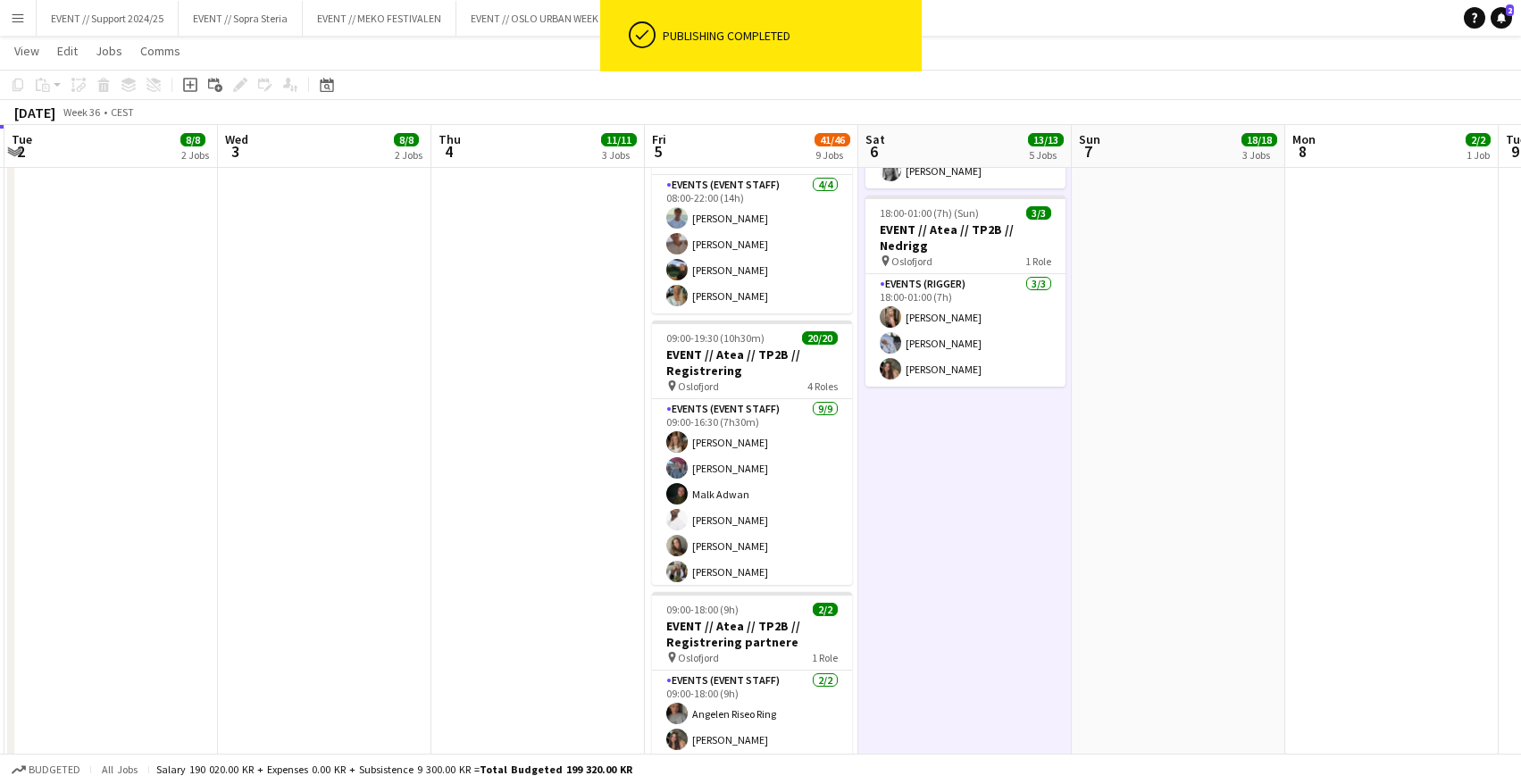
scroll to position [756, 0]
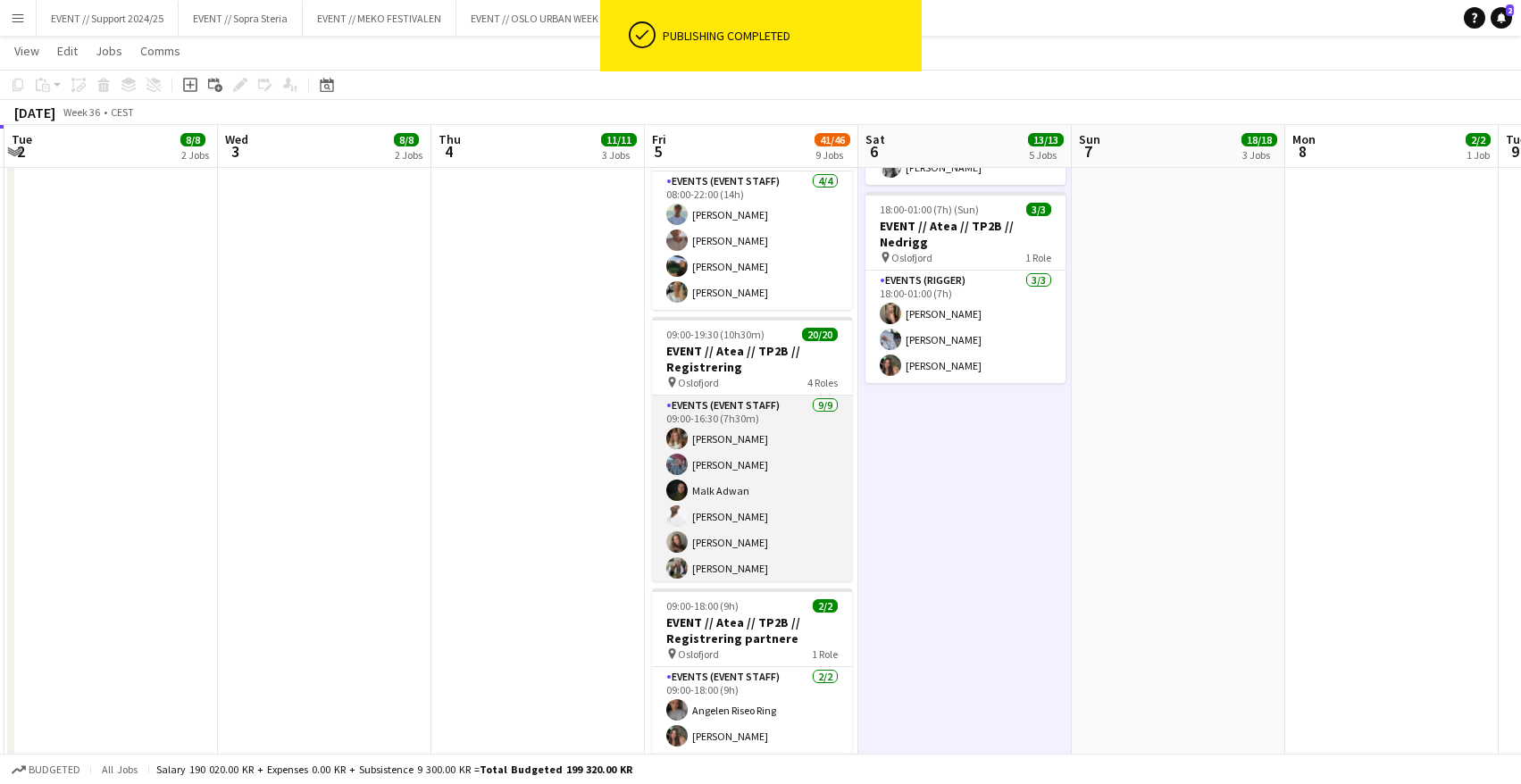
click at [774, 509] on app-card-role "Events (Event Staff) [DATE] 09:00-16:30 (7h30m) [PERSON_NAME] [PERSON_NAME] [PE…" at bounding box center [752, 530] width 200 height 268
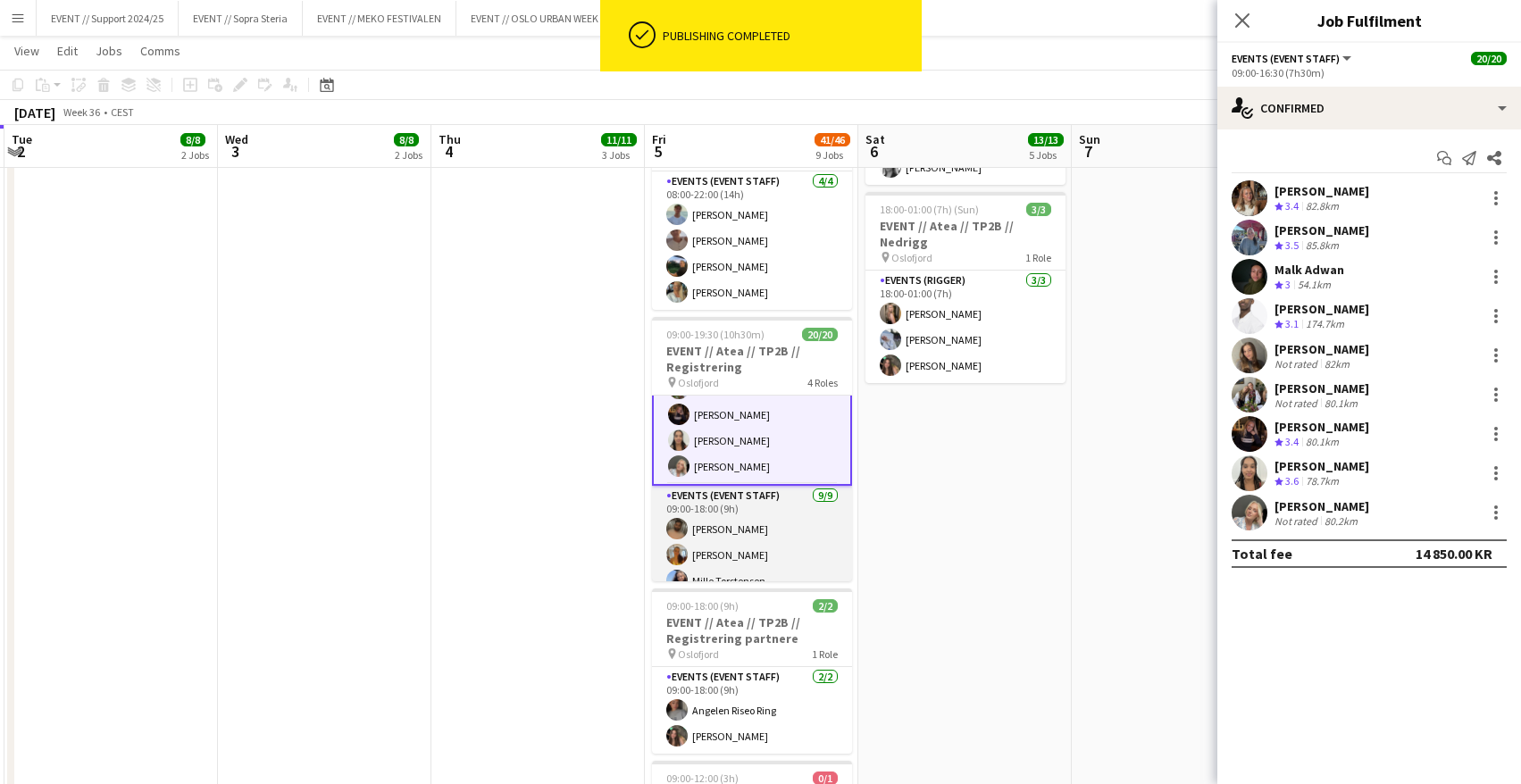
scroll to position [214, 0]
click at [748, 507] on app-card-role "Events (Event Staff) [DATE] 09:00-18:00 (9h) [PERSON_NAME] [PERSON_NAME] [PERSO…" at bounding box center [752, 590] width 200 height 274
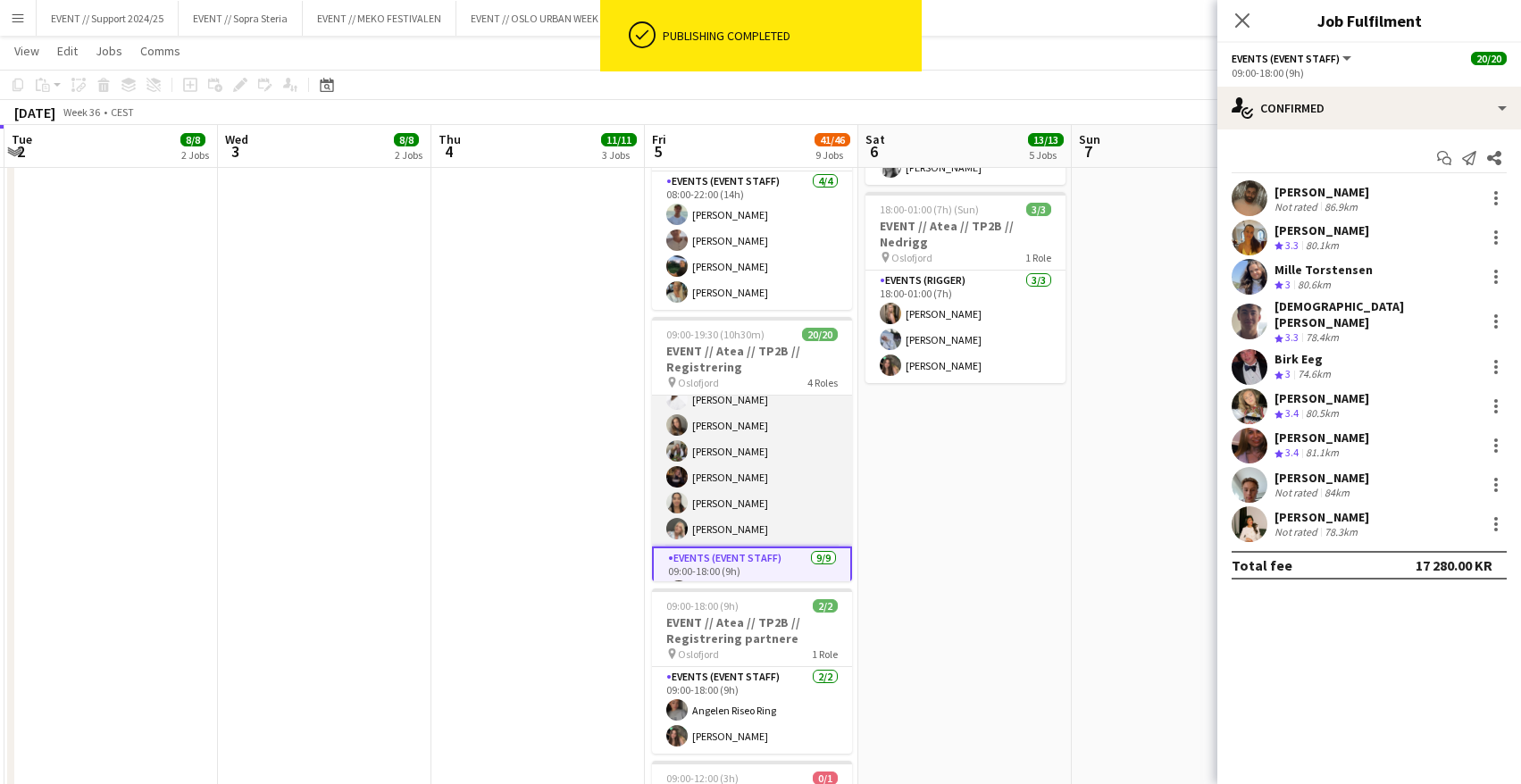
scroll to position [0, 0]
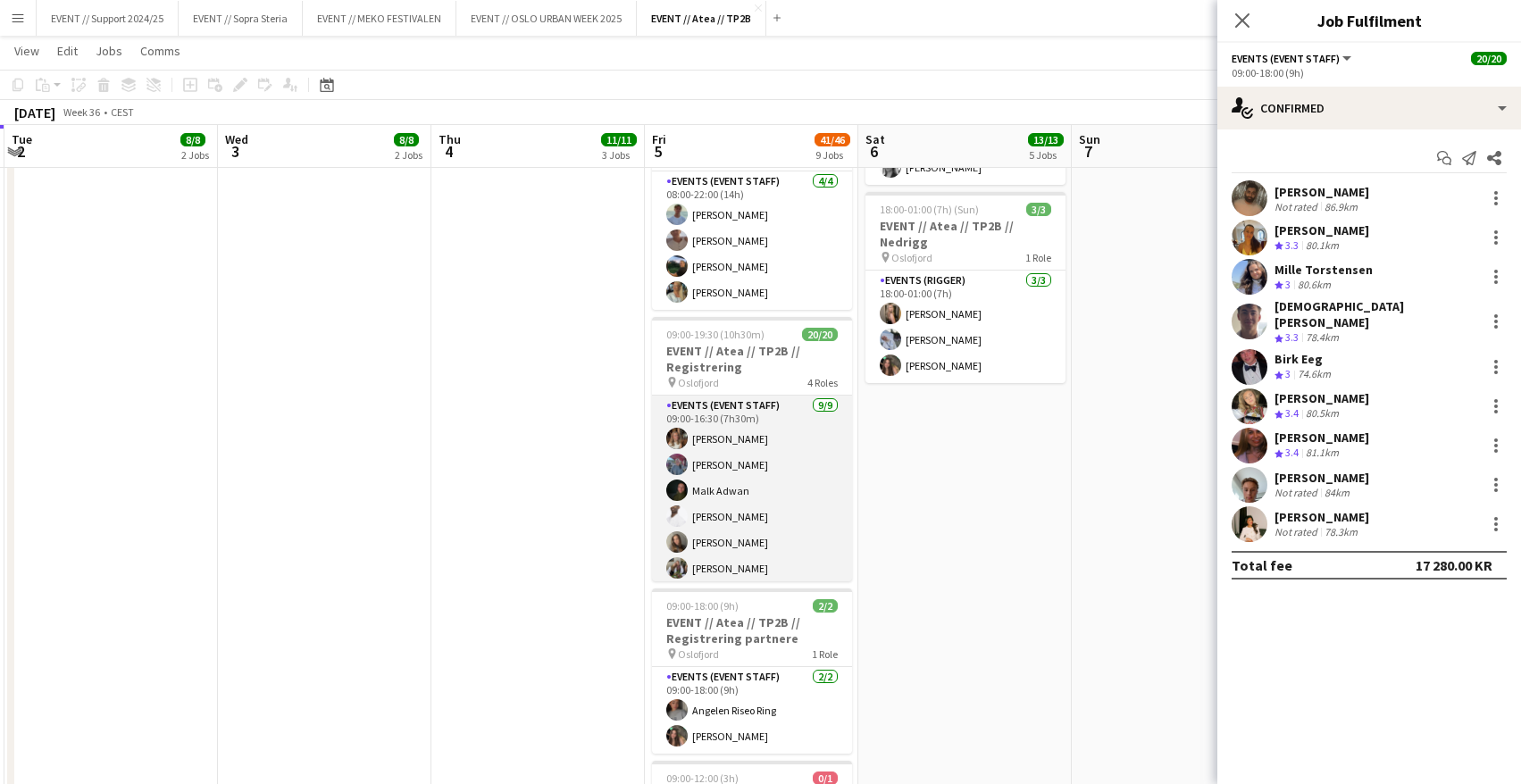
click at [746, 485] on app-card-role "Events (Event Staff) [DATE] 09:00-16:30 (7h30m) [PERSON_NAME] [PERSON_NAME] [PE…" at bounding box center [752, 530] width 200 height 268
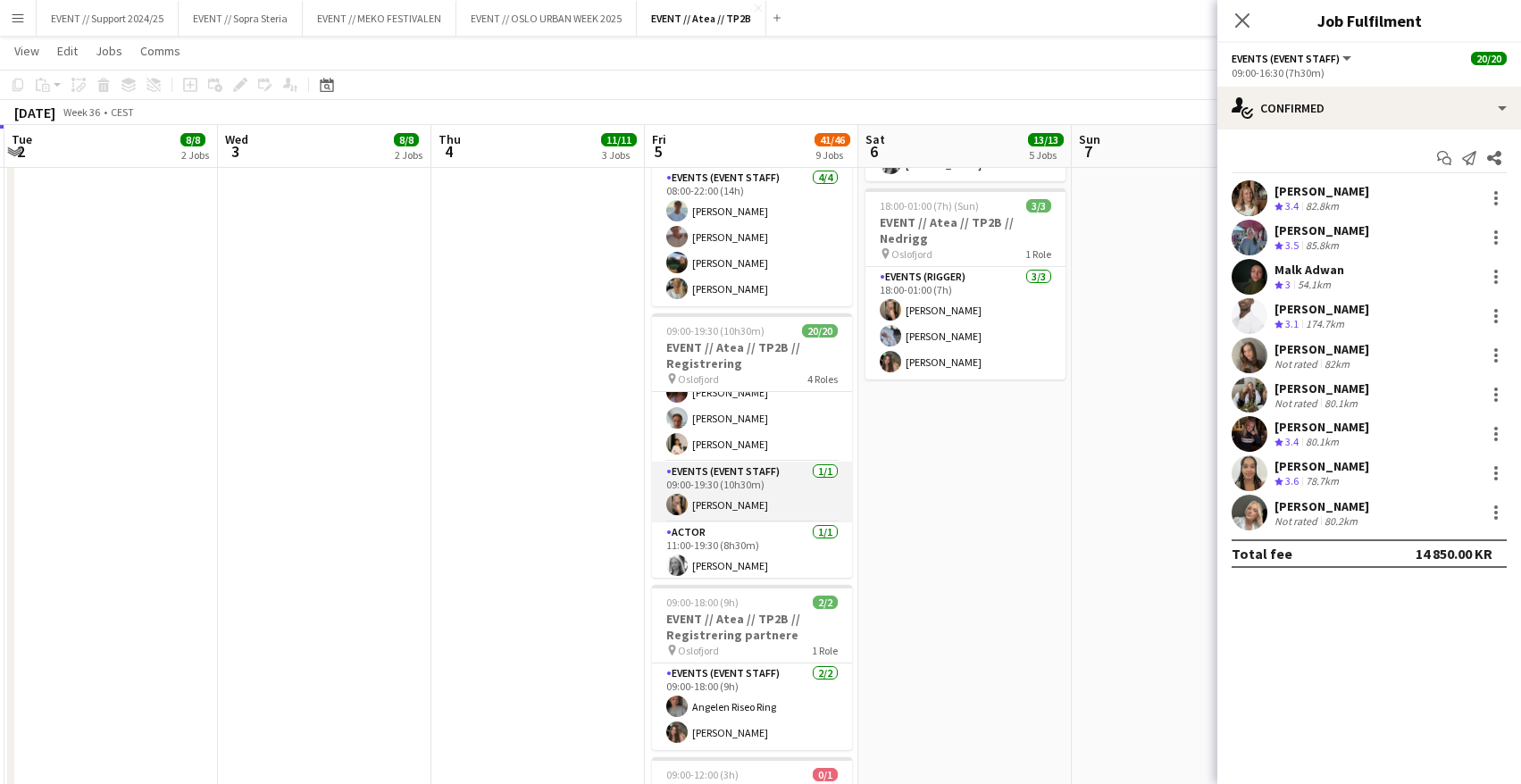
scroll to position [448, 0]
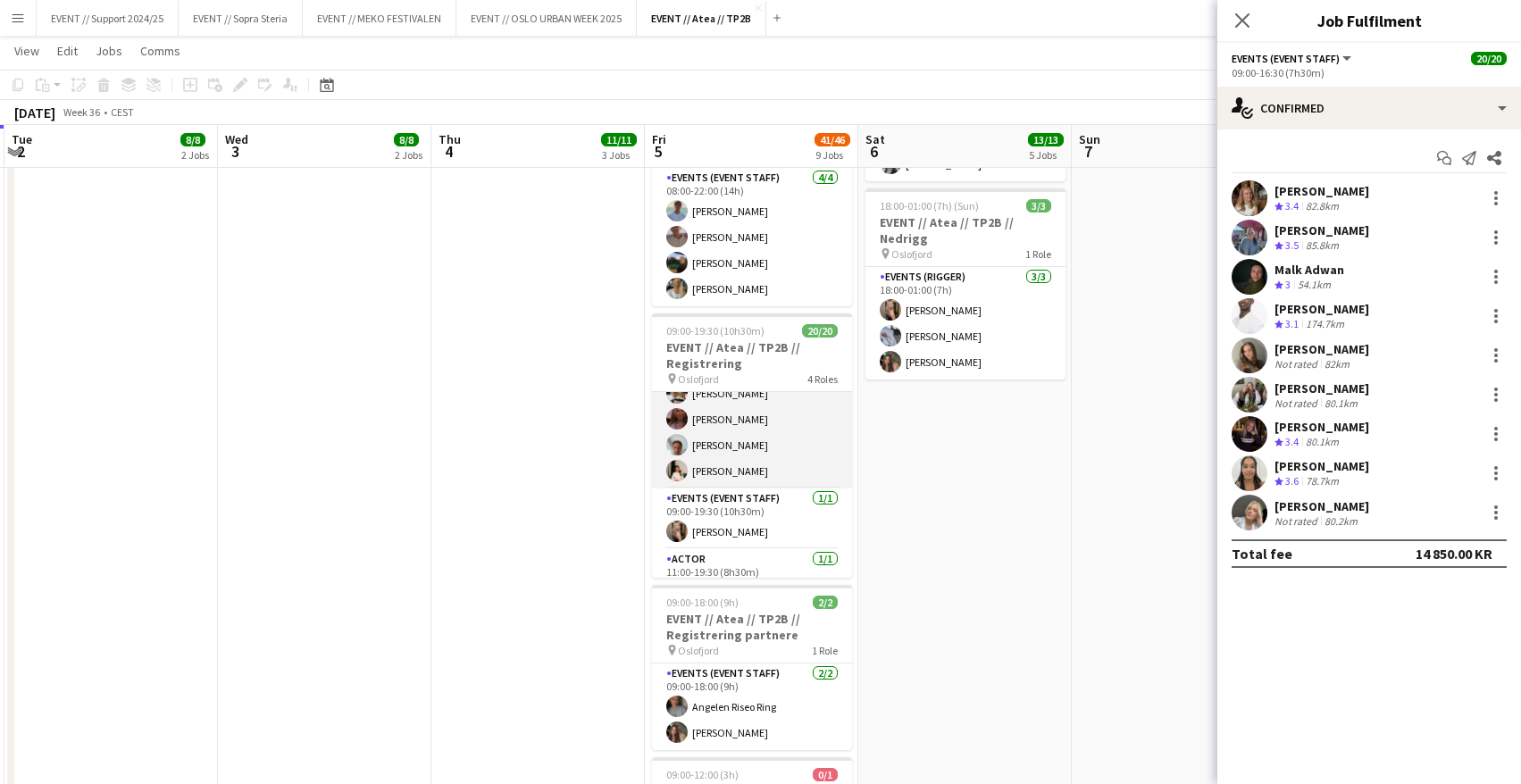
click at [745, 427] on app-card-role "Events (Event Staff) [DATE] 09:00-18:00 (9h) [PERSON_NAME] [PERSON_NAME] [PERSO…" at bounding box center [752, 352] width 200 height 274
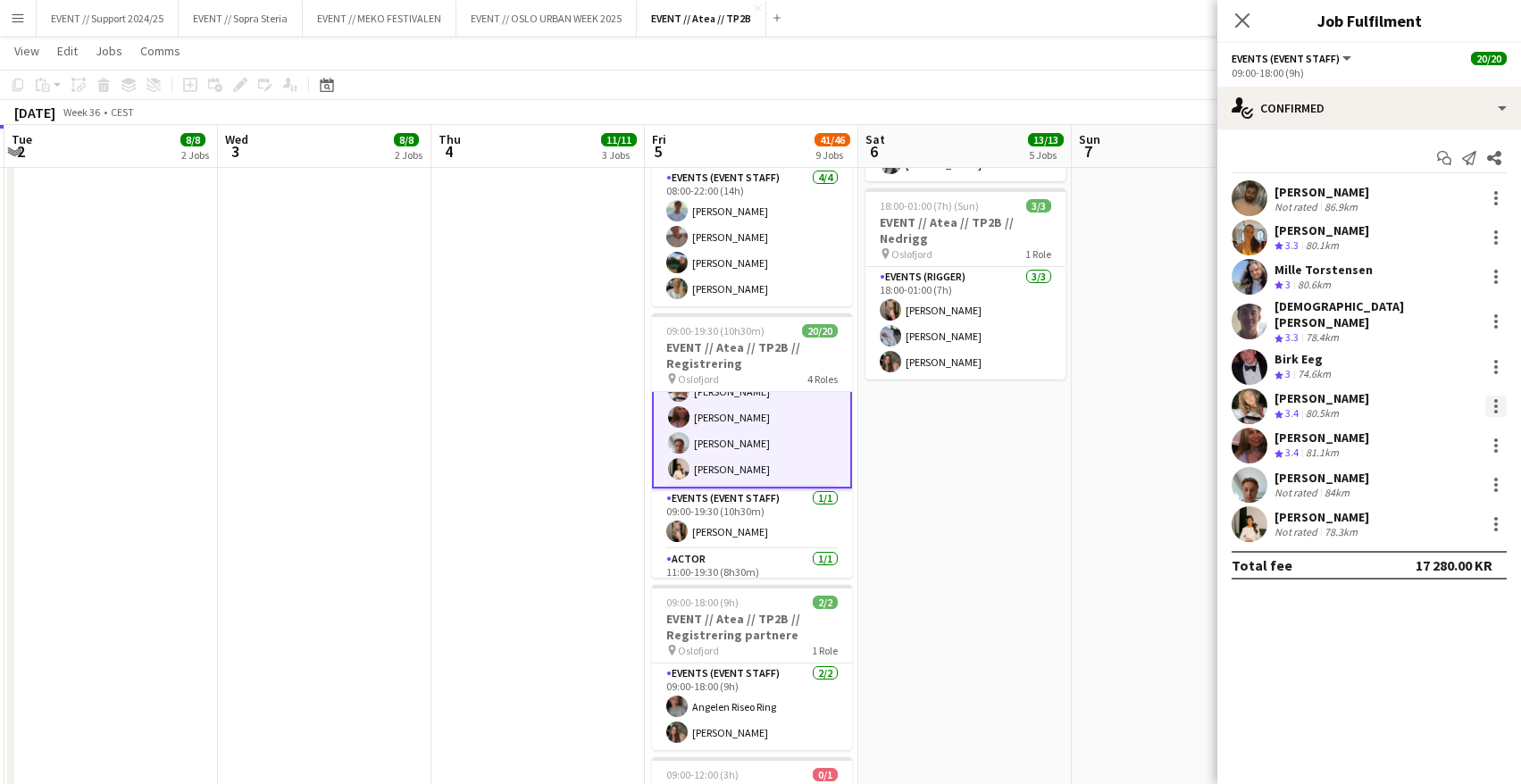
click at [1494, 399] on div at bounding box center [1496, 401] width 4 height 4
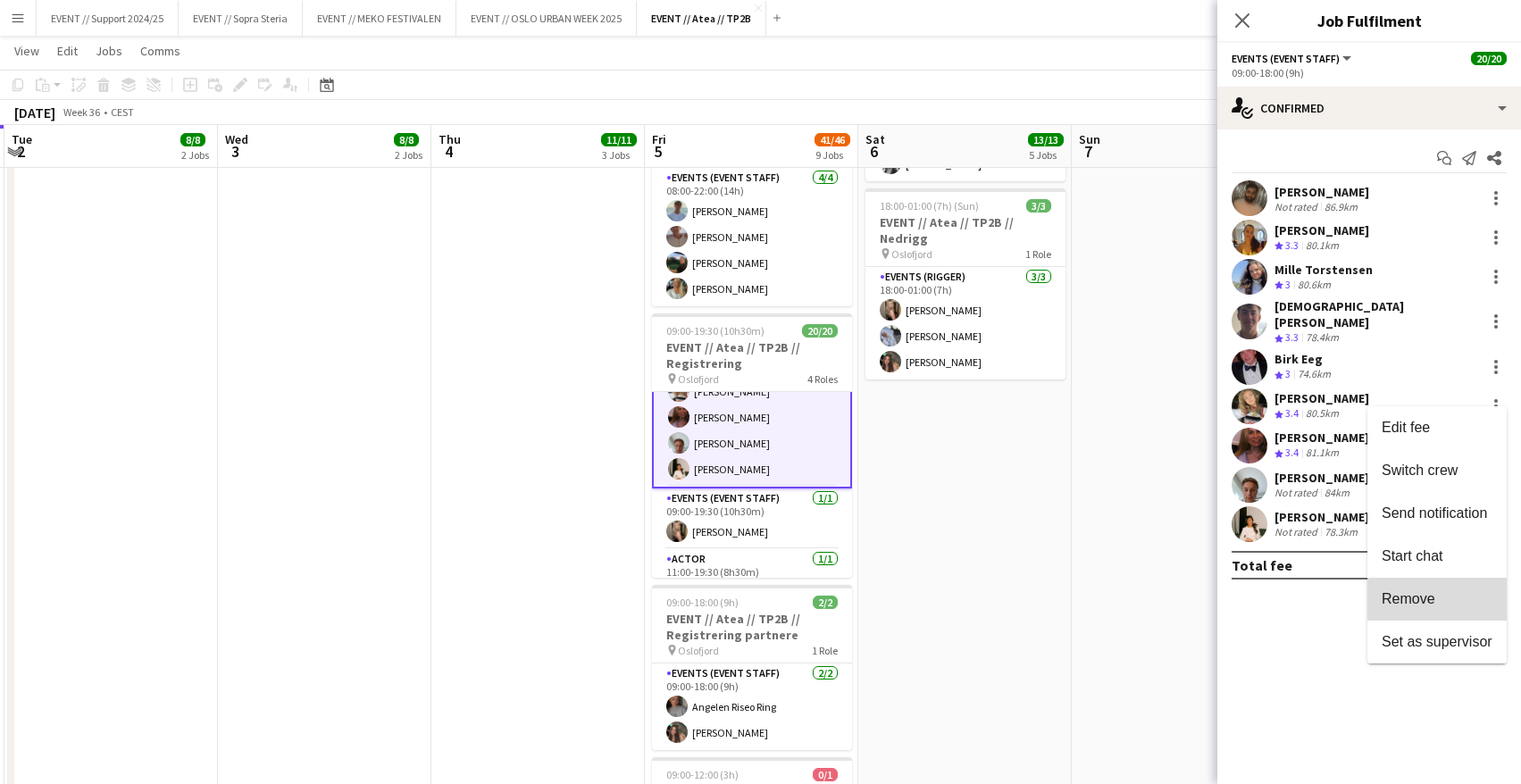
click at [1440, 609] on button "Remove" at bounding box center [1437, 599] width 140 height 43
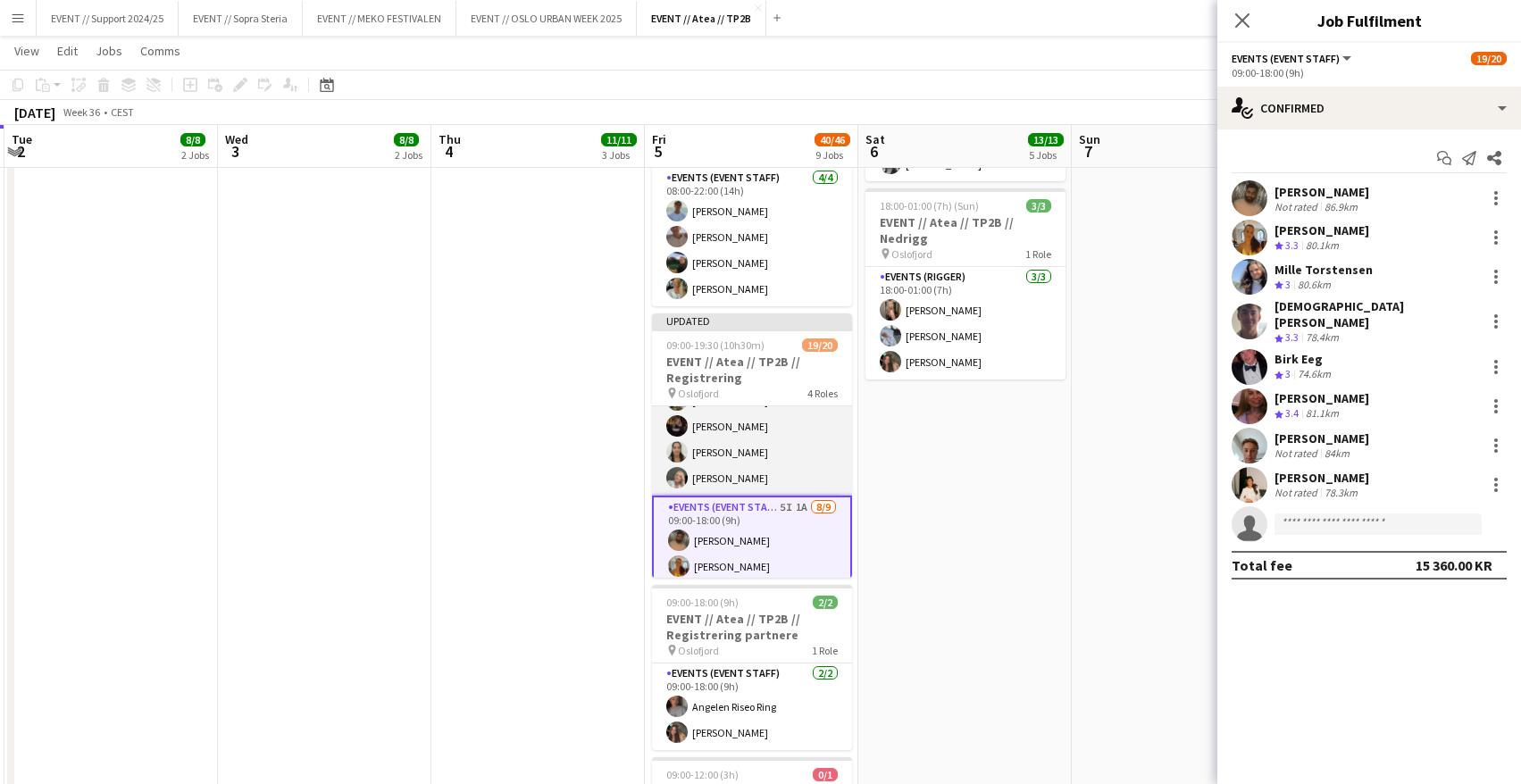
scroll to position [146, 0]
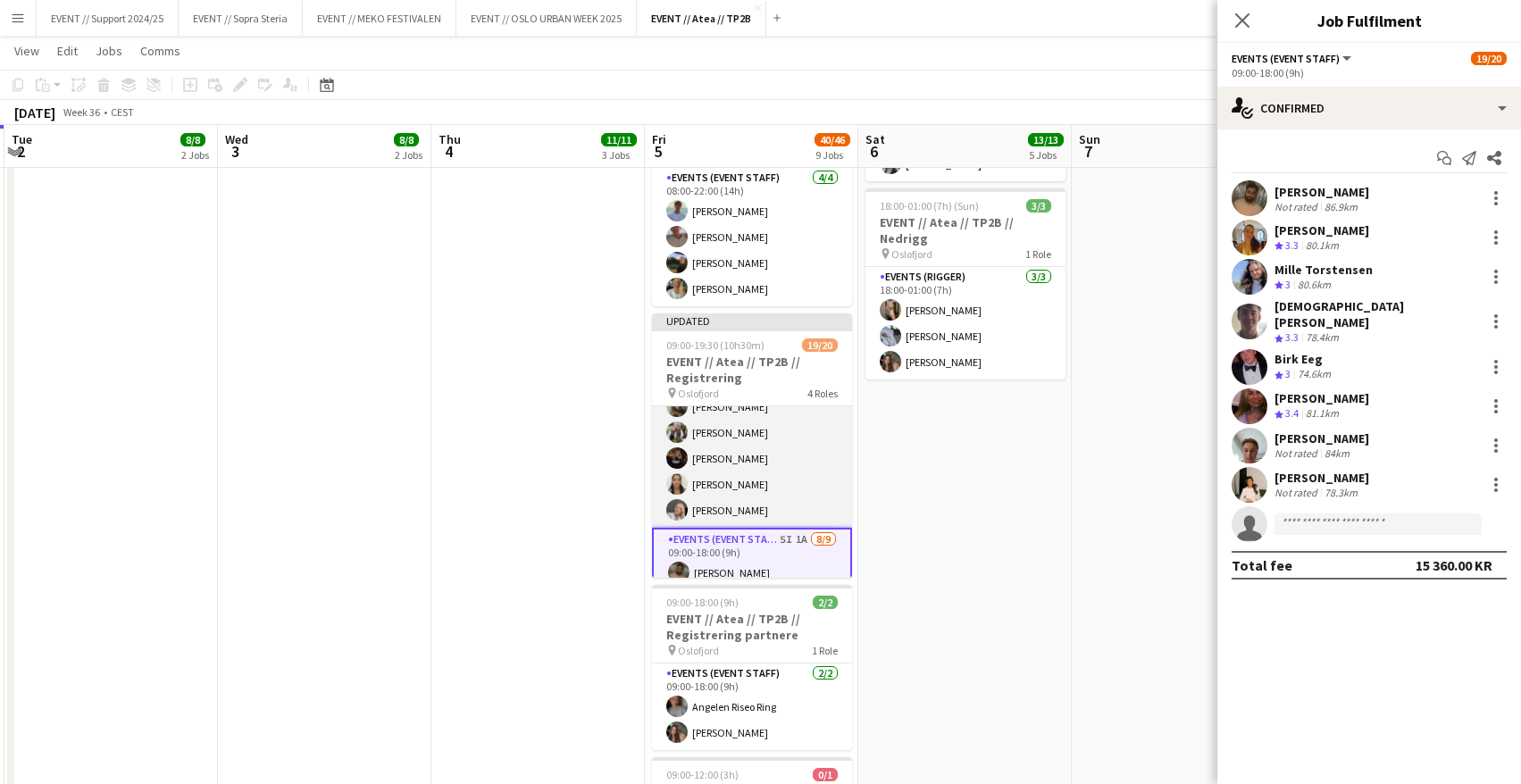
click at [731, 443] on app-card-role "Events (Event Staff) [DATE] 09:00-16:30 (7h30m) [PERSON_NAME] [PERSON_NAME] [PE…" at bounding box center [752, 394] width 200 height 268
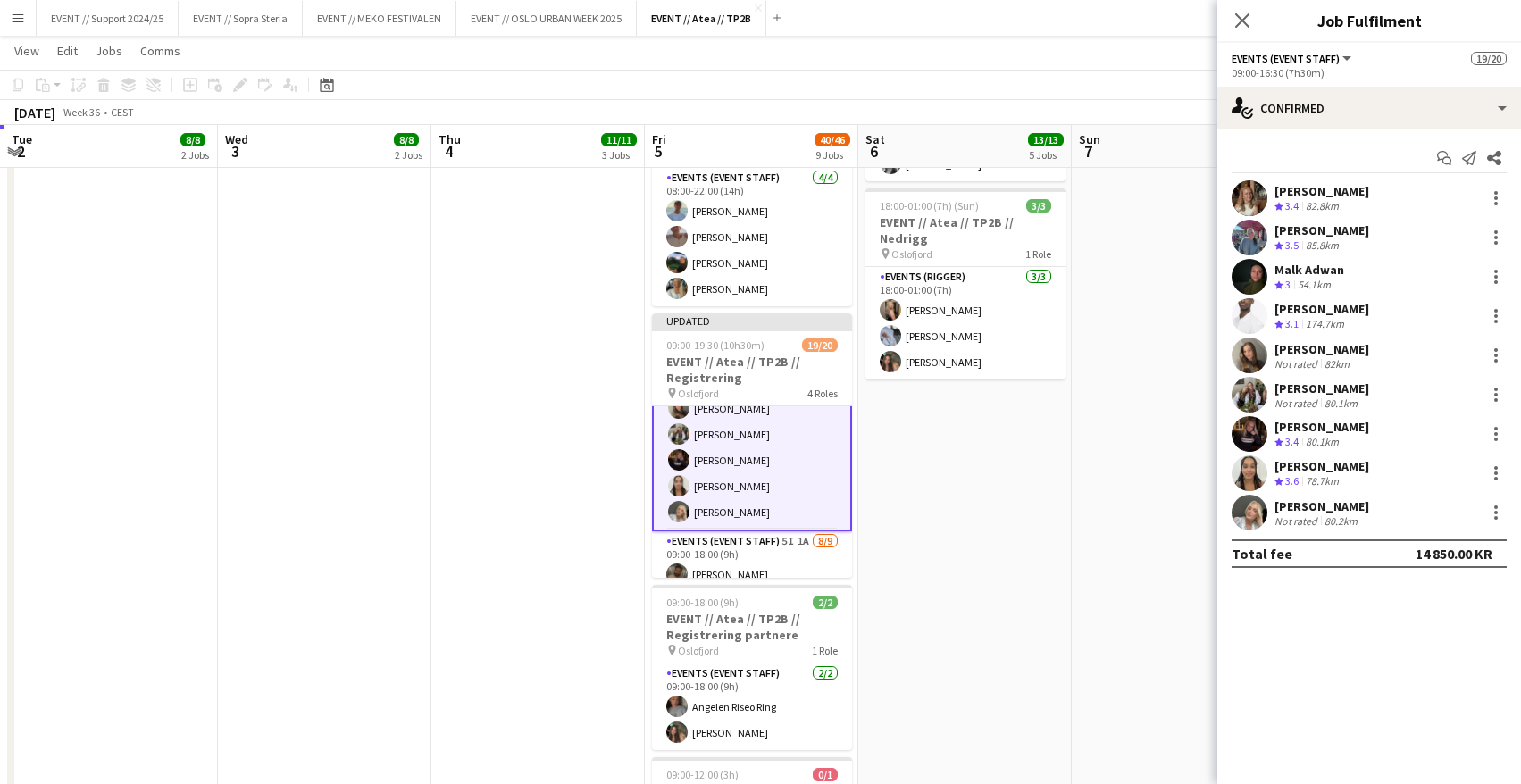
click at [1256, 348] on app-user-avatar at bounding box center [1249, 355] width 36 height 36
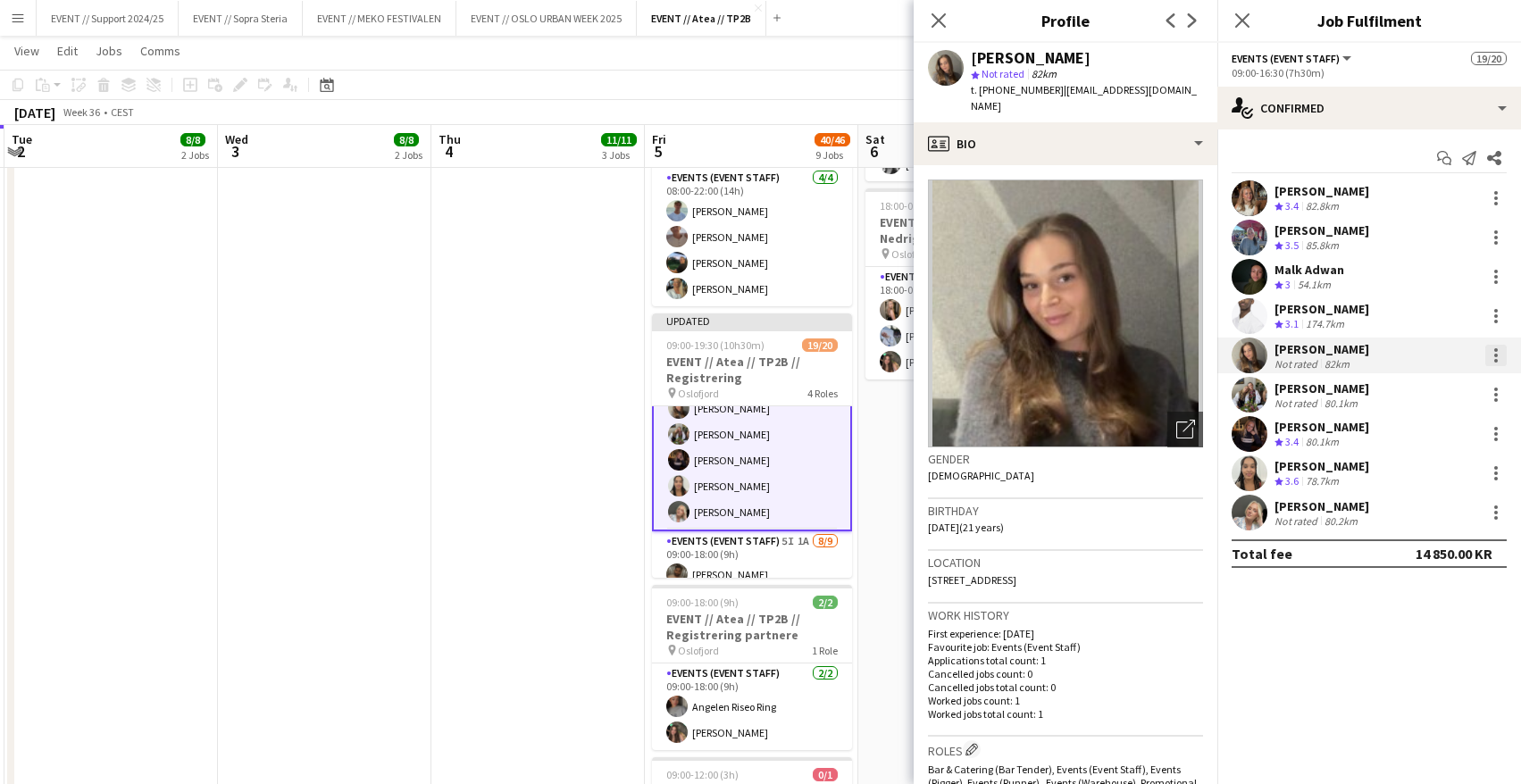
click at [1500, 354] on div at bounding box center [1496, 355] width 21 height 21
click at [1424, 554] on span "Remove" at bounding box center [1409, 560] width 54 height 15
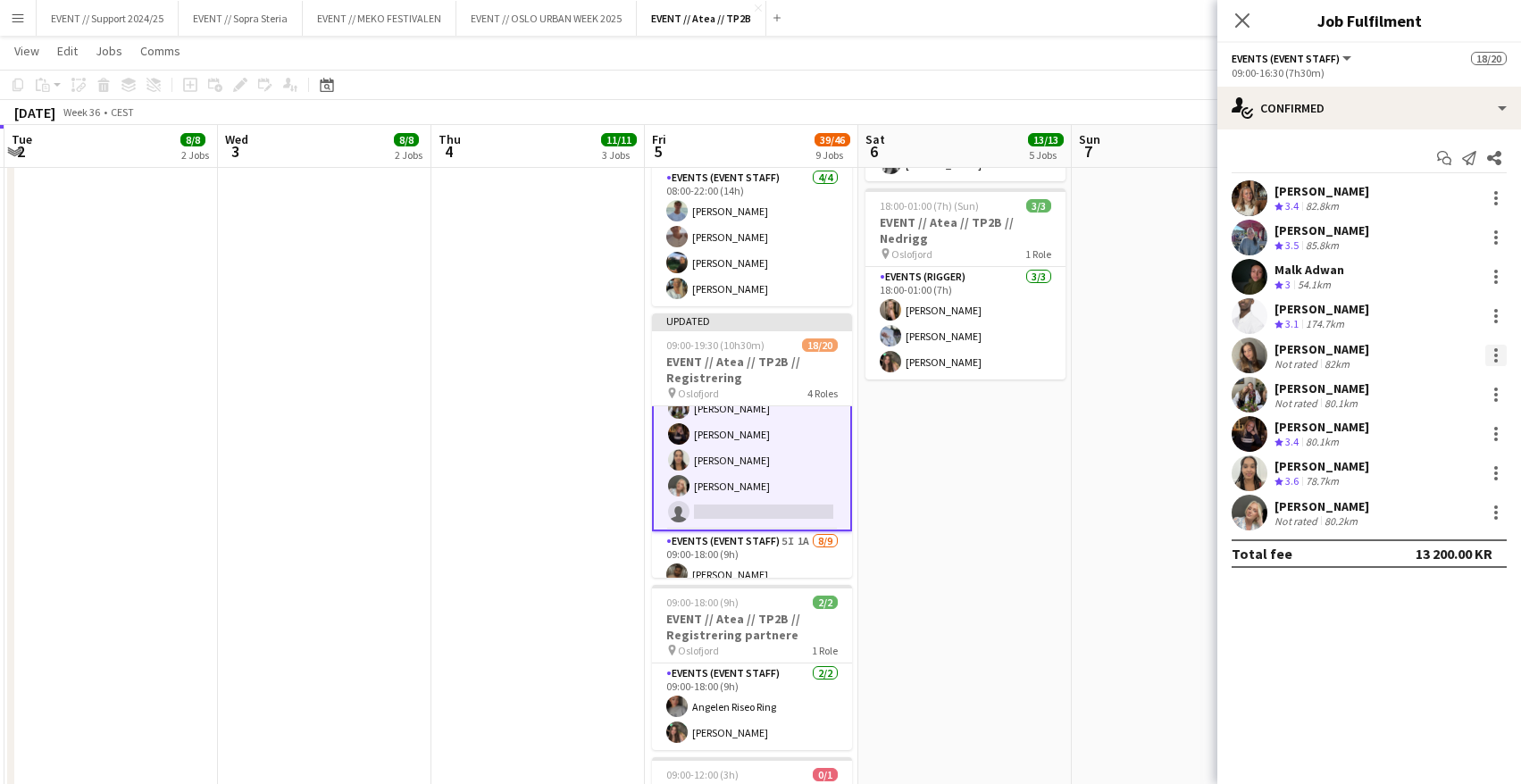
click at [1493, 353] on div at bounding box center [1496, 355] width 21 height 21
click at [1412, 556] on span "Remove" at bounding box center [1409, 560] width 54 height 15
click at [963, 448] on app-date-cell "08:00-17:00 (9h) 2/2 EVENT // Atea // TP2B // Partnere // Expo pin Oslofjord 1 …" at bounding box center [965, 351] width 214 height 1821
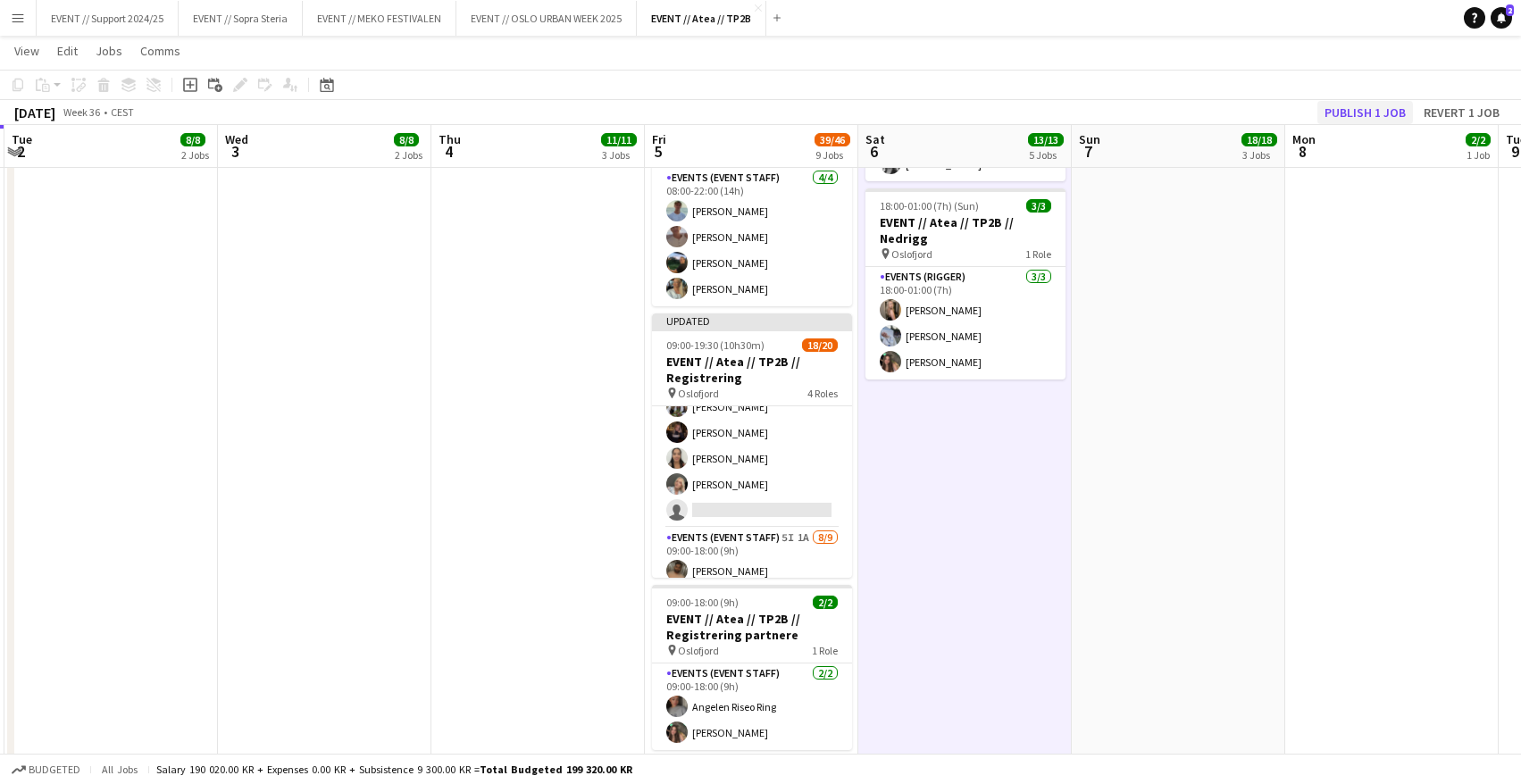
click at [1373, 108] on button "Publish 1 job" at bounding box center [1365, 113] width 95 height 23
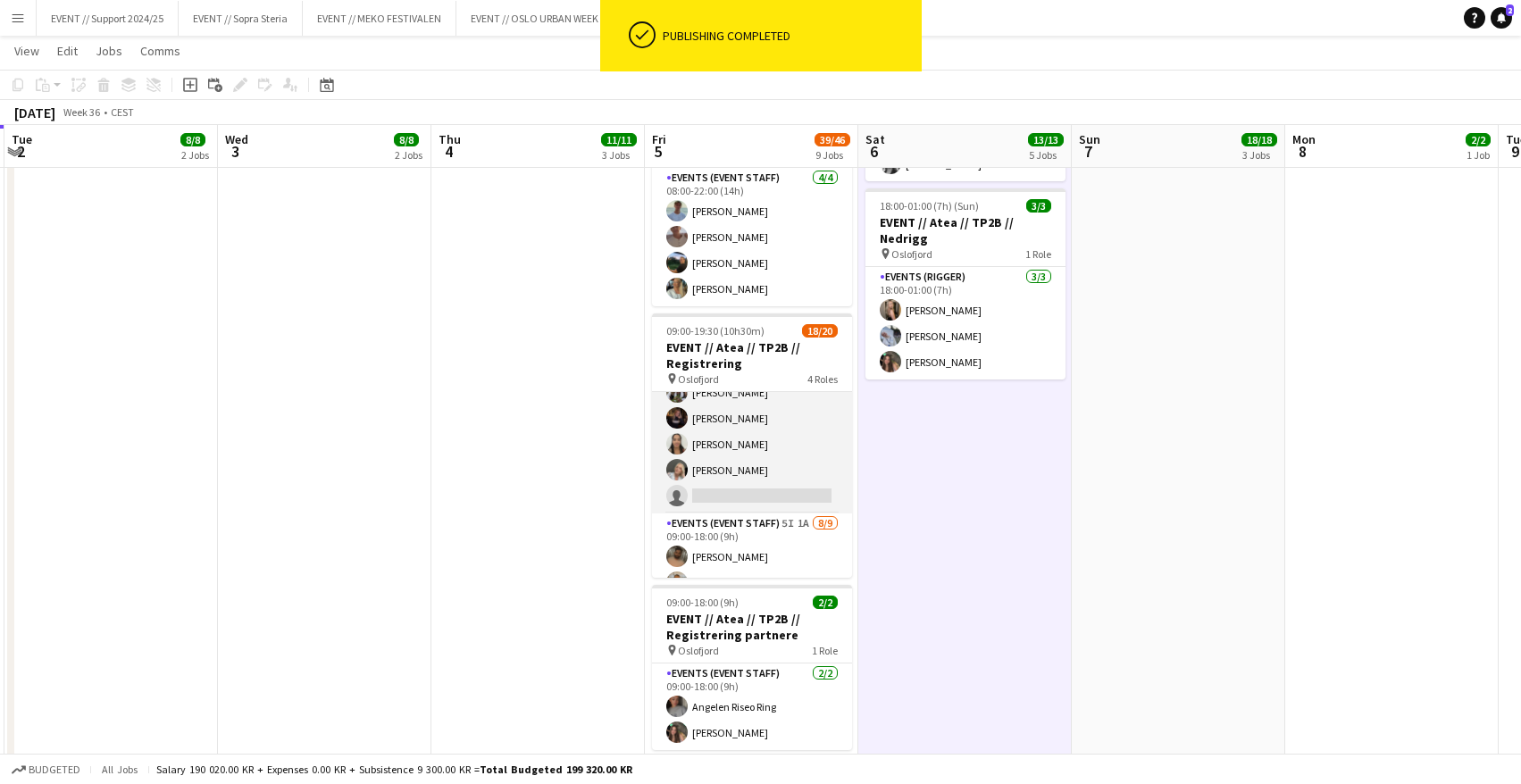
click at [741, 436] on app-card-role "Events (Event Staff) 48I 2A [DATE] 09:00-16:30 (7h30m) [PERSON_NAME] [PERSON_NA…" at bounding box center [752, 379] width 200 height 268
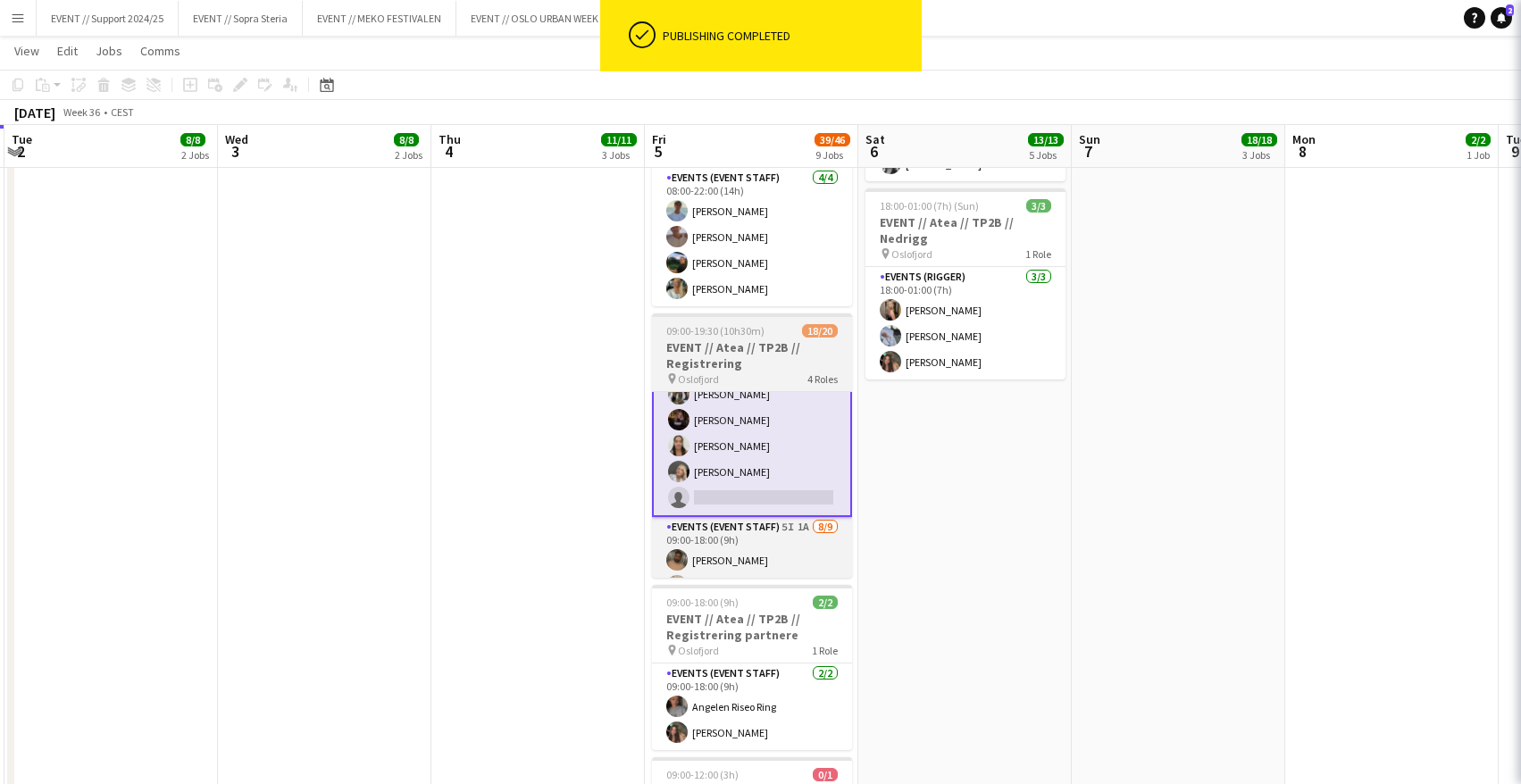
click at [780, 347] on h3 "EVENT // Atea // TP2B // Registrering" at bounding box center [752, 354] width 200 height 32
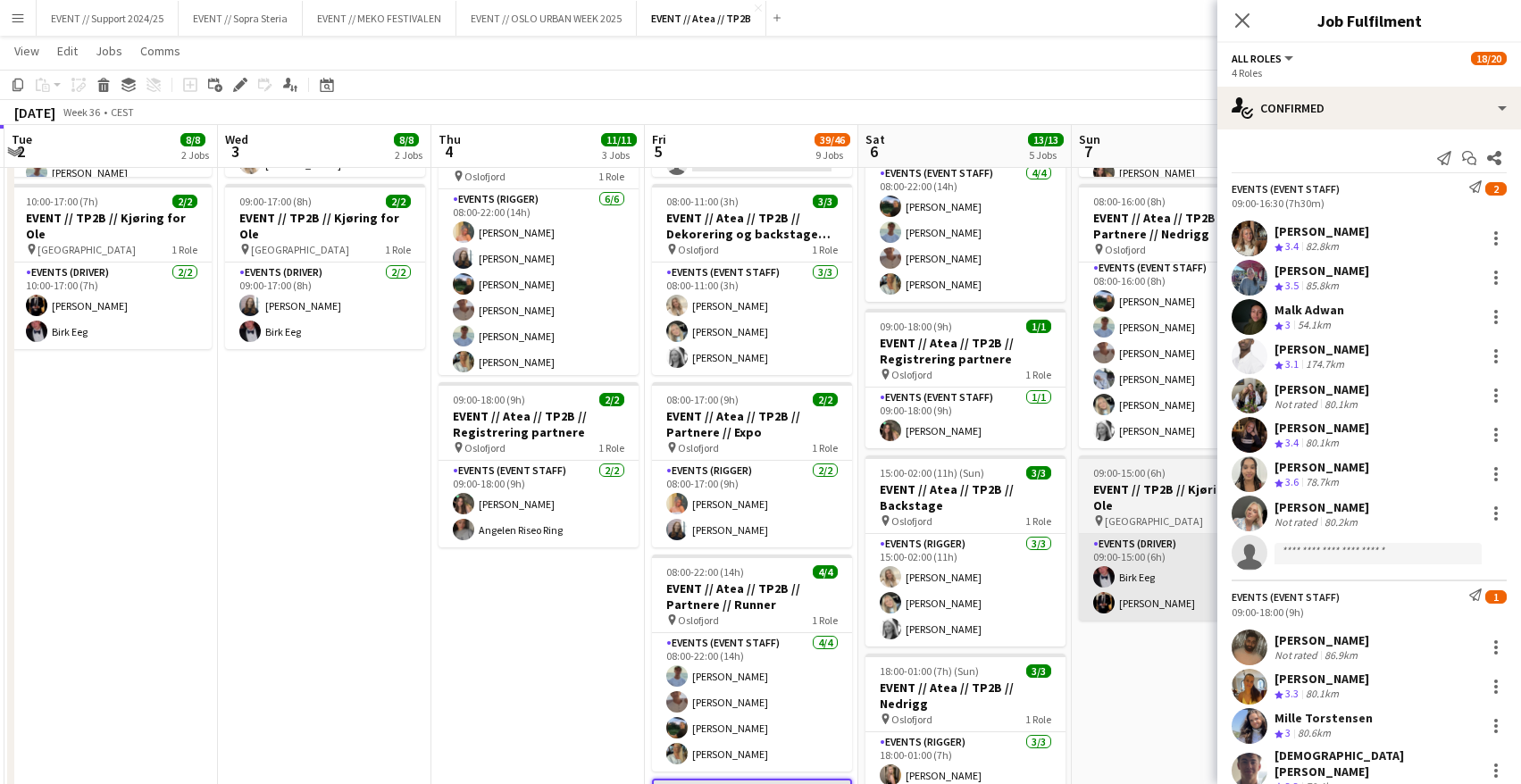
scroll to position [311, 0]
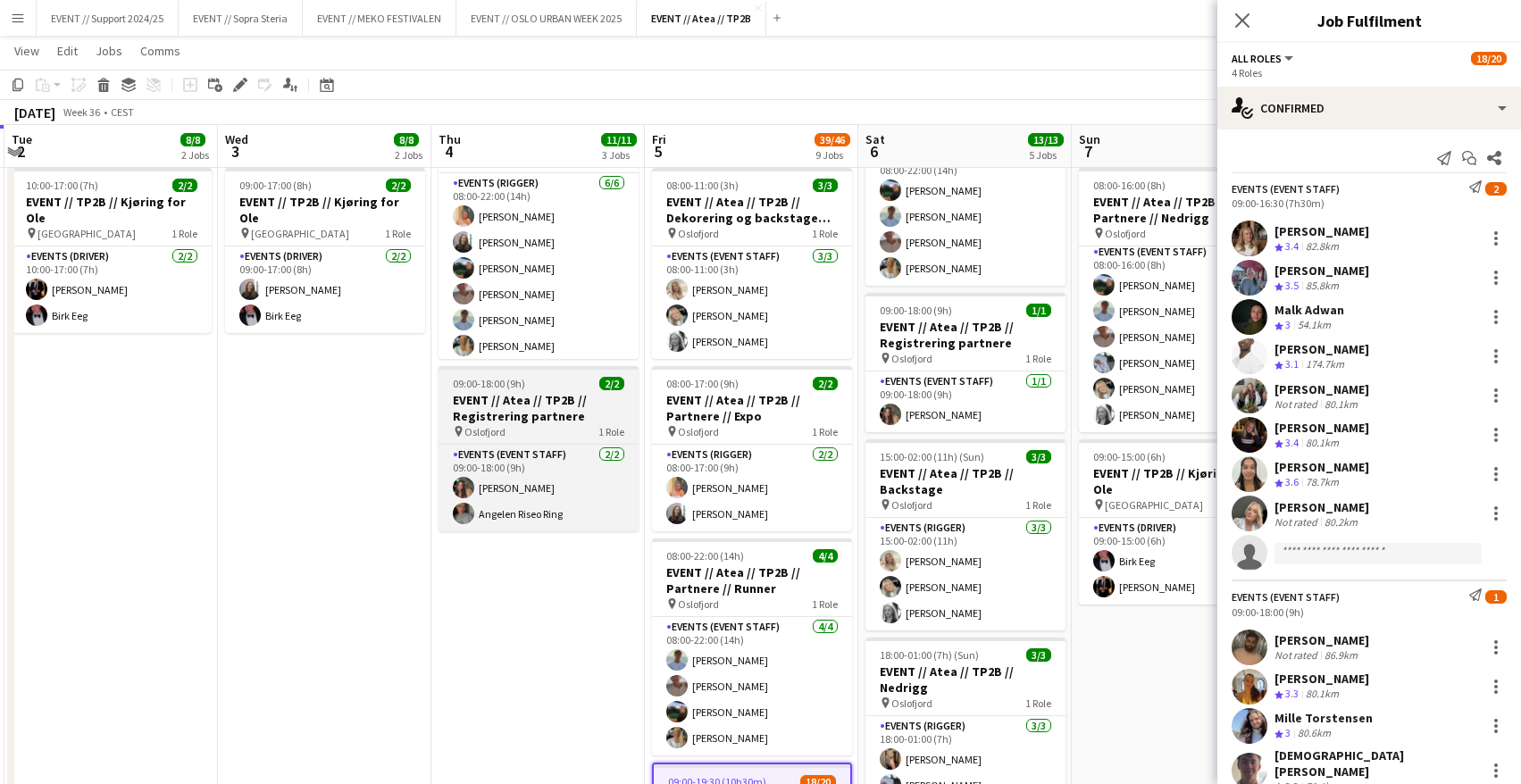
click at [519, 411] on h3 "EVENT // Atea // TP2B // Registrering partnere" at bounding box center [538, 407] width 200 height 32
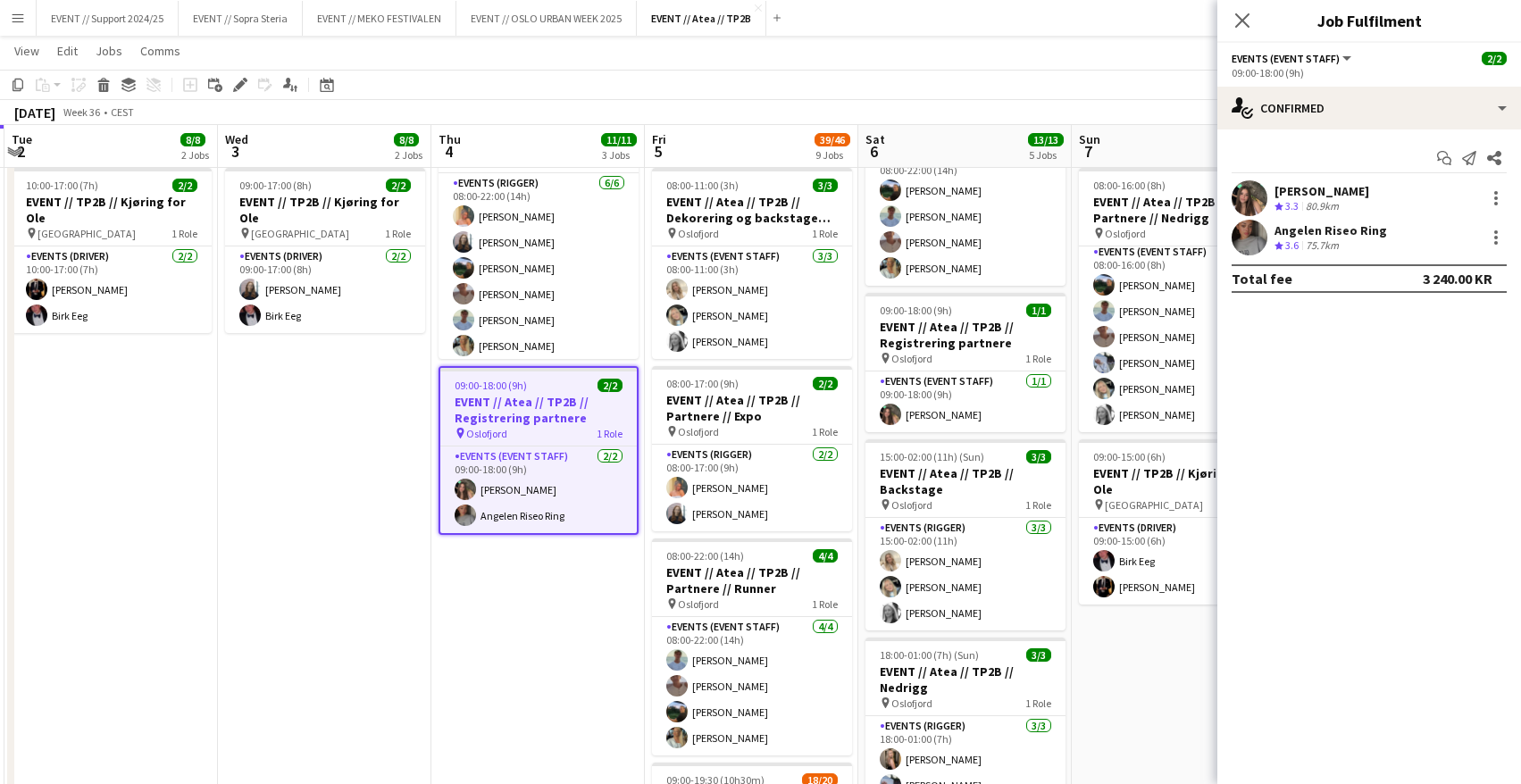
click at [552, 611] on app-date-cell "08:00-18:00 (10h) 3/3 EVENT // Atea // TP2B // Dekorering og backstage oppsett …" at bounding box center [538, 799] width 214 height 1821
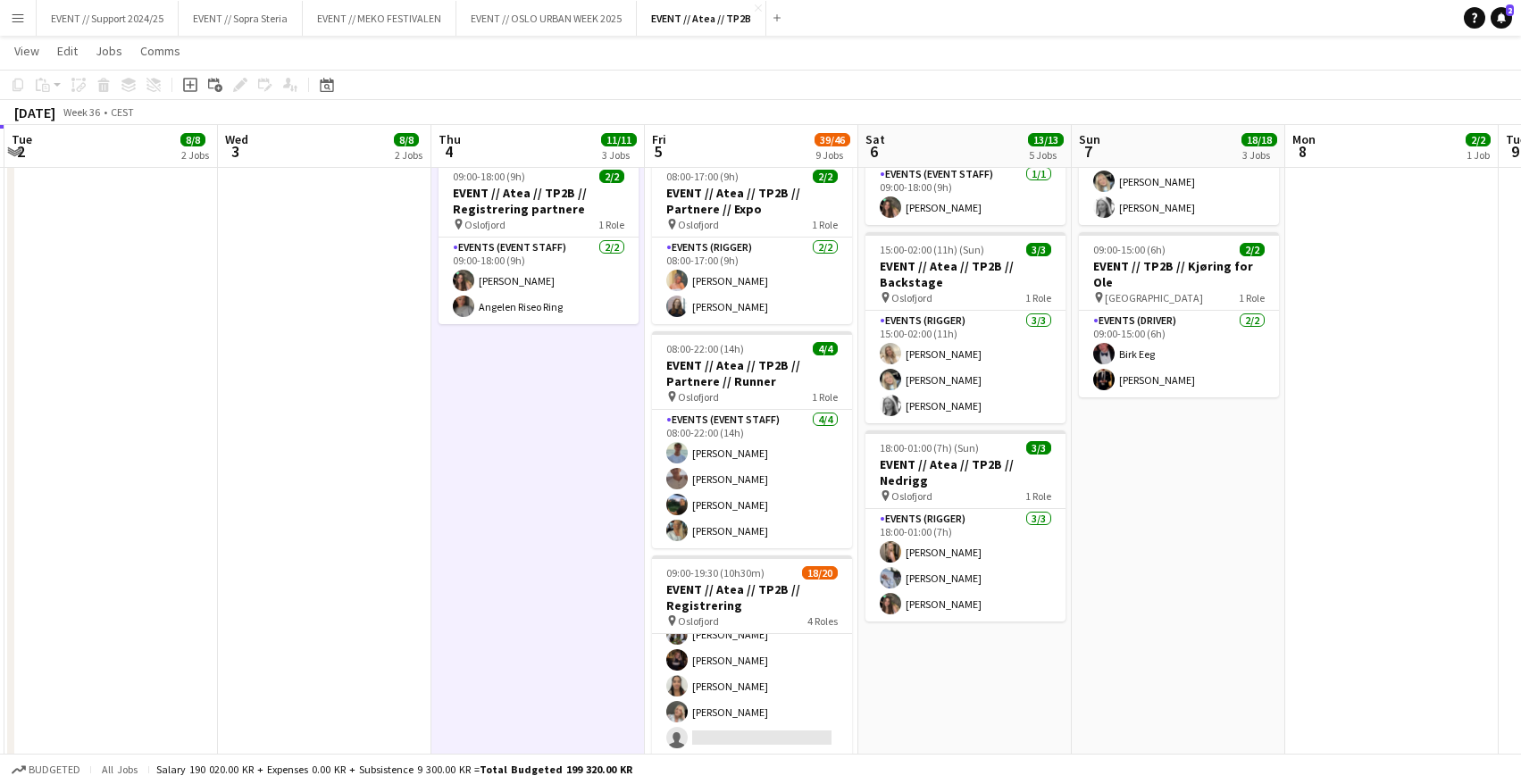
scroll to position [654, 0]
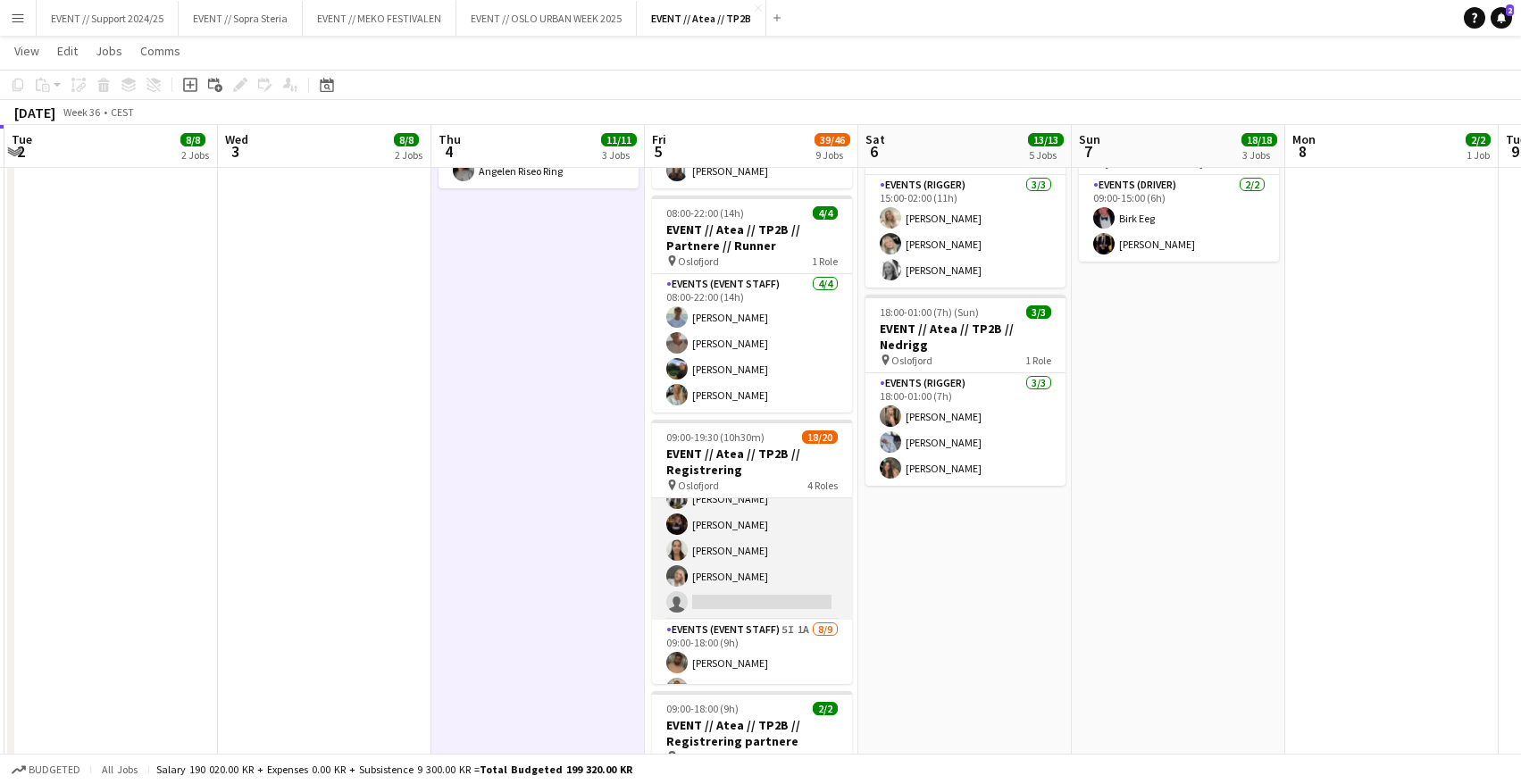
click at [754, 572] on app-card-role "Events (Event Staff) 48I 2A [DATE] 09:00-16:30 (7h30m) [PERSON_NAME] [PERSON_NA…" at bounding box center [752, 485] width 200 height 268
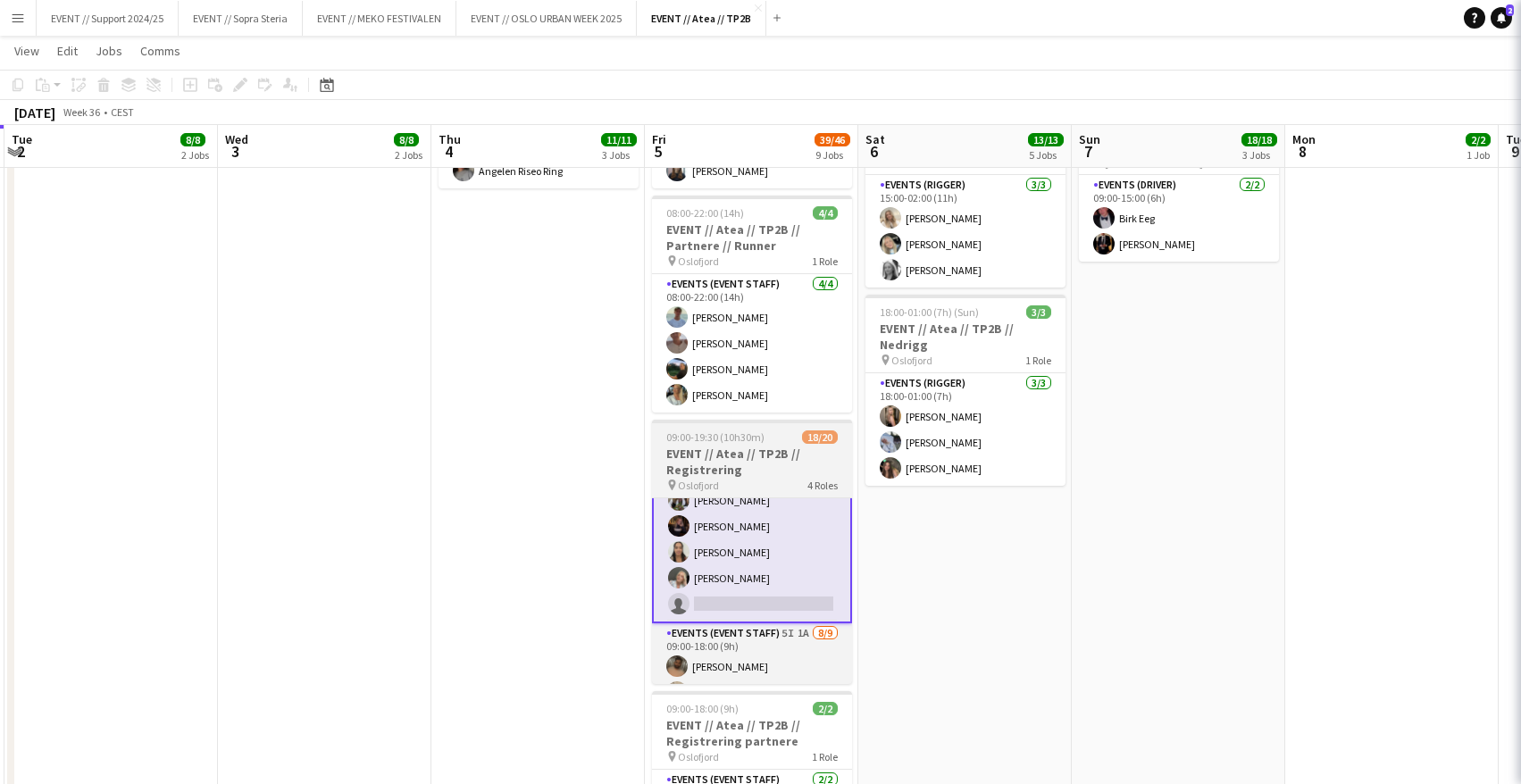
click at [758, 461] on h3 "EVENT // Atea // TP2B // Registrering" at bounding box center [752, 461] width 200 height 32
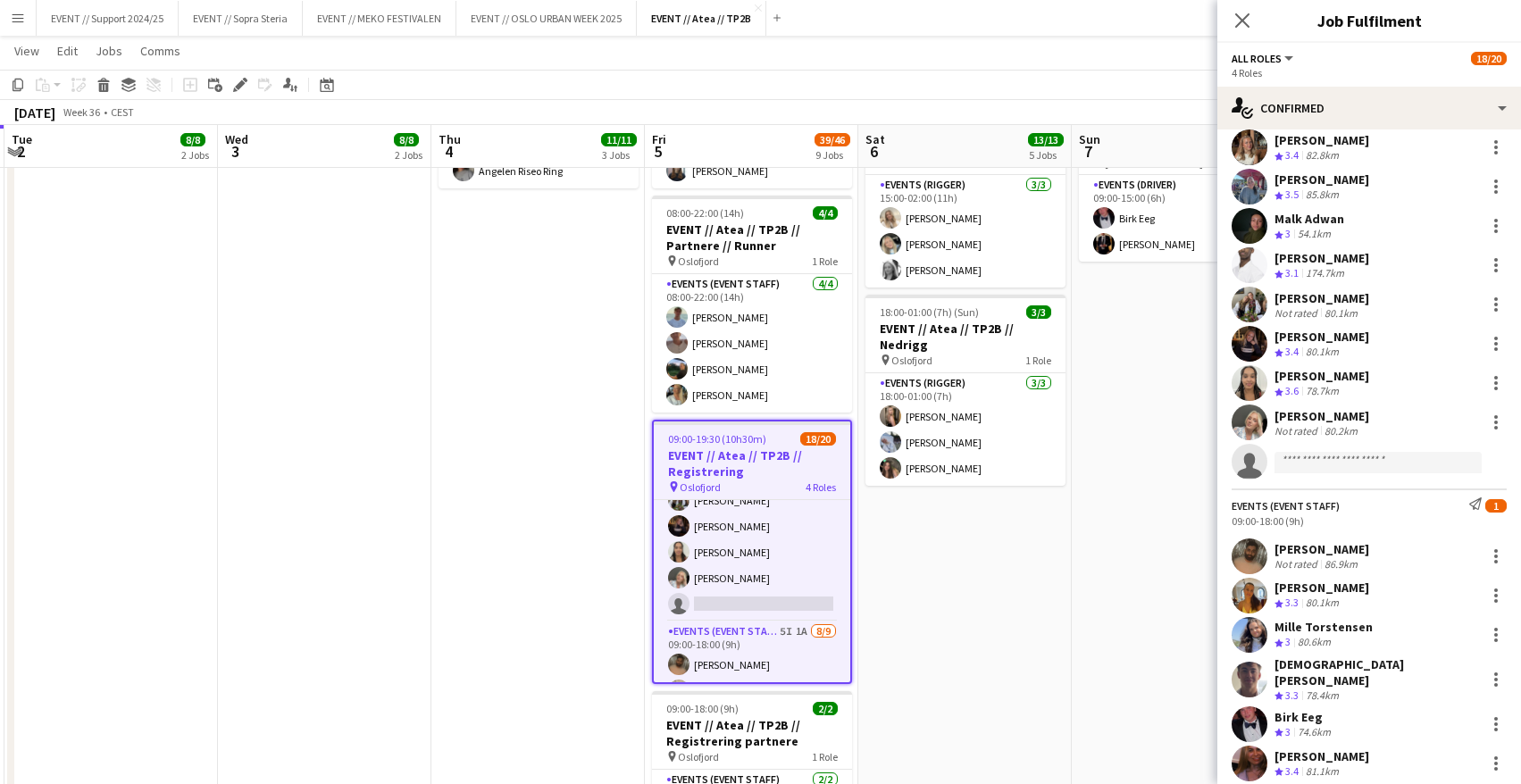
scroll to position [0, 0]
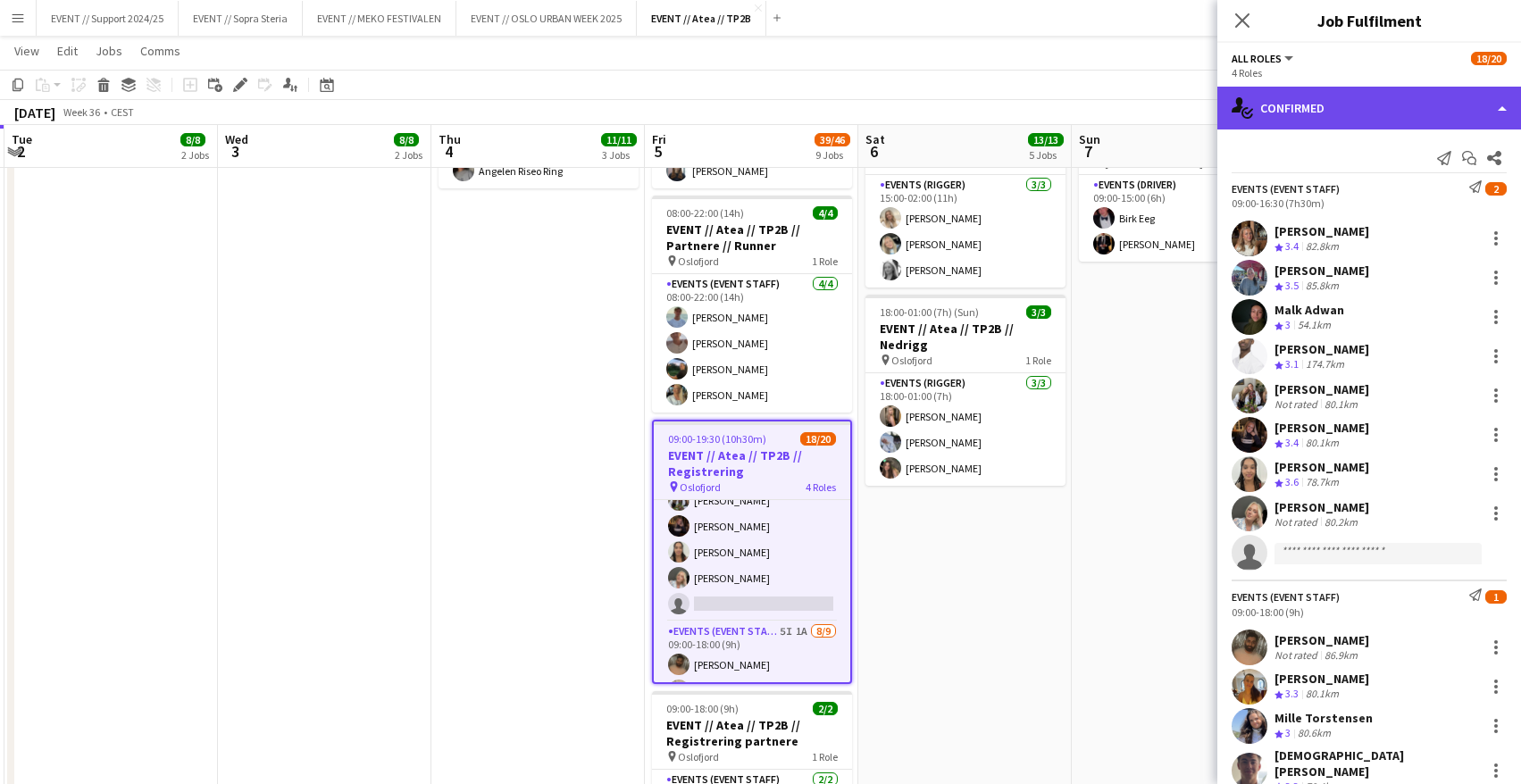
click at [1339, 100] on div "single-neutral-actions-check-2 Confirmed" at bounding box center [1369, 108] width 303 height 43
click at [1338, 125] on div "single-neutral-actions-check-2 Confirmed" at bounding box center [1369, 108] width 303 height 43
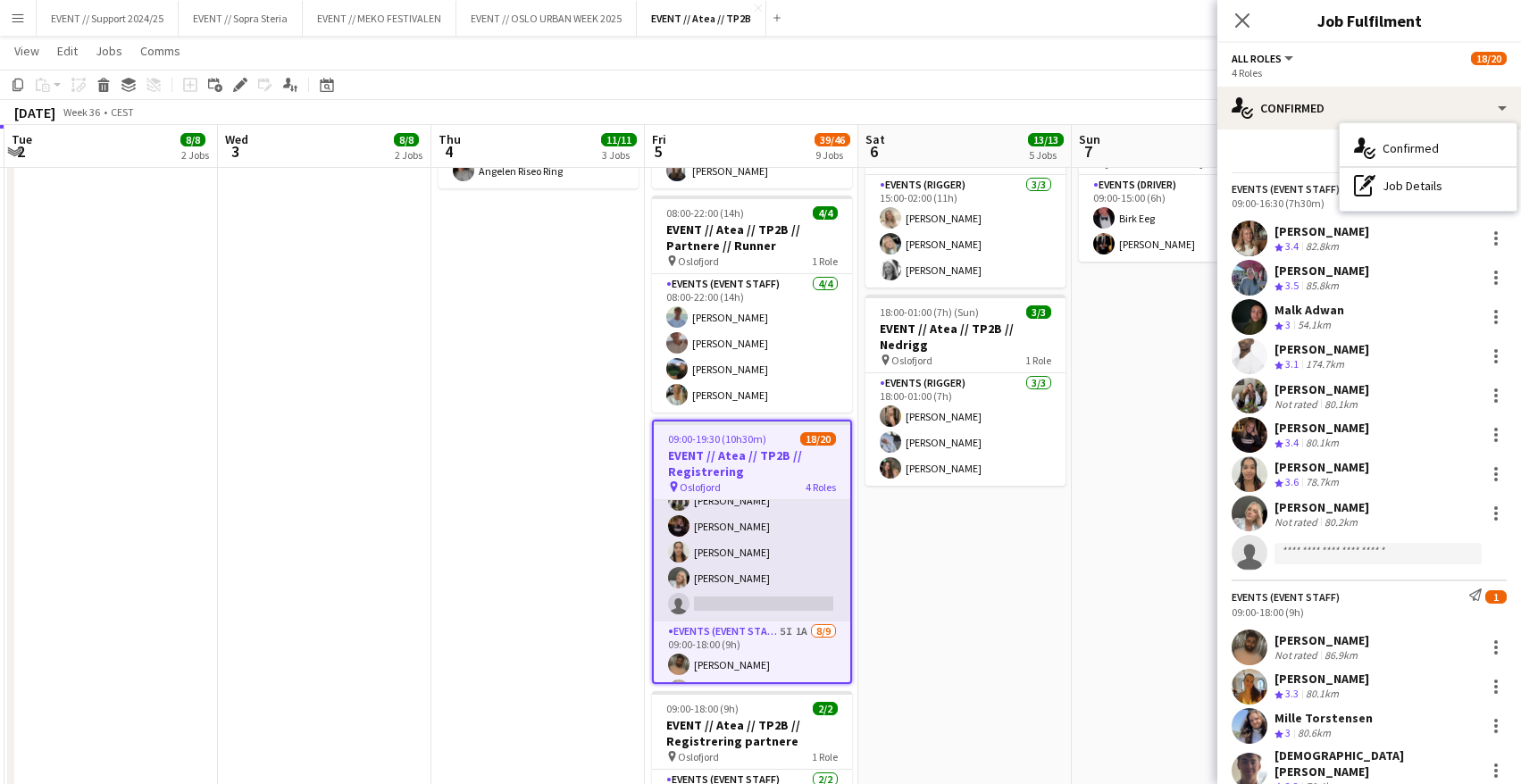
click at [706, 557] on app-card-role "Events (Event Staff) 48I 2A [DATE] 09:00-16:30 (7h30m) [PERSON_NAME] [PERSON_NA…" at bounding box center [752, 487] width 197 height 268
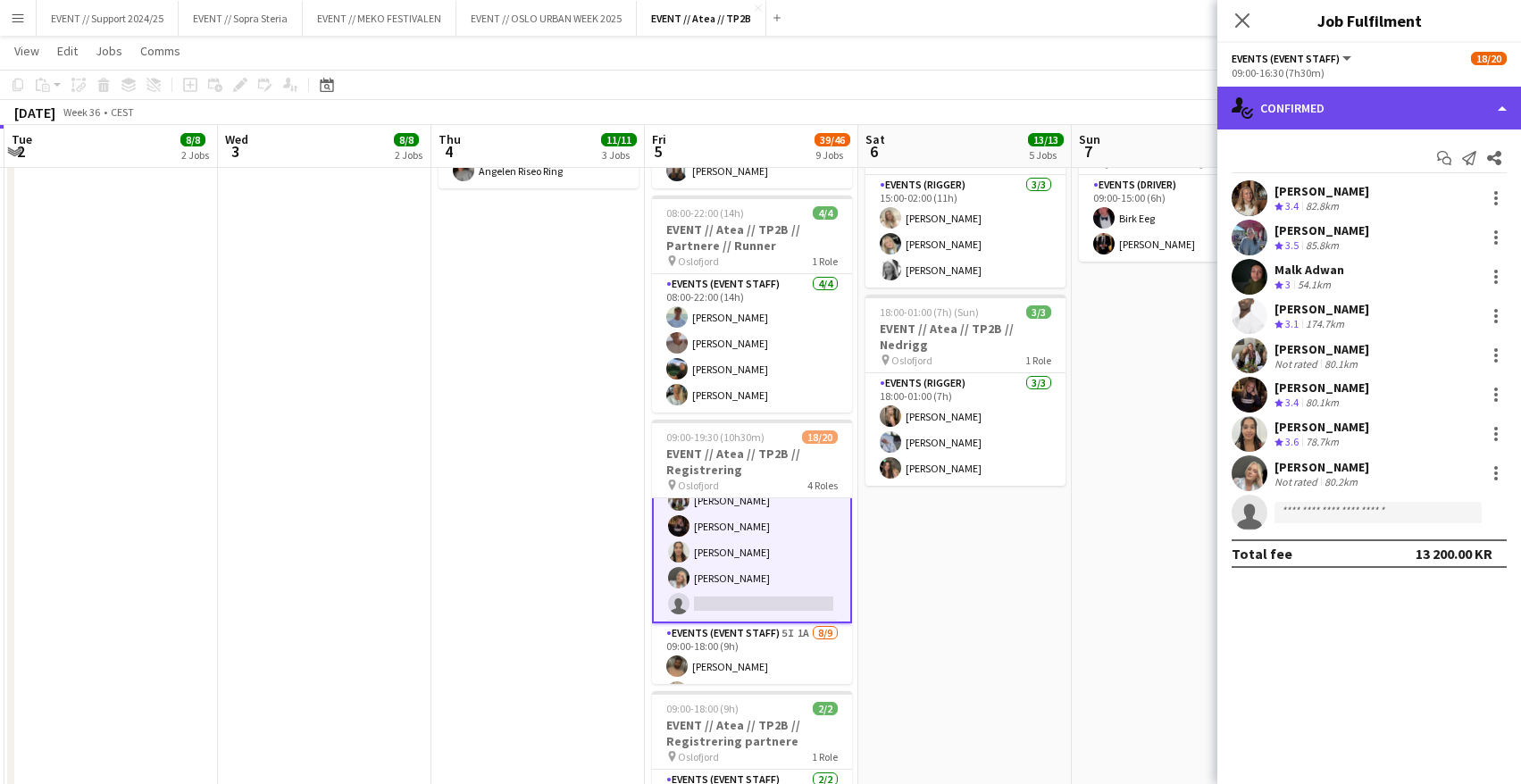
click at [1331, 101] on div "single-neutral-actions-check-2 Confirmed" at bounding box center [1369, 108] width 303 height 43
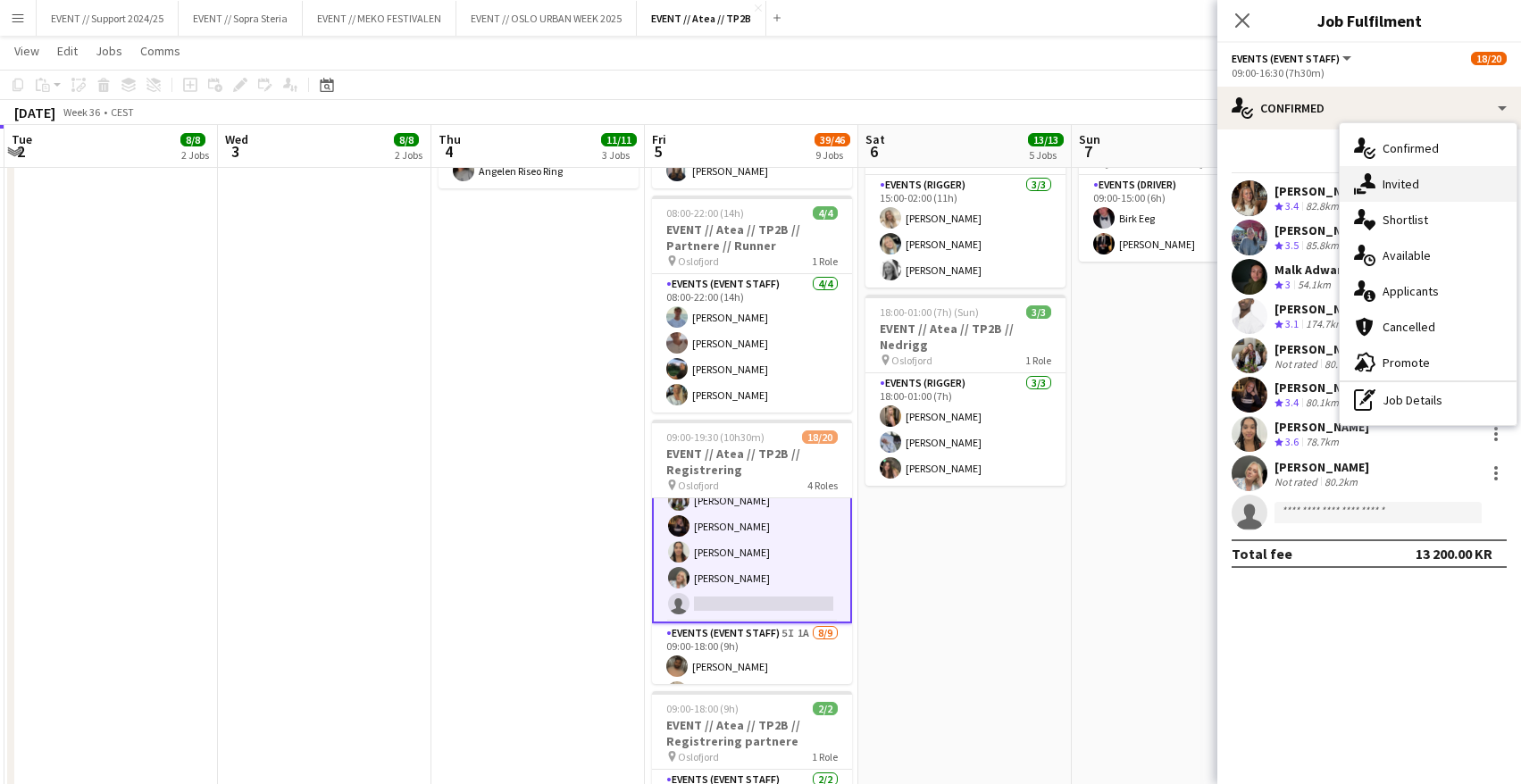
click at [1420, 174] on div "single-neutral-actions-share-1 Invited" at bounding box center [1429, 183] width 177 height 36
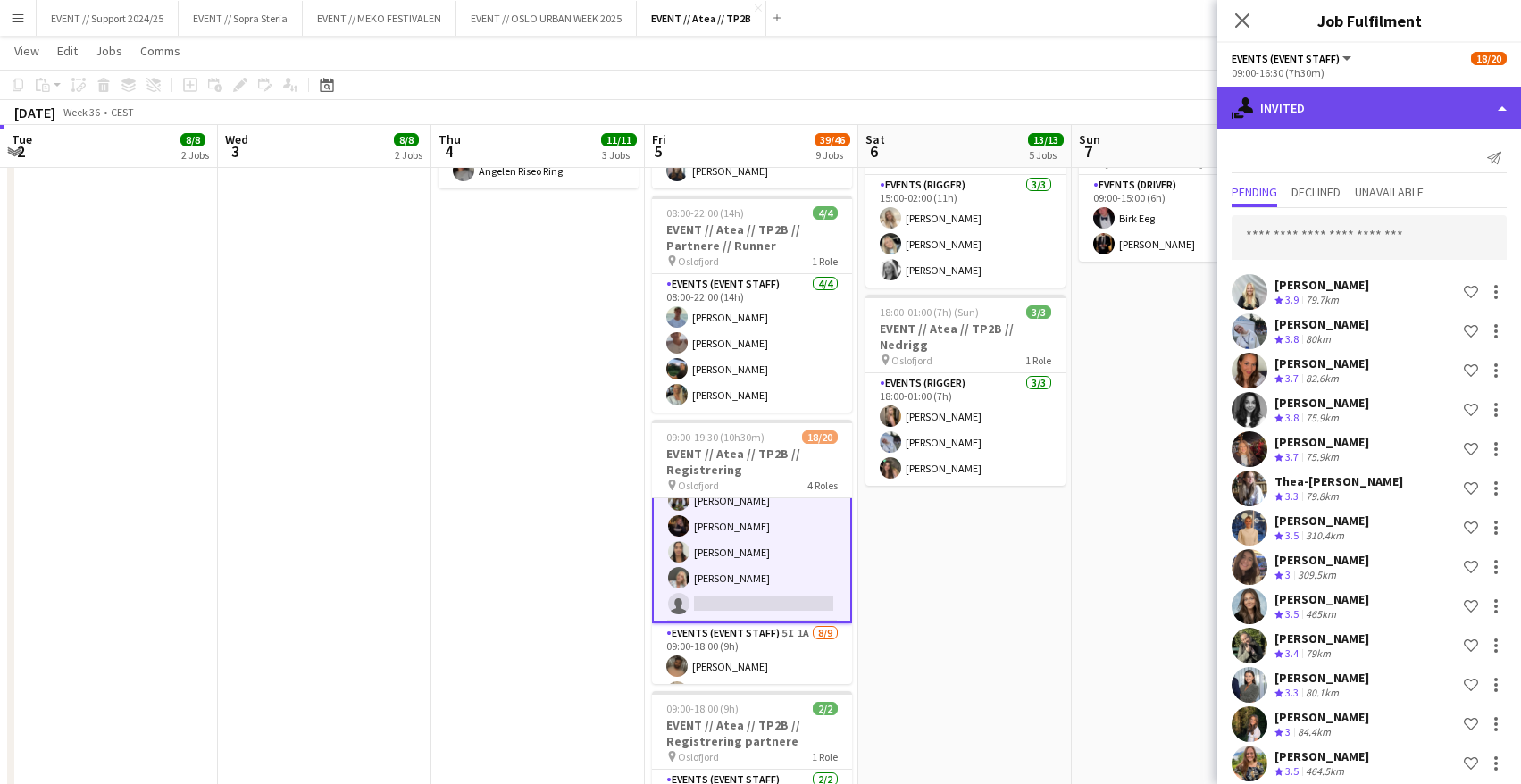
click at [1308, 109] on div "single-neutral-actions-share-1 Invited" at bounding box center [1369, 108] width 303 height 43
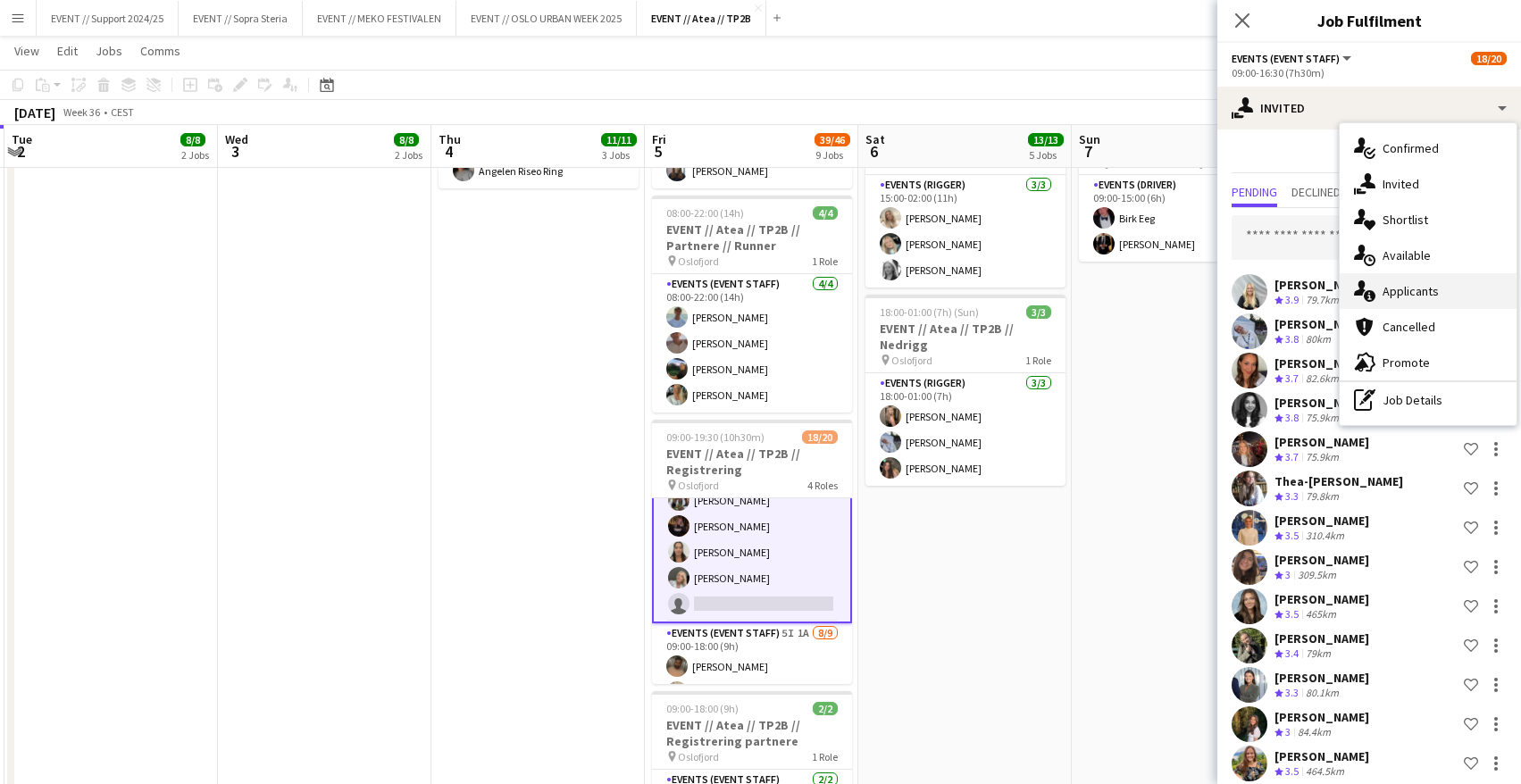
click at [1427, 284] on div "single-neutral-actions-information Applicants" at bounding box center [1429, 291] width 177 height 36
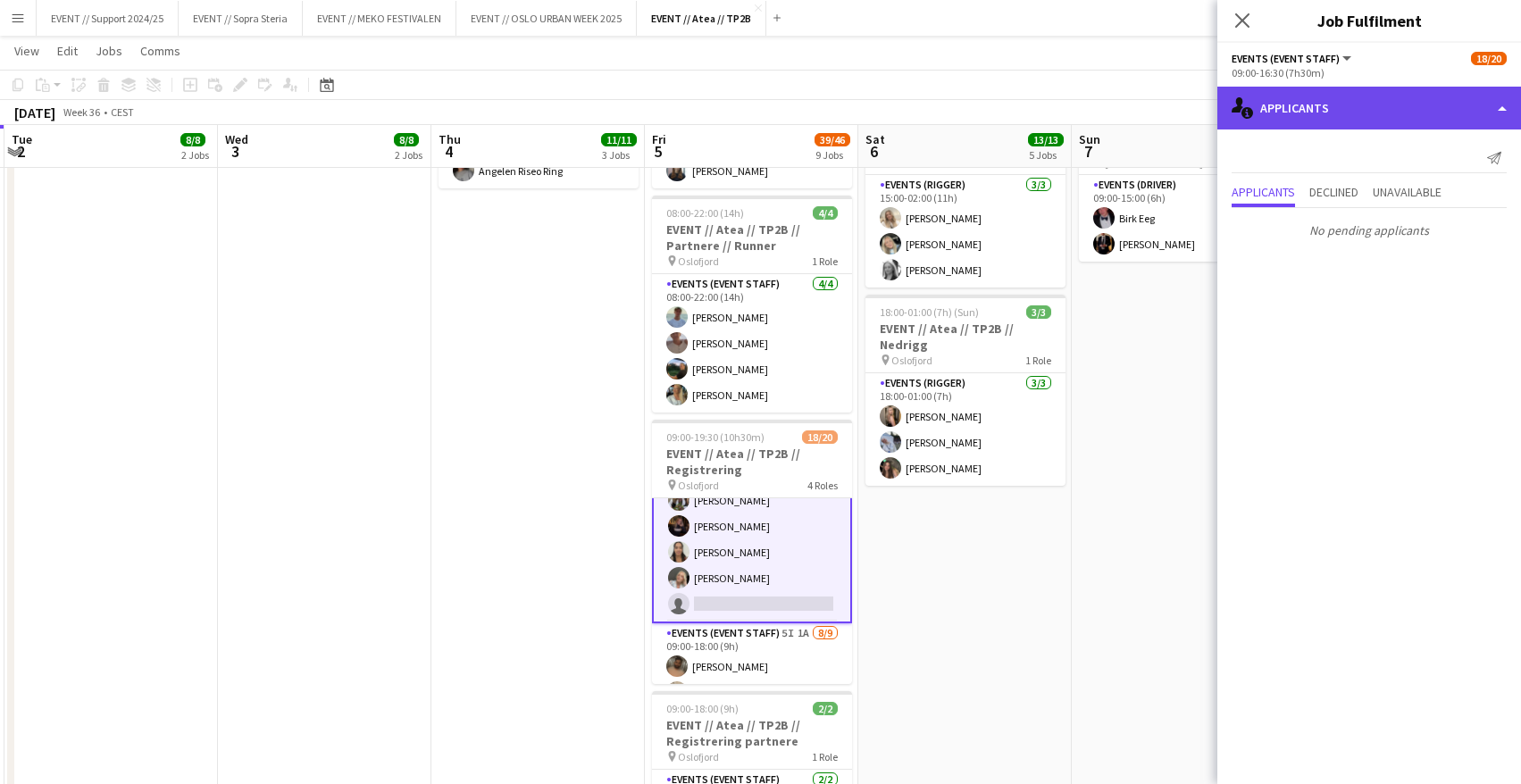
click at [1315, 118] on div "single-neutral-actions-information Applicants" at bounding box center [1369, 108] width 303 height 43
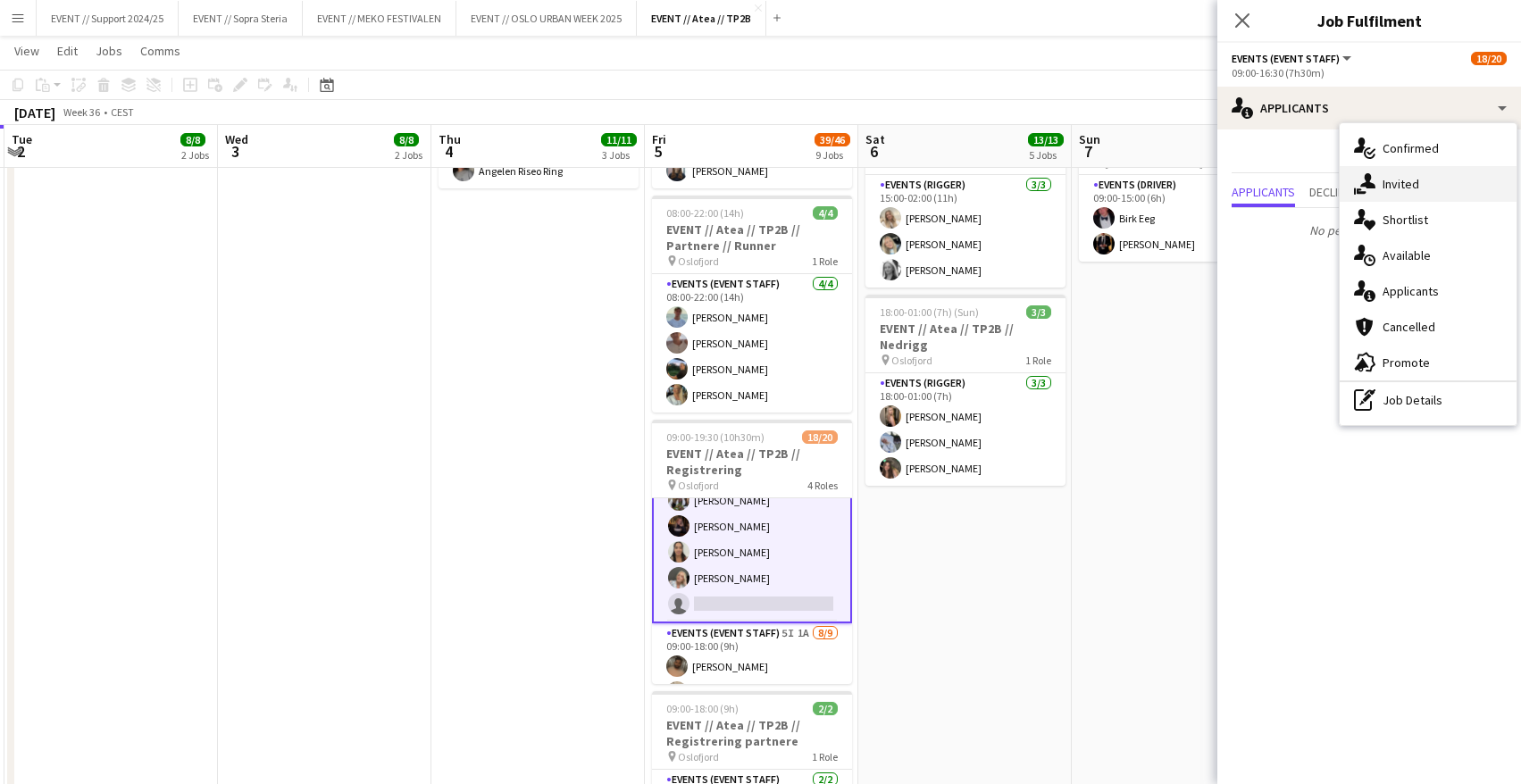
click at [1419, 177] on div "single-neutral-actions-share-1 Invited" at bounding box center [1429, 183] width 177 height 36
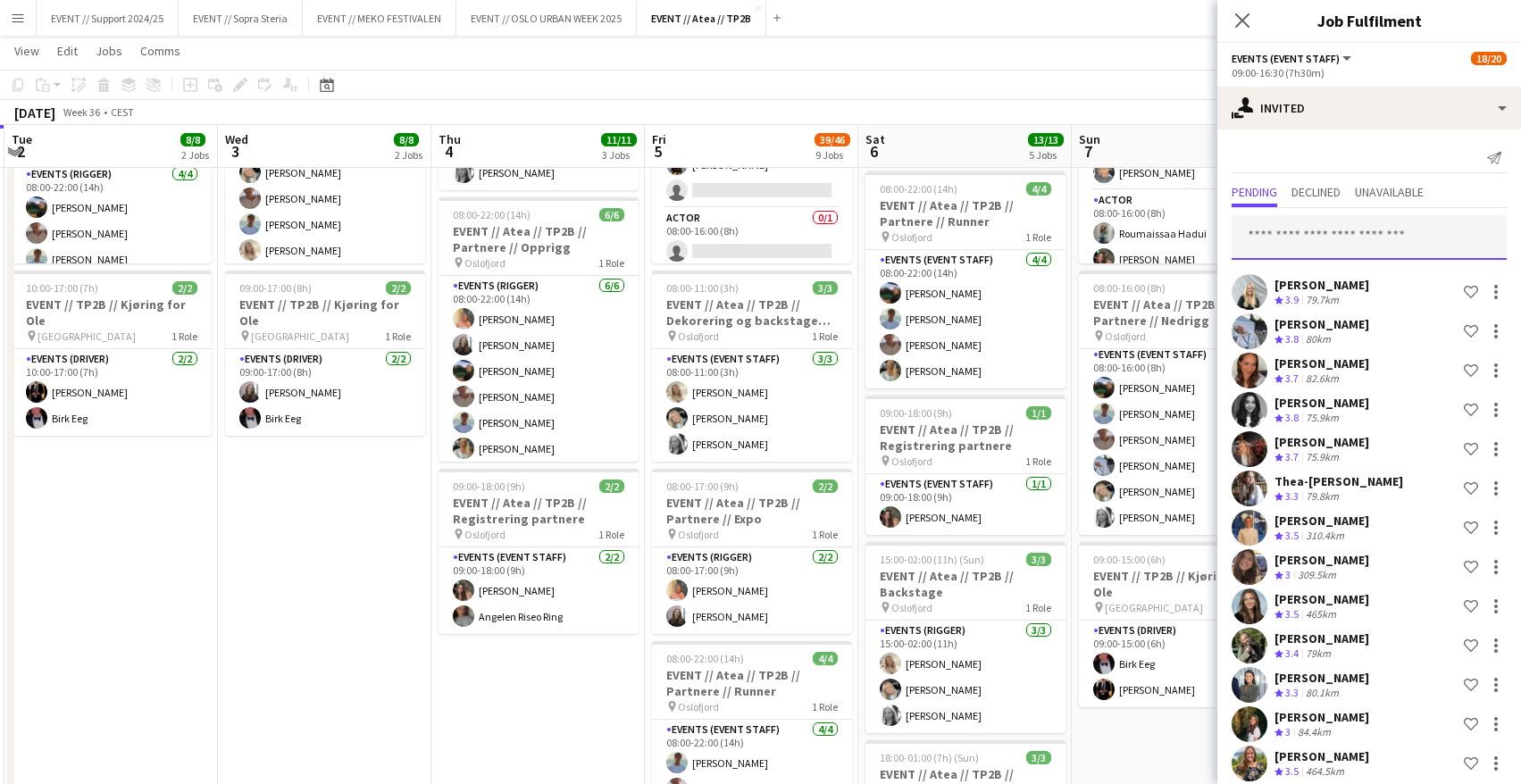
click at [1357, 241] on input "text" at bounding box center [1370, 237] width 275 height 44
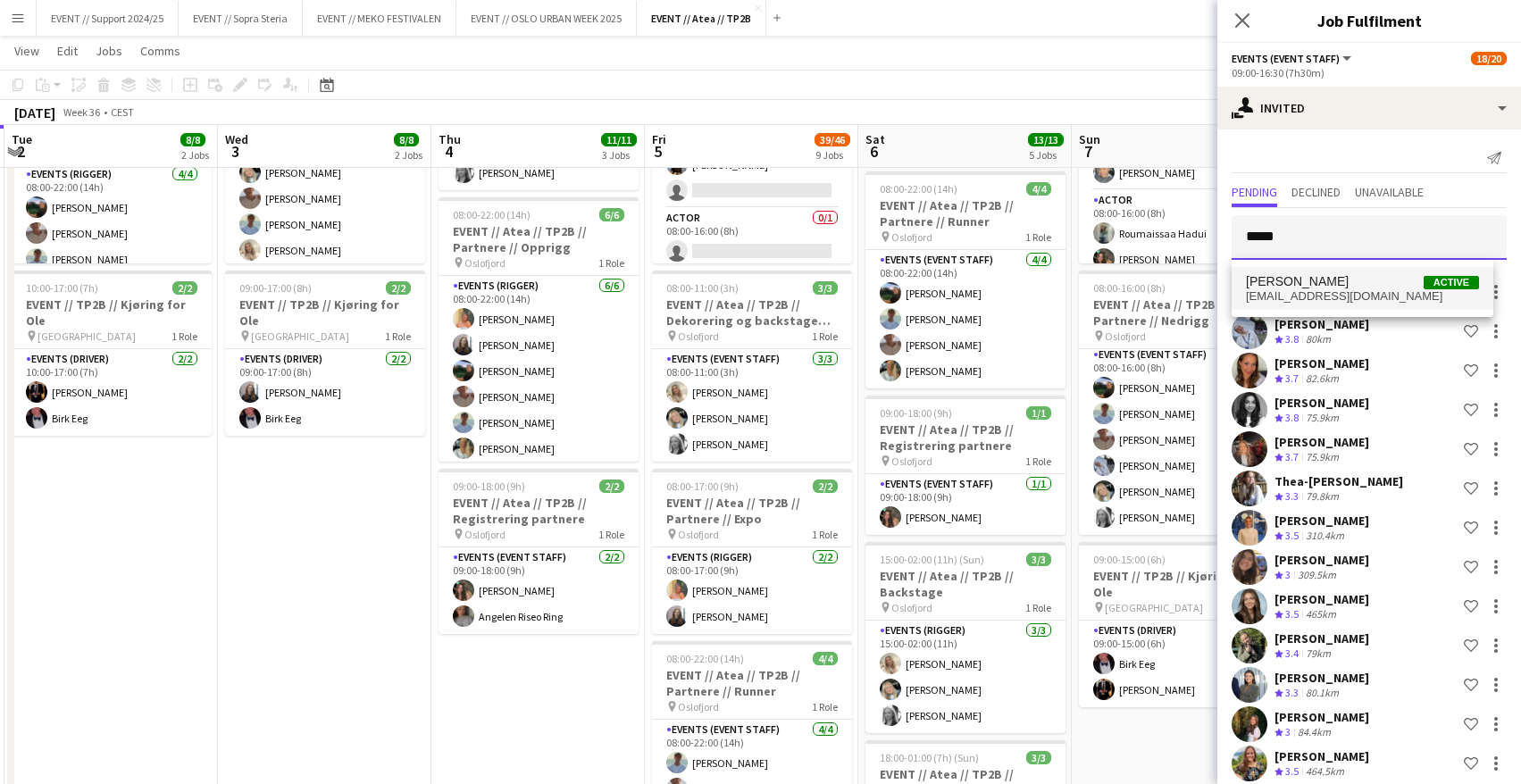
type input "*****"
click at [1364, 273] on mat-option "[PERSON_NAME] Active [EMAIL_ADDRESS][DOMAIN_NAME]" at bounding box center [1363, 288] width 262 height 43
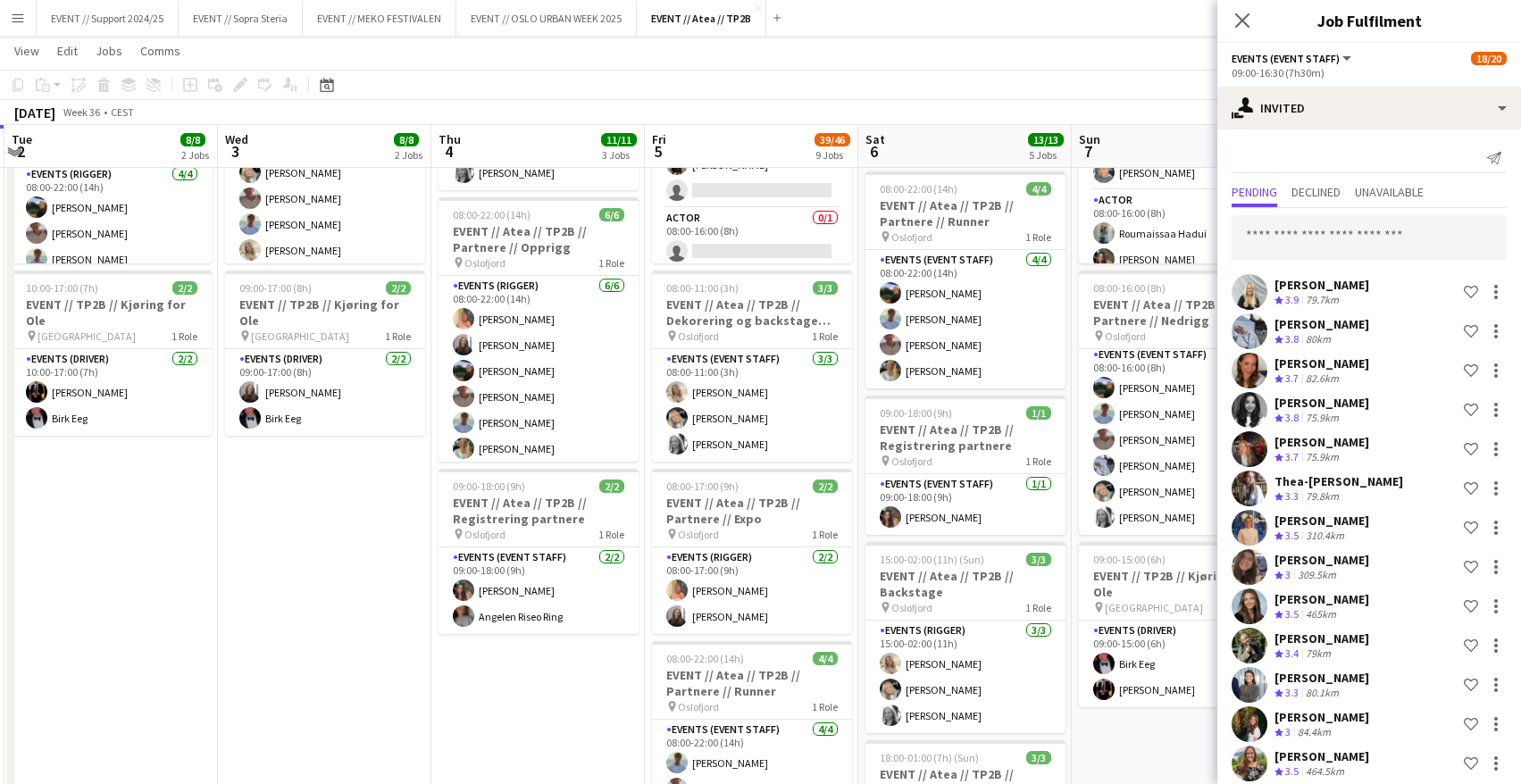
scroll to position [1796, 0]
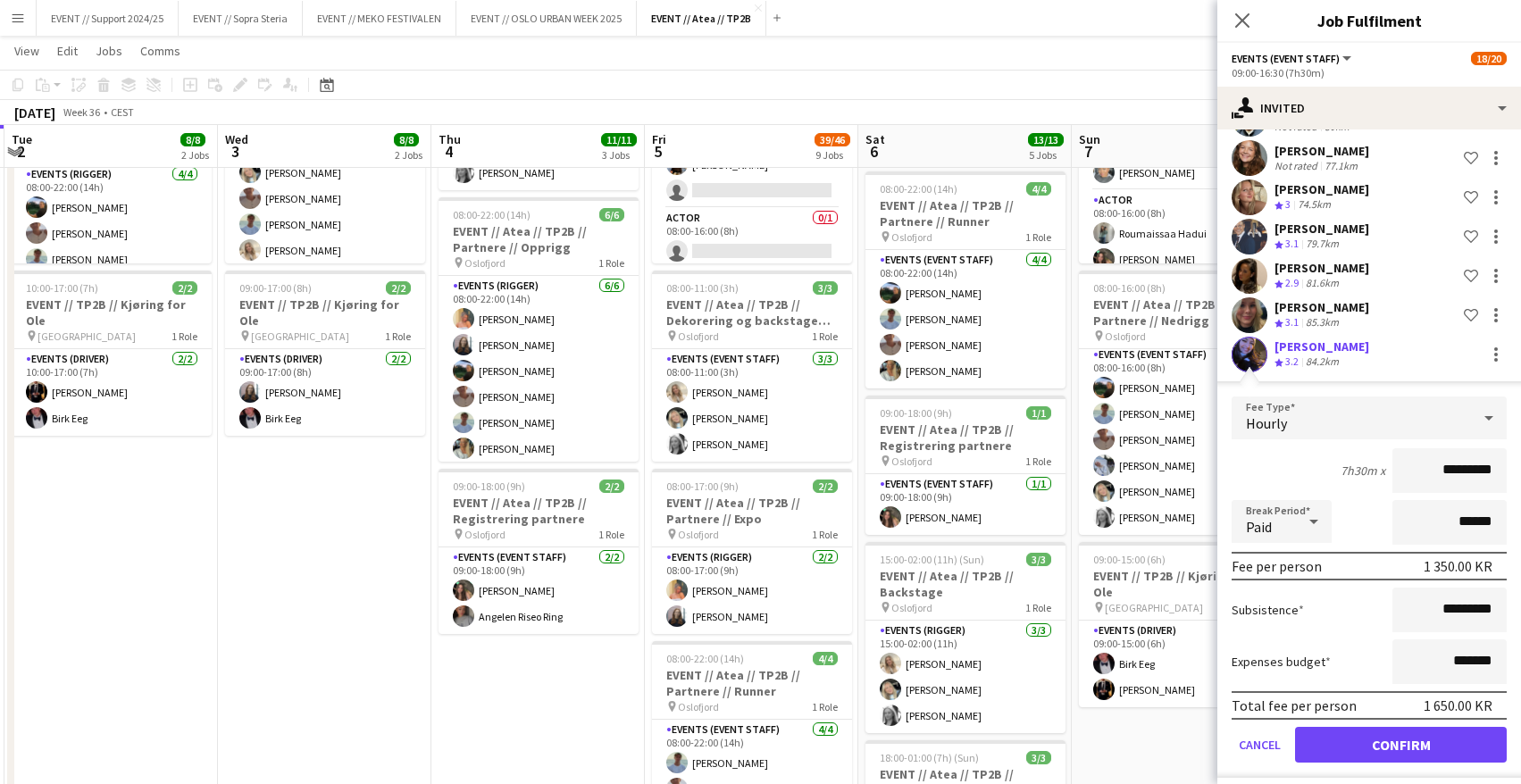
click at [1417, 731] on button "Confirm" at bounding box center [1402, 745] width 212 height 36
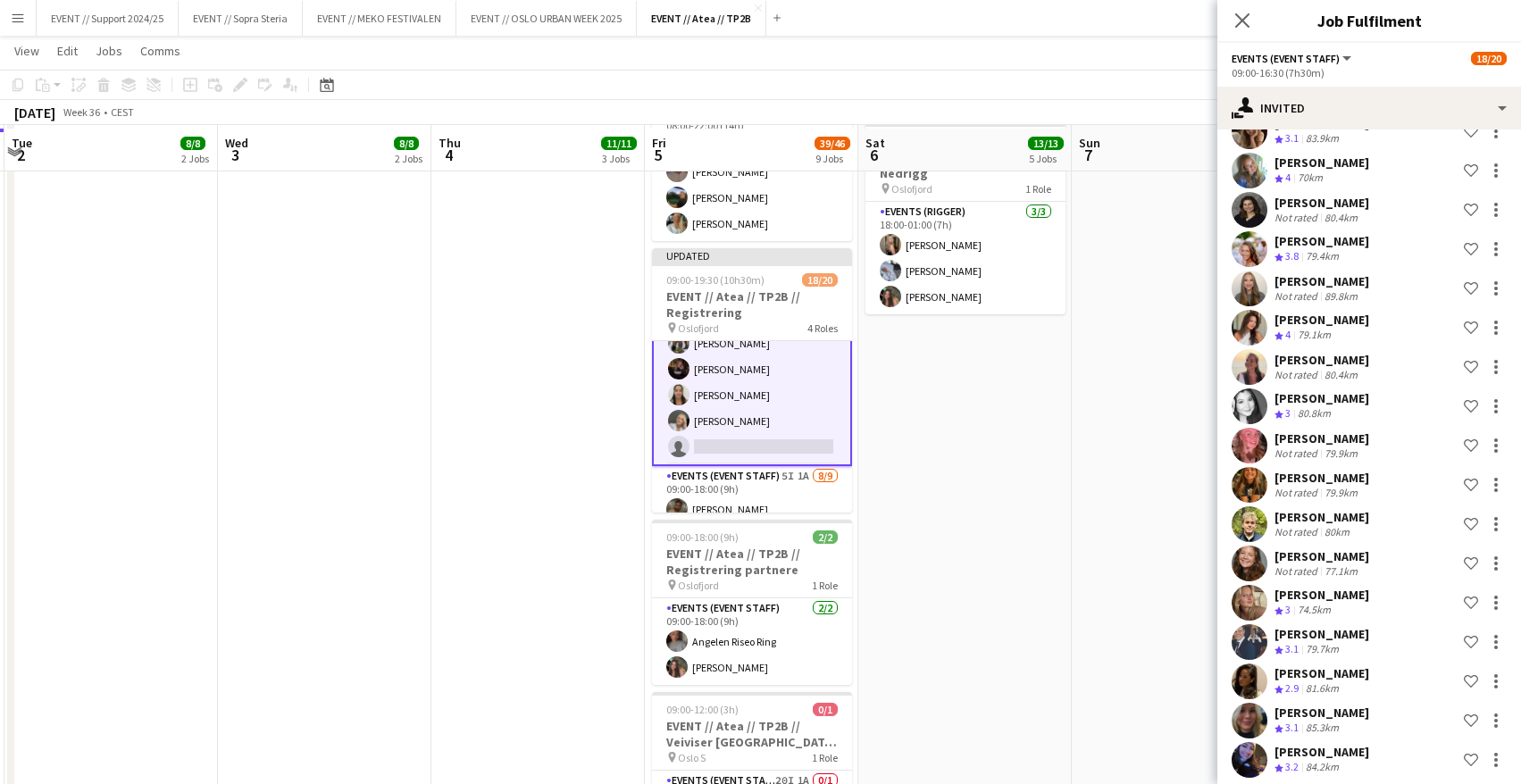
scroll to position [862, 0]
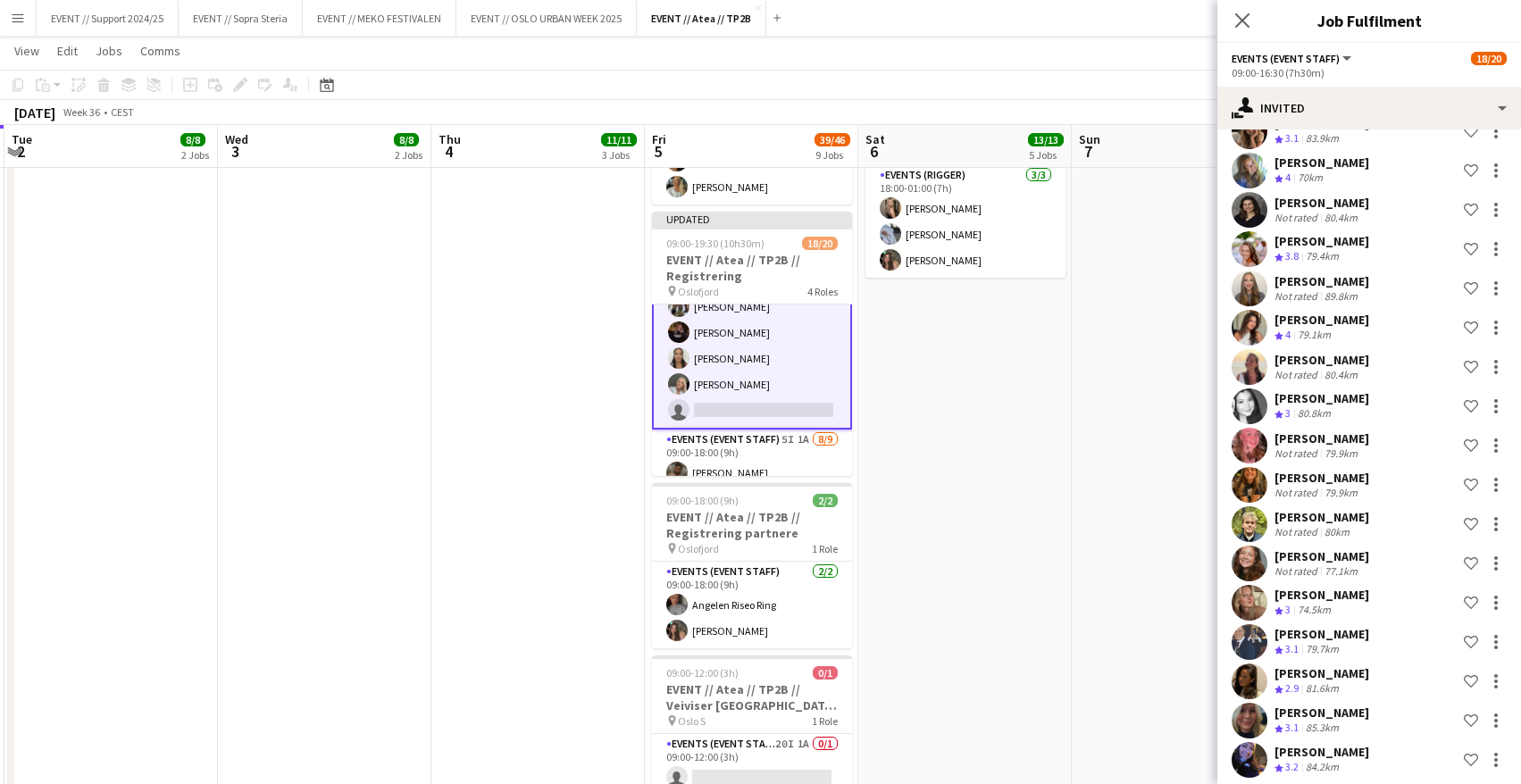
click at [919, 444] on app-date-cell "08:00-17:00 (9h) 2/2 EVENT // Atea // TP2B // Partnere // Expo pin Oslofjord 1 …" at bounding box center [965, 248] width 214 height 1821
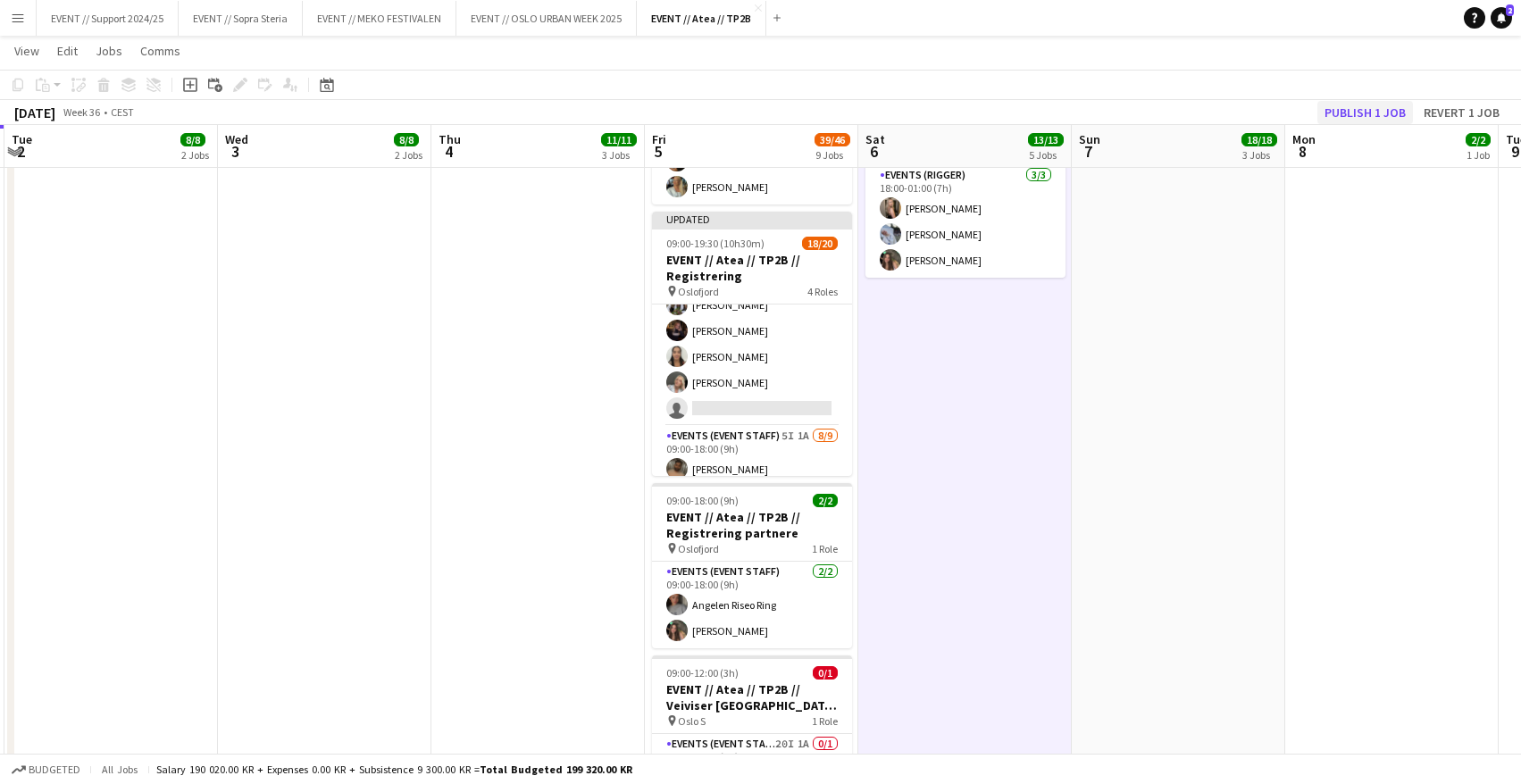
click at [1355, 102] on button "Publish 1 job" at bounding box center [1365, 113] width 95 height 23
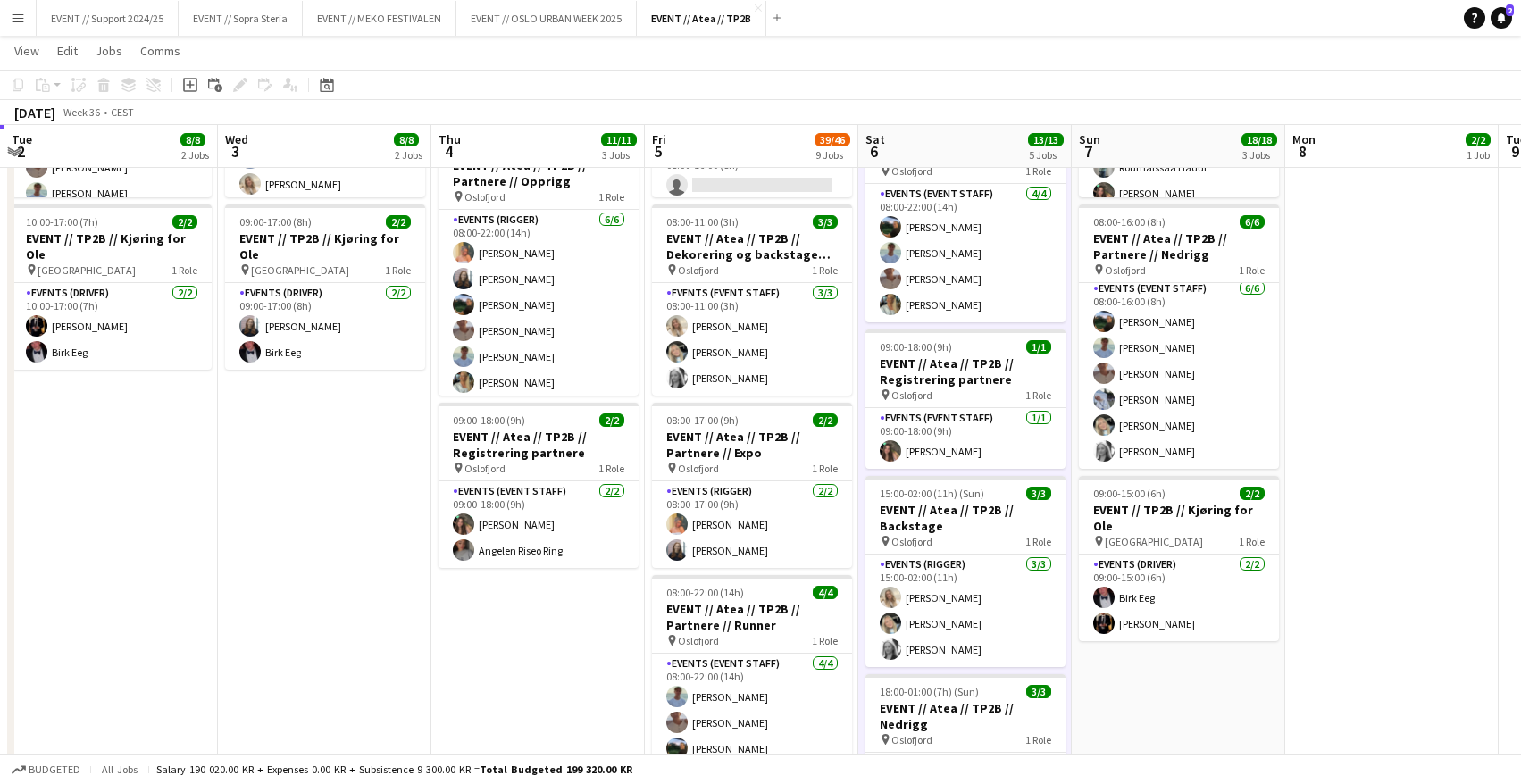
scroll to position [244, 0]
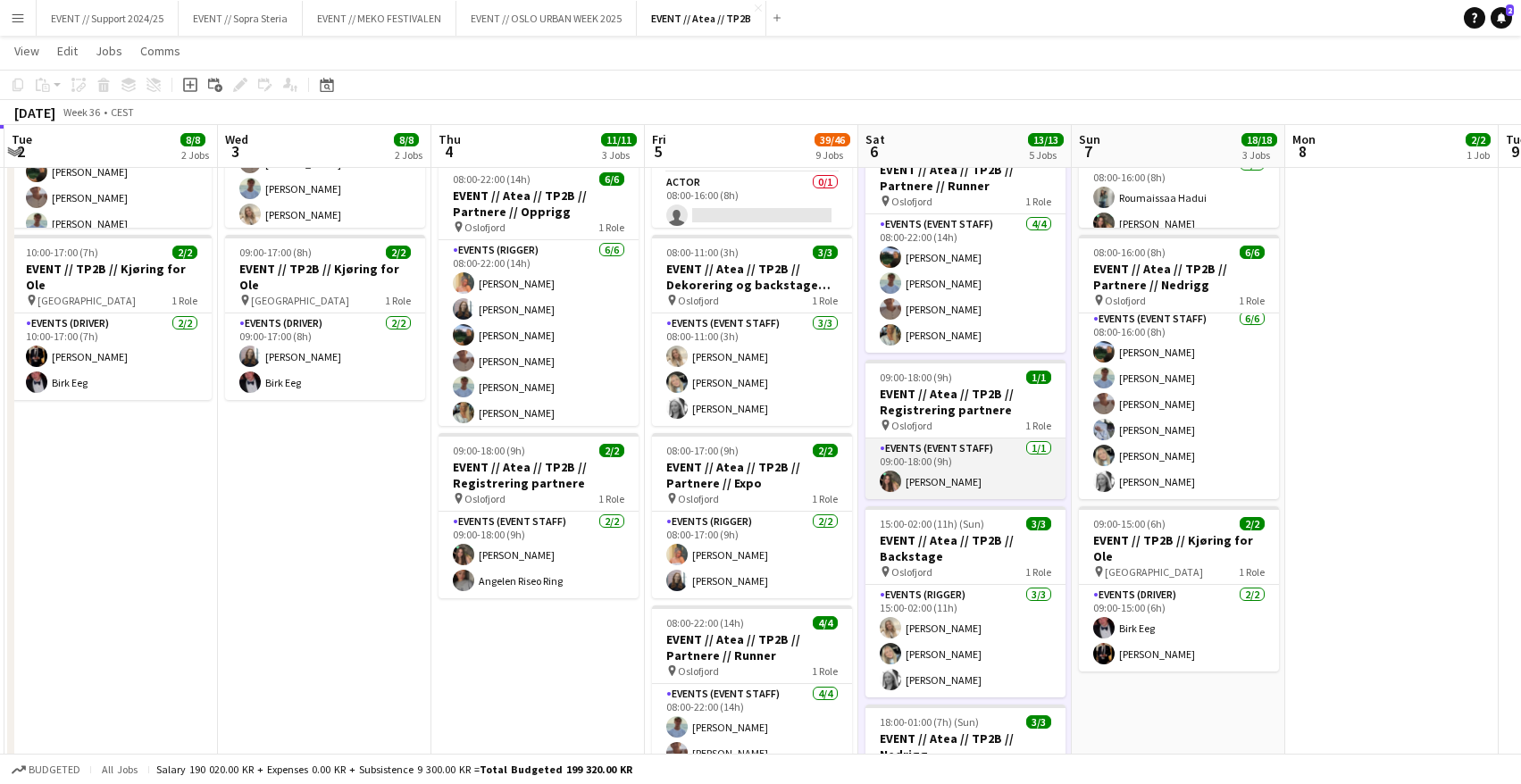
click at [1001, 472] on app-card-role "Events (Event Staff) [DATE] 09:00-18:00 (9h) [PERSON_NAME]" at bounding box center [966, 468] width 200 height 61
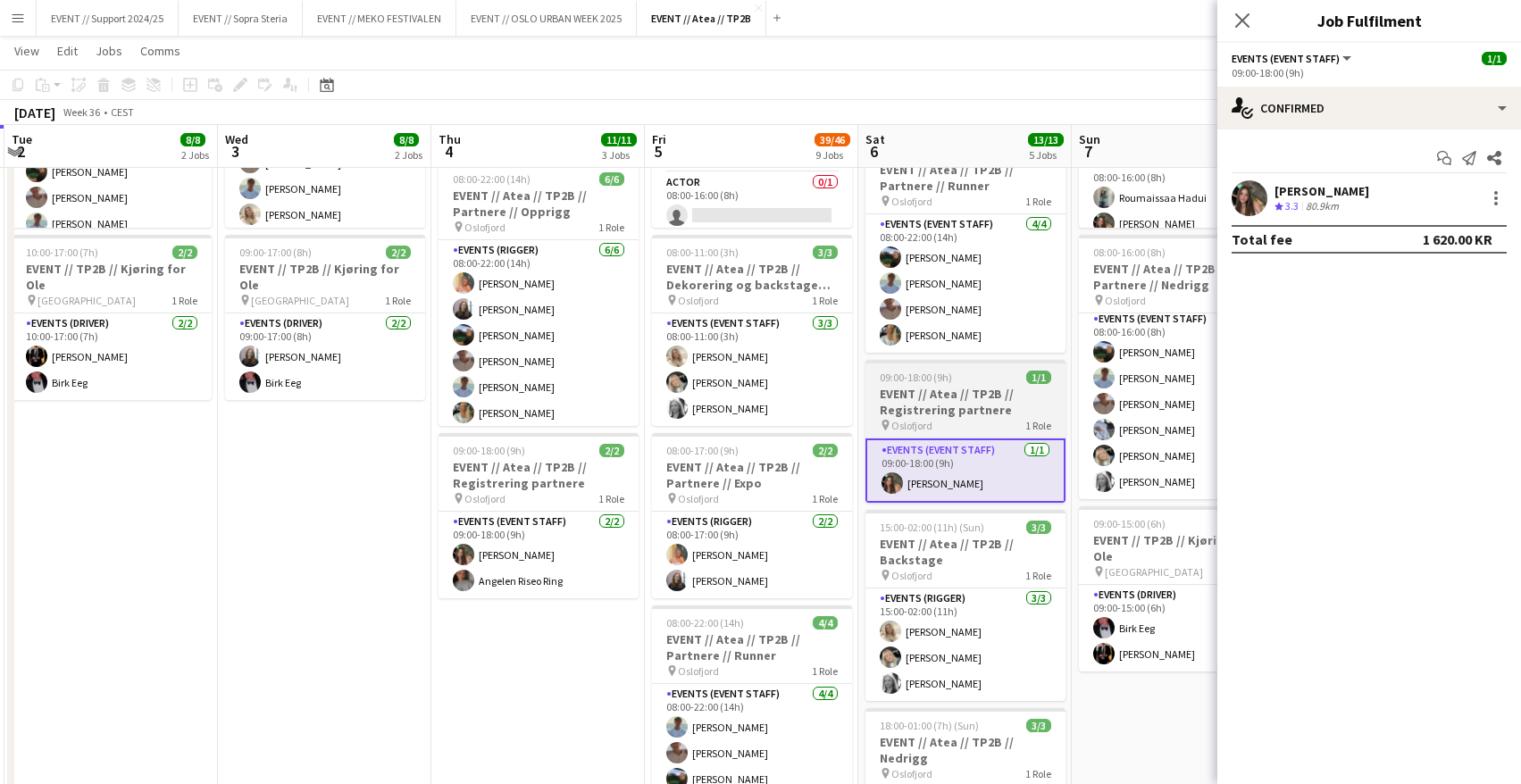
click at [946, 405] on h3 "EVENT // Atea // TP2B // Registrering partnere" at bounding box center [966, 402] width 200 height 32
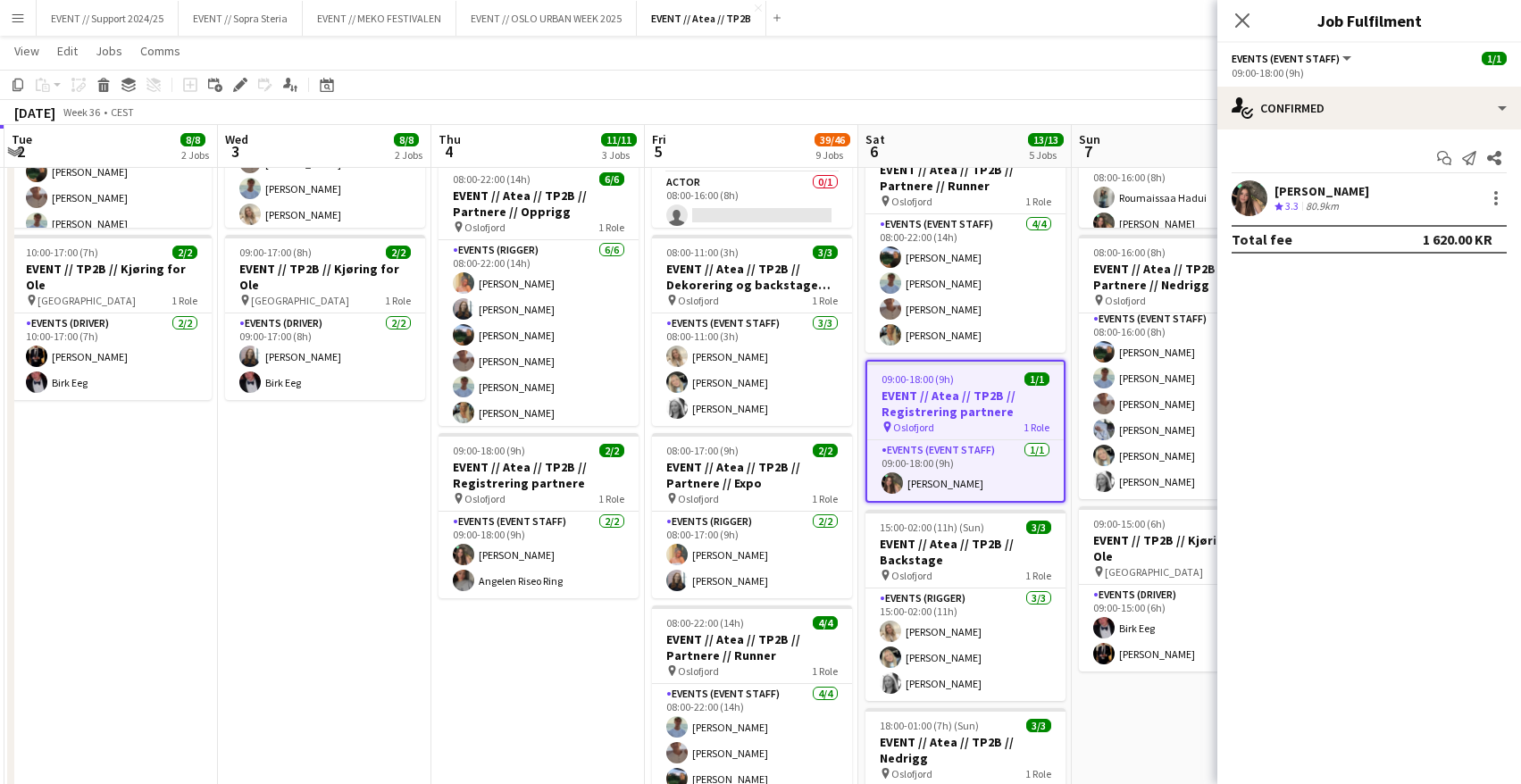
click at [966, 389] on h3 "EVENT // Atea // TP2B // Registrering partnere" at bounding box center [965, 403] width 197 height 32
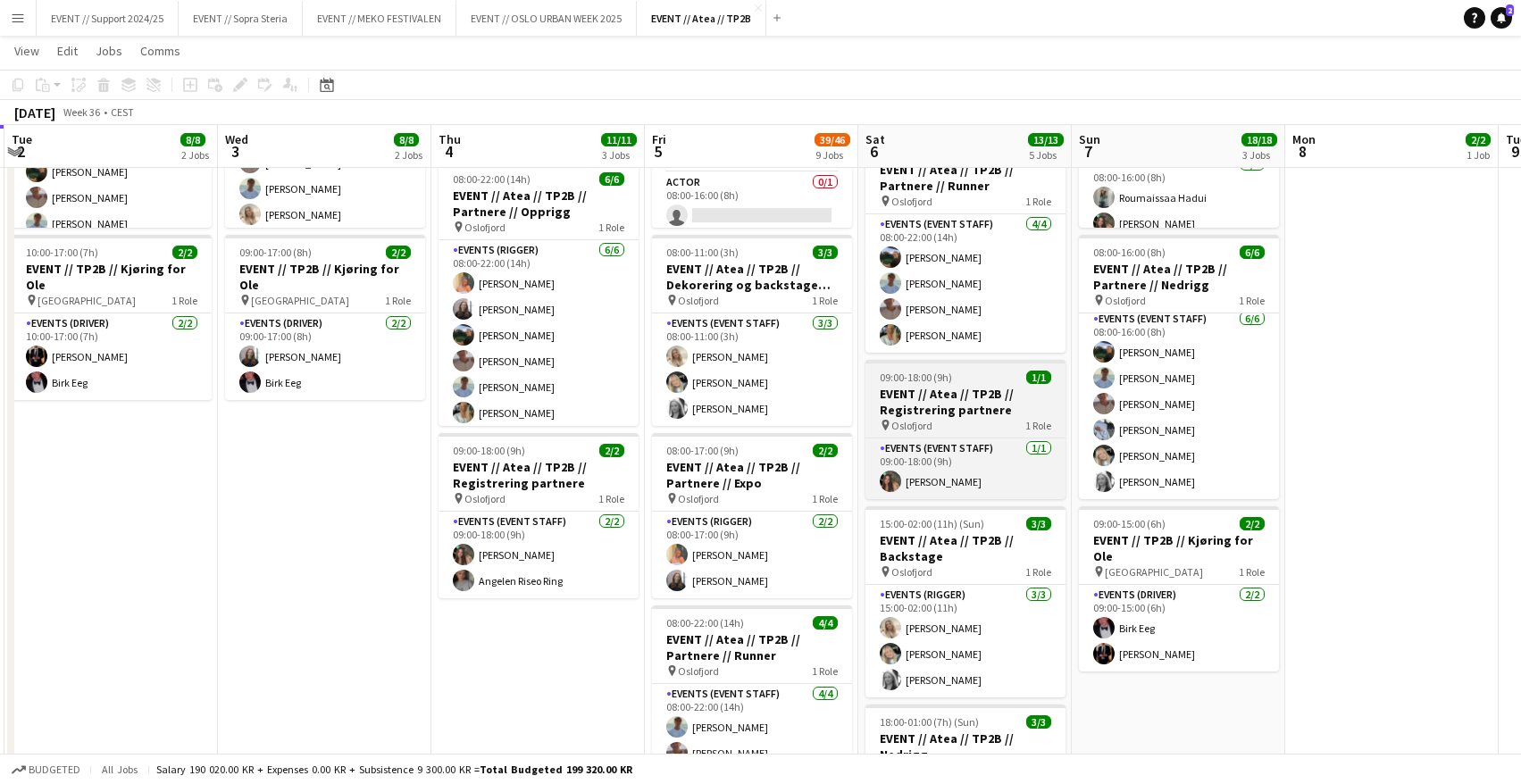
click at [973, 396] on h3 "EVENT // Atea // TP2B // Registrering partnere" at bounding box center [966, 402] width 200 height 32
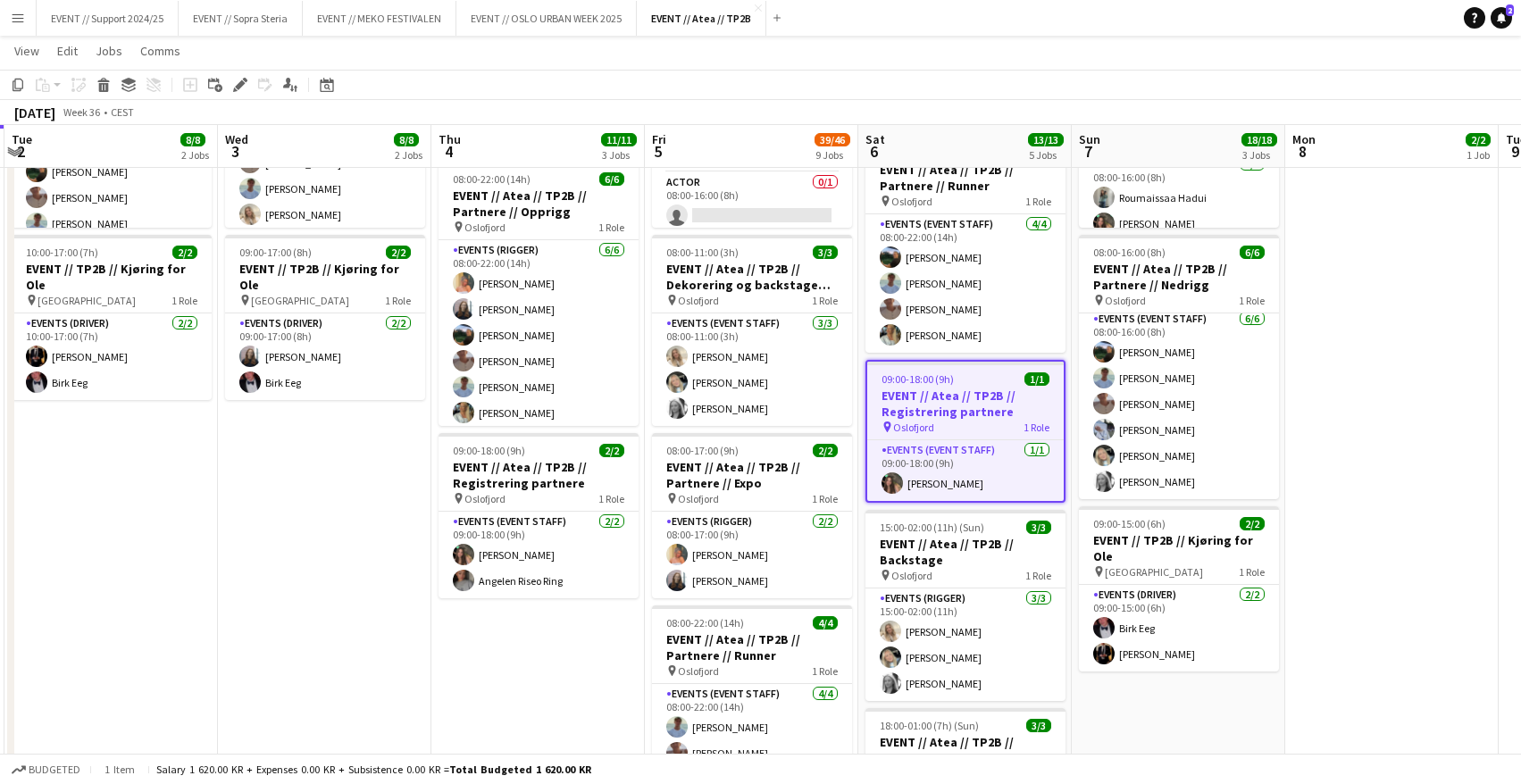
click at [973, 396] on h3 "EVENT // Atea // TP2B // Registrering partnere" at bounding box center [965, 403] width 197 height 32
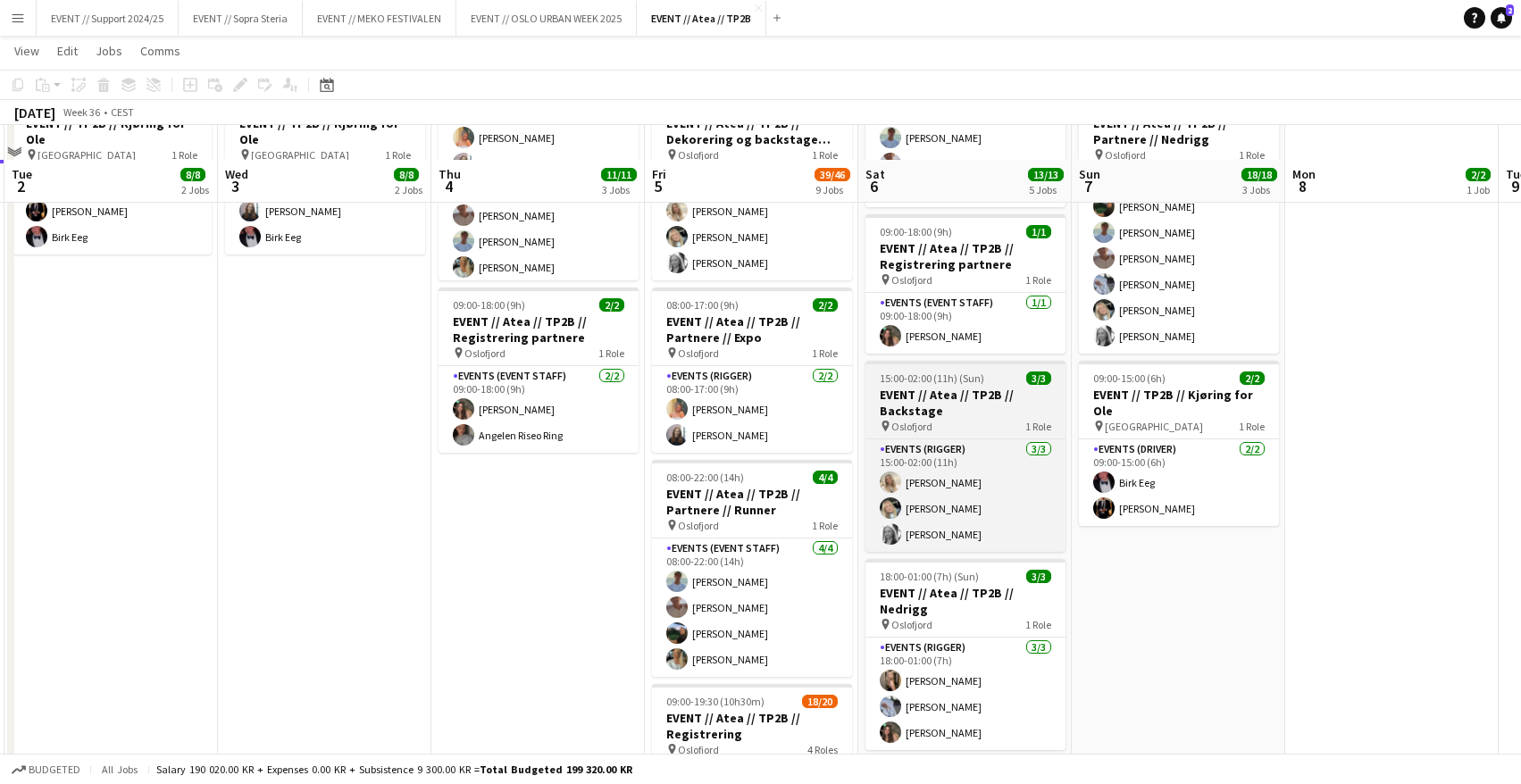
scroll to position [424, 0]
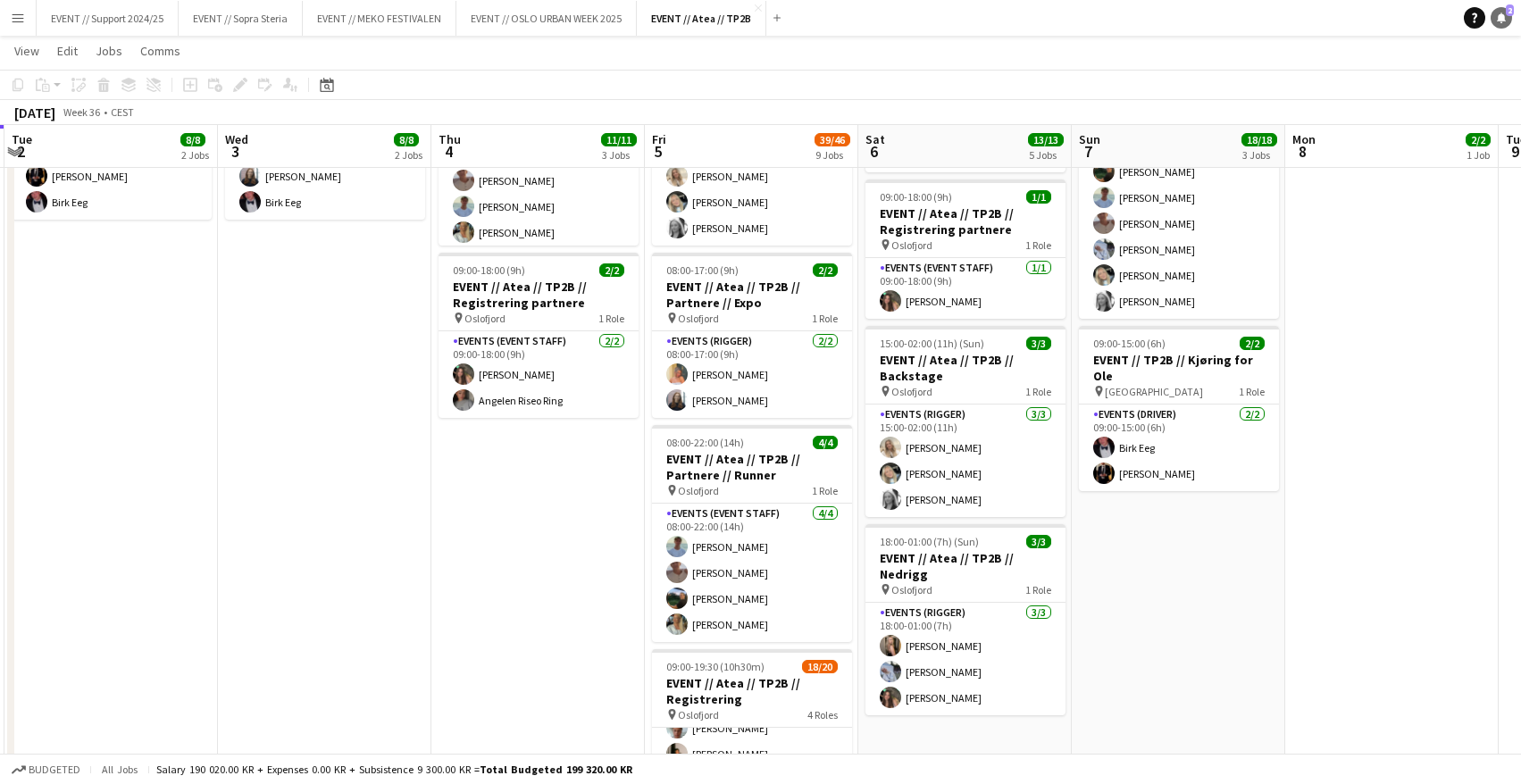
click at [1502, 19] on icon at bounding box center [1501, 16] width 9 height 9
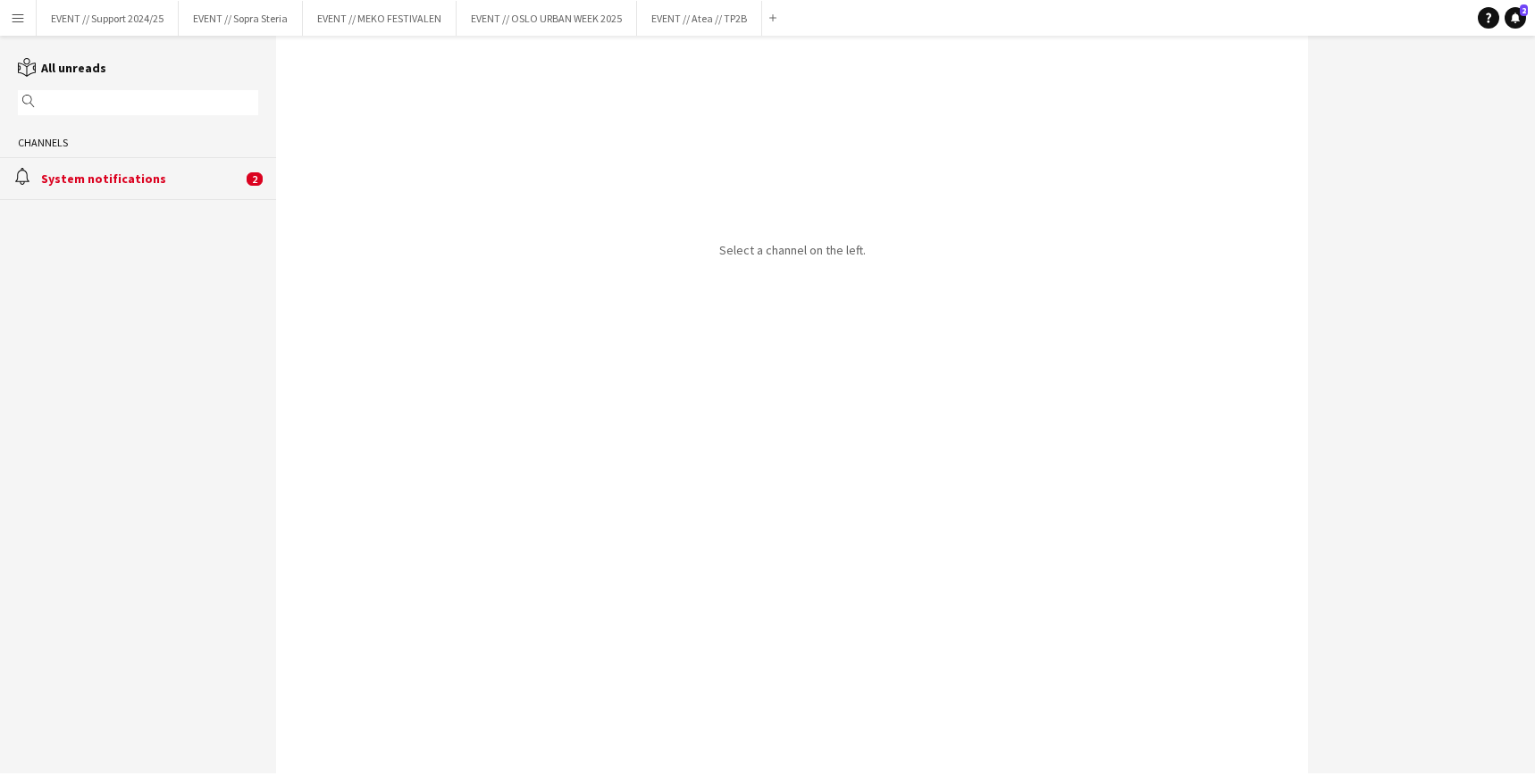
click at [88, 179] on div "System notifications" at bounding box center [142, 178] width 201 height 16
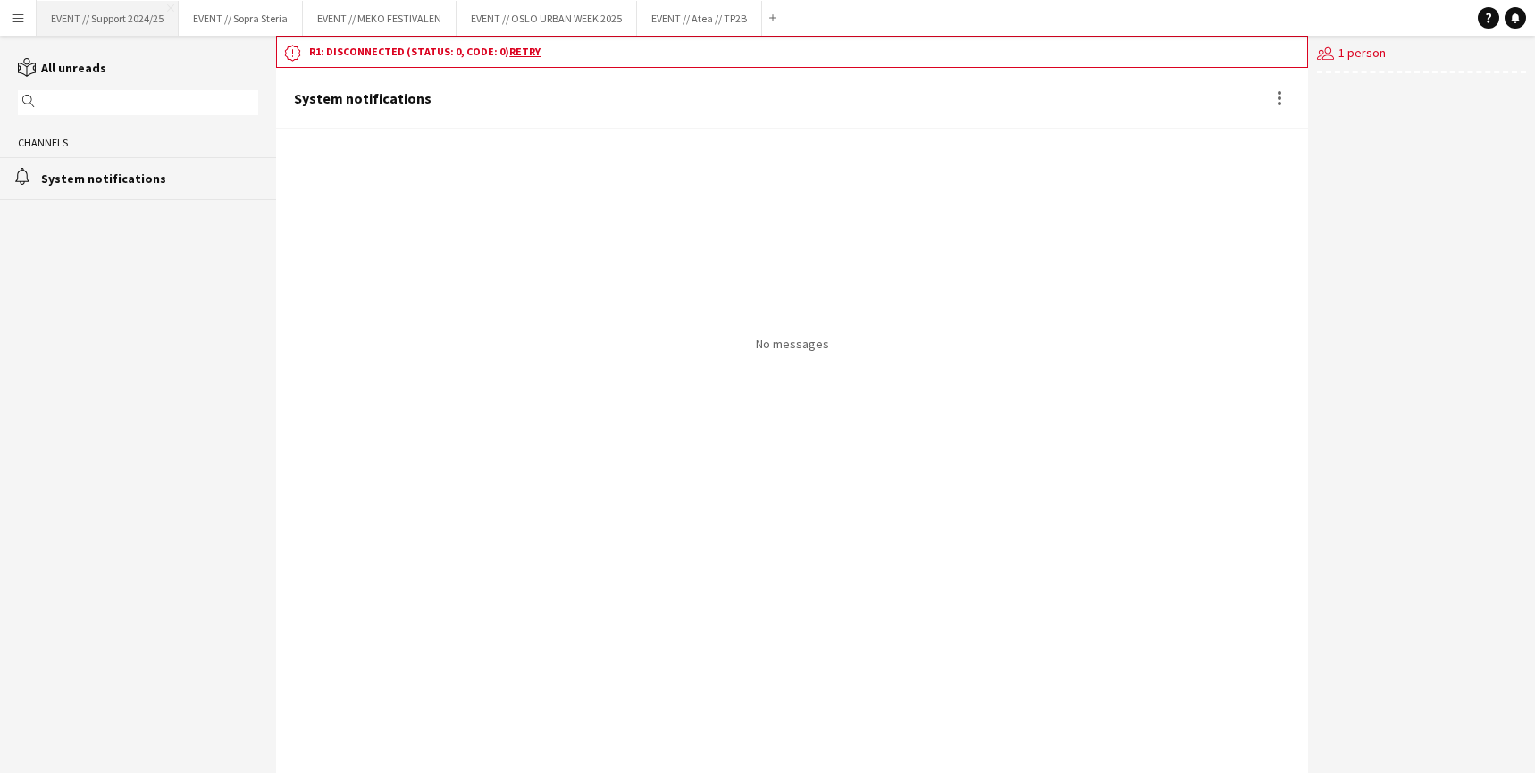
click at [93, 9] on button "EVENT // Support 2024/25 Close" at bounding box center [107, 18] width 142 height 35
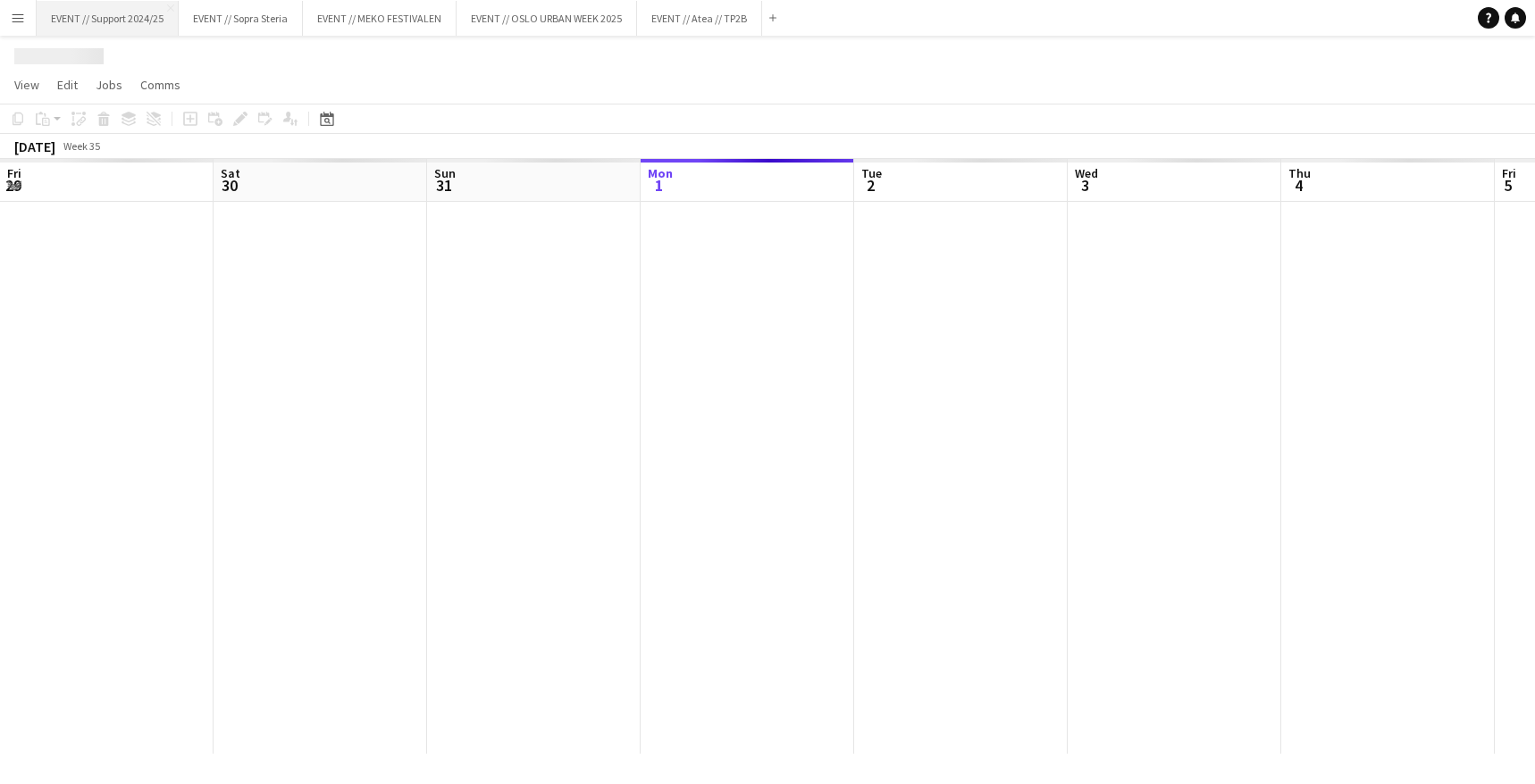
scroll to position [0, 427]
